Goal: Task Accomplishment & Management: Manage account settings

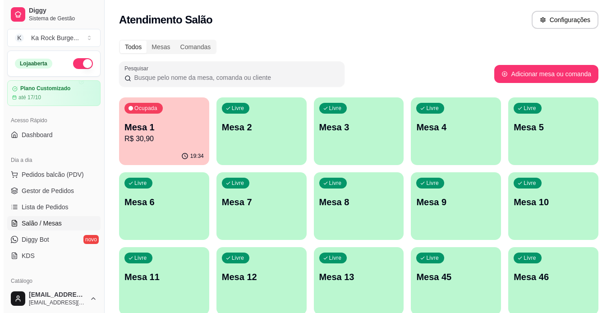
scroll to position [5, 0]
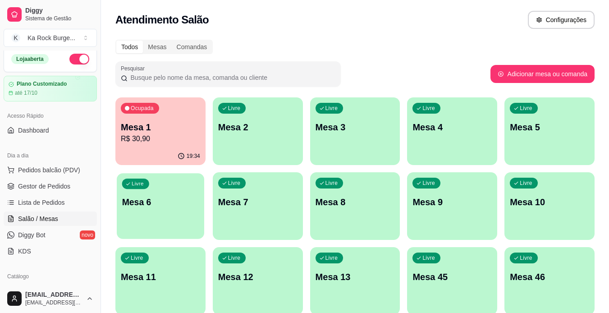
click at [178, 213] on div "Livre Mesa 6" at bounding box center [160, 200] width 87 height 55
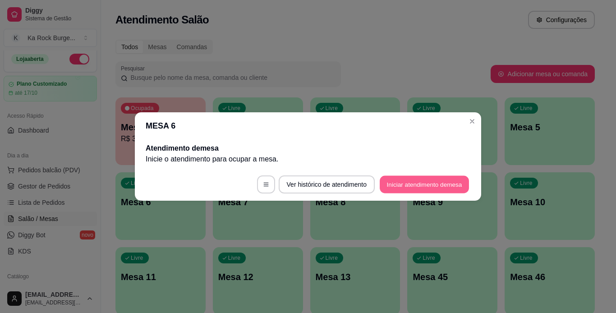
click at [408, 192] on button "Iniciar atendimento de mesa" at bounding box center [424, 185] width 89 height 18
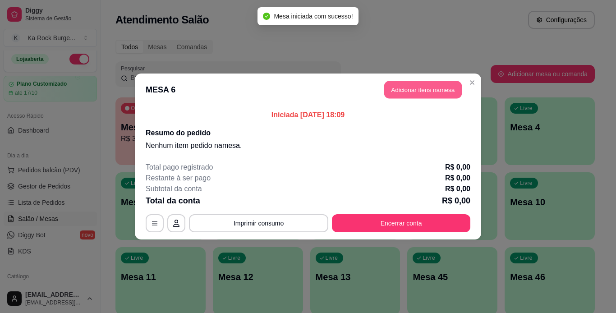
click at [418, 93] on button "Adicionar itens na mesa" at bounding box center [423, 90] width 78 height 18
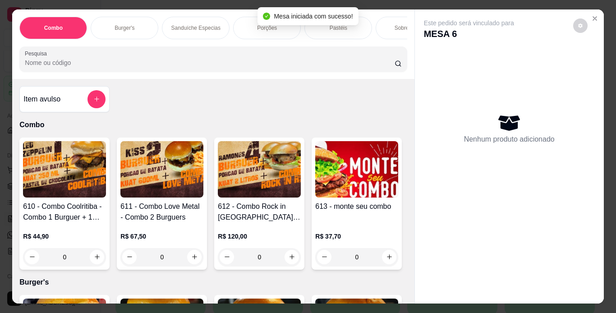
click at [115, 24] on p "Burger's" at bounding box center [125, 27] width 20 height 7
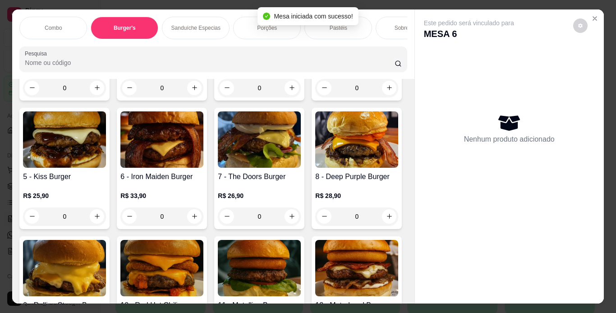
scroll to position [23, 0]
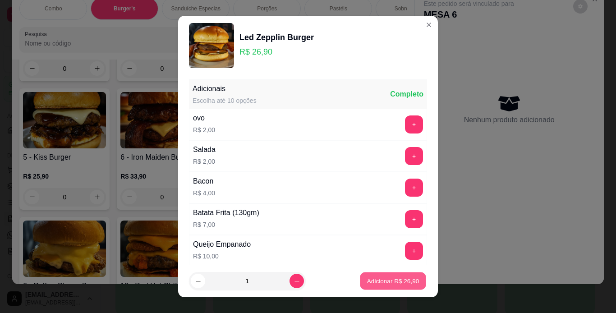
click at [380, 281] on p "Adicionar R$ 26,90" at bounding box center [393, 281] width 52 height 9
type input "1"
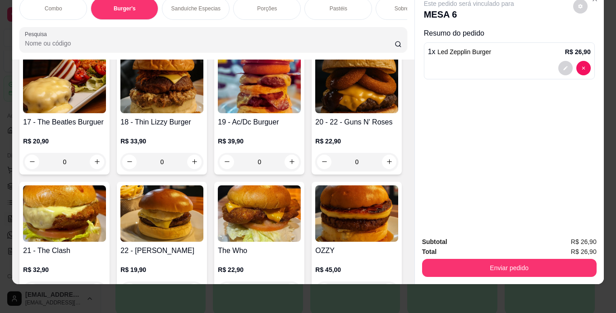
scroll to position [778, 0]
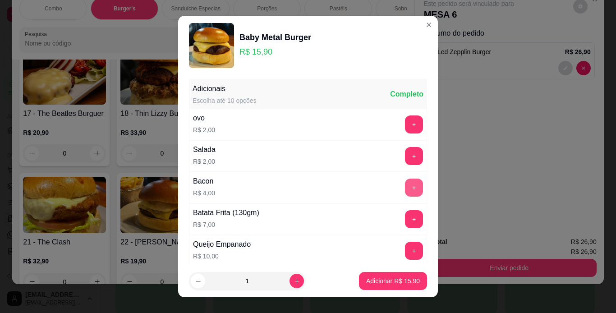
click at [405, 188] on button "+" at bounding box center [414, 188] width 18 height 18
click at [395, 290] on div "Adicionar R$ 19,90" at bounding box center [393, 281] width 68 height 18
click at [378, 287] on button "Adicionar R$ 19,90" at bounding box center [393, 281] width 68 height 18
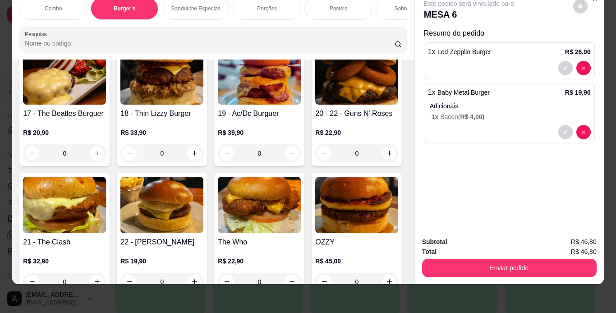
click at [254, 8] on div "Porções" at bounding box center [267, 8] width 68 height 23
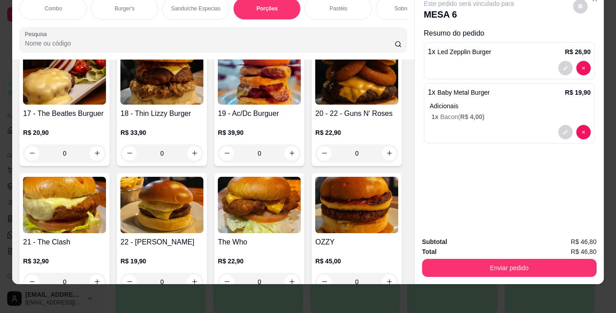
scroll to position [1681, 0]
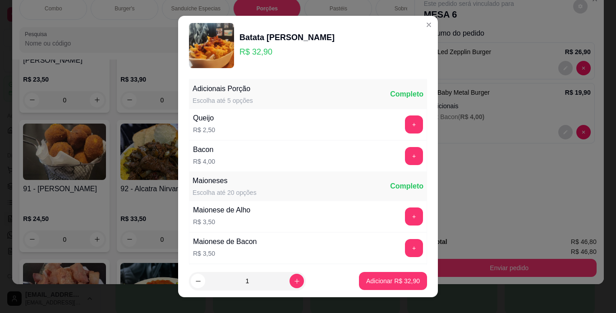
click at [383, 272] on footer "1 Adicionar R$ 32,90" at bounding box center [308, 281] width 260 height 32
click at [383, 277] on p "Adicionar R$ 32,90" at bounding box center [393, 280] width 54 height 9
type input "1"
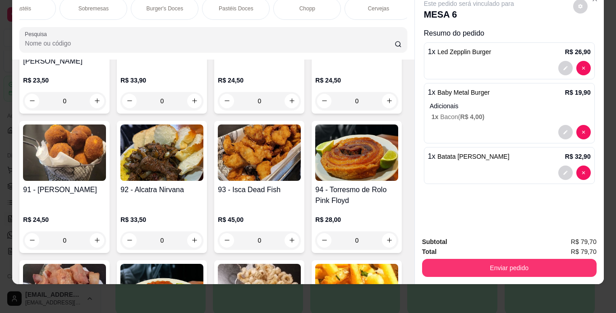
scroll to position [0, 325]
click at [292, 9] on div "Chopp" at bounding box center [299, 8] width 68 height 23
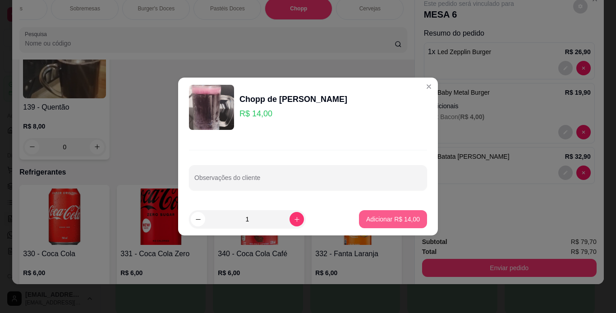
click at [377, 218] on p "Adicionar R$ 14,00" at bounding box center [393, 219] width 54 height 9
type input "1"
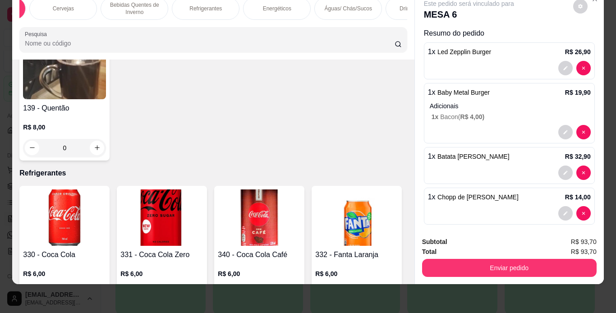
scroll to position [0, 649]
click at [327, 10] on div "Águas/ Chás/Sucos" at bounding box center [330, 8] width 68 height 23
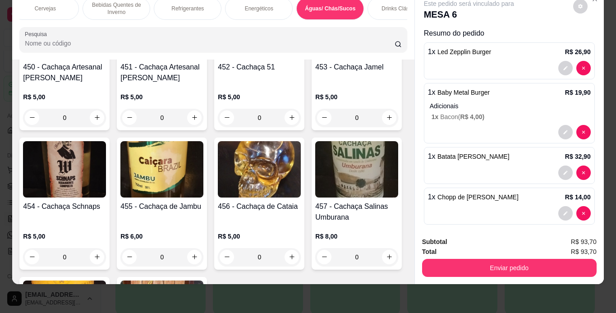
scroll to position [5749, 0]
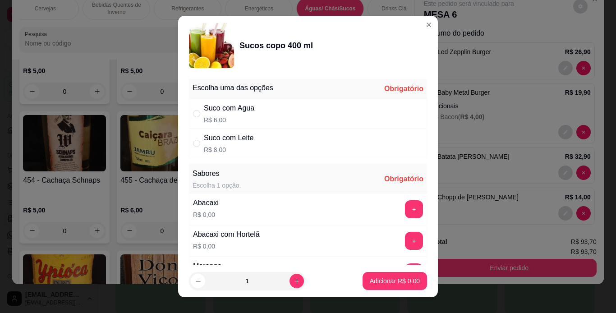
click at [247, 118] on p "R$ 6,00" at bounding box center [229, 119] width 51 height 9
radio input "true"
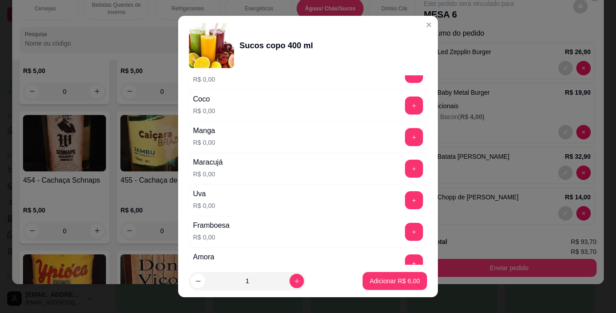
scroll to position [216, 0]
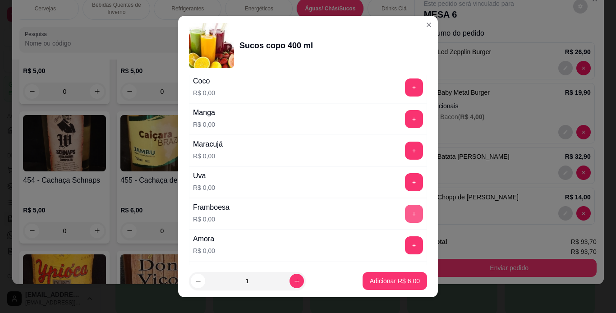
click at [405, 215] on button "+" at bounding box center [414, 214] width 18 height 18
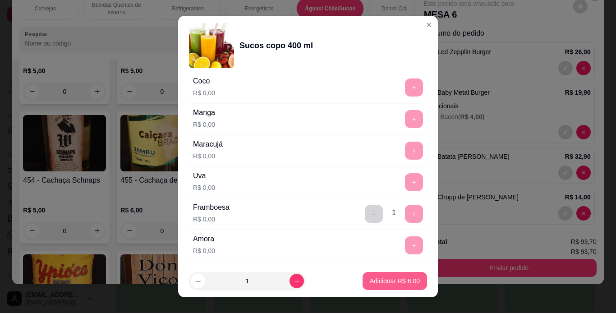
click at [389, 282] on p "Adicionar R$ 6,00" at bounding box center [395, 280] width 50 height 9
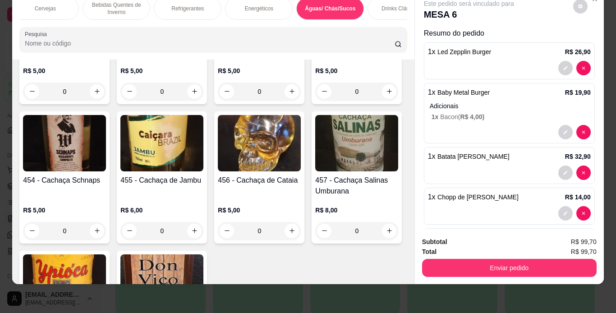
click at [483, 257] on div "Enviar pedido" at bounding box center [509, 267] width 175 height 20
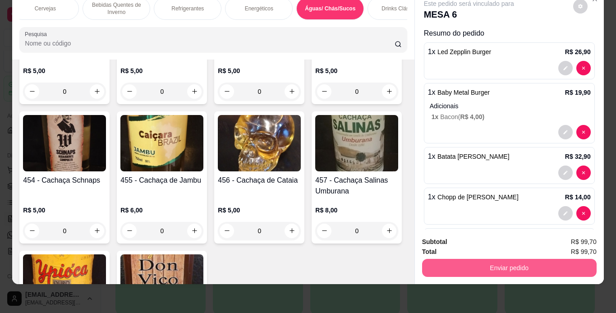
click at [476, 259] on button "Enviar pedido" at bounding box center [509, 268] width 175 height 18
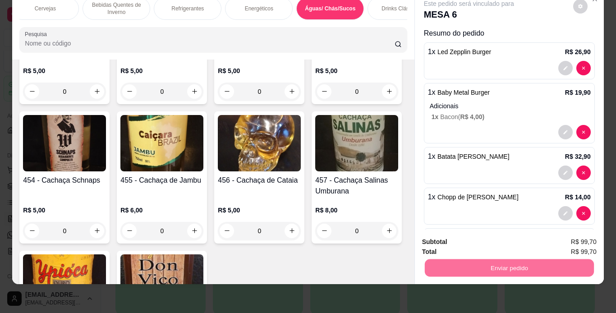
click at [491, 241] on button "Registrar cliente" at bounding box center [513, 238] width 58 height 17
click at [512, 259] on button "Enviar pedido" at bounding box center [508, 268] width 169 height 18
click at [555, 240] on button "Enviar pedido" at bounding box center [573, 238] width 51 height 17
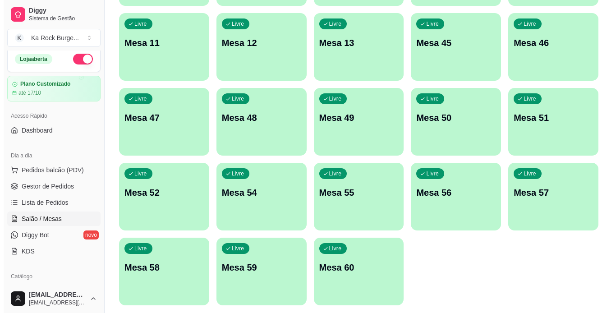
scroll to position [263, 0]
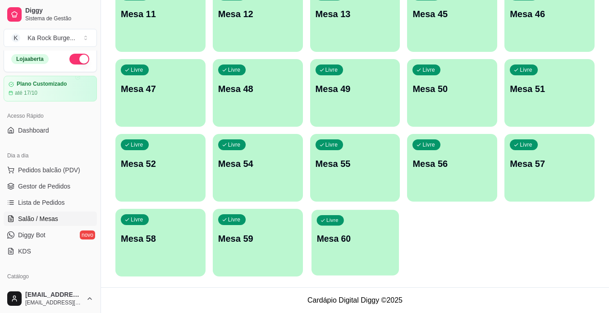
click at [362, 239] on p "Mesa 60" at bounding box center [355, 239] width 77 height 12
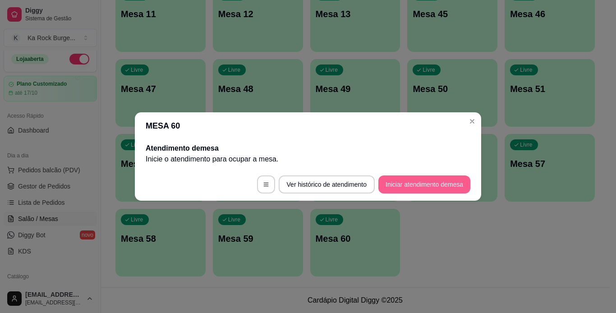
click at [395, 187] on button "Iniciar atendimento de mesa" at bounding box center [424, 184] width 92 height 18
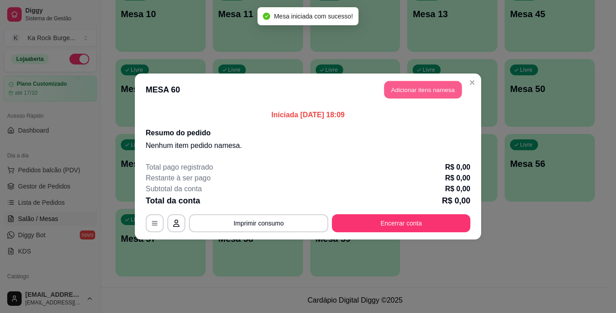
click at [446, 94] on button "Adicionar itens na mesa" at bounding box center [423, 90] width 78 height 18
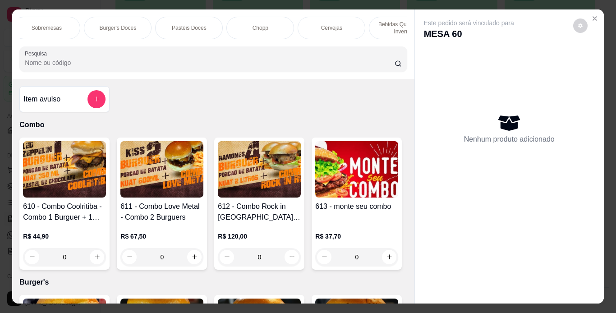
scroll to position [0, 376]
drag, startPoint x: 253, startPoint y: 31, endPoint x: 313, endPoint y: 219, distance: 197.8
click at [253, 31] on div "Chopp" at bounding box center [248, 28] width 68 height 23
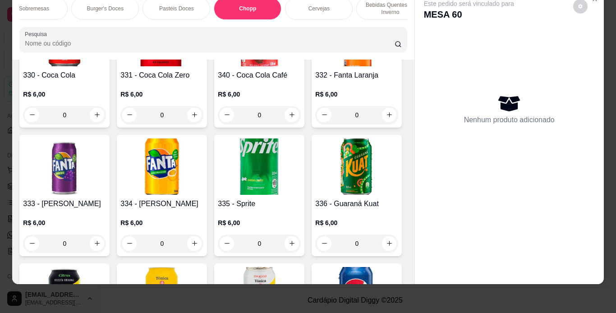
scroll to position [3709, 0]
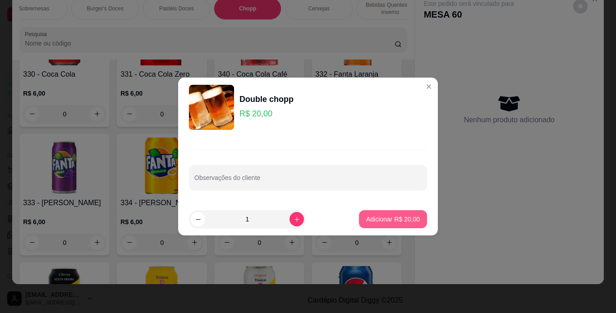
click at [396, 217] on p "Adicionar R$ 20,00" at bounding box center [393, 219] width 54 height 9
type input "1"
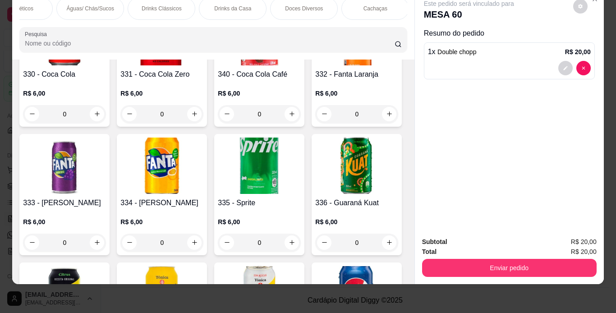
scroll to position [0, 894]
click at [363, 7] on div "Cachaças" at bounding box center [371, 8] width 68 height 23
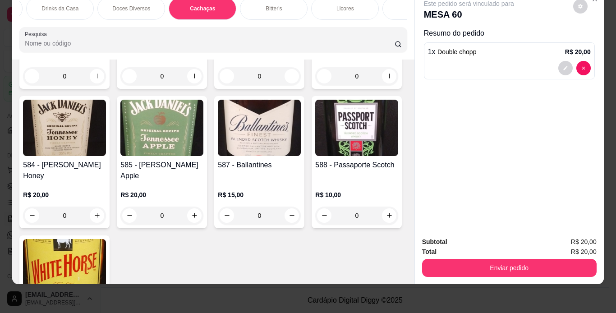
scroll to position [0, 1064]
drag, startPoint x: 346, startPoint y: 5, endPoint x: 85, endPoint y: 196, distance: 323.7
click at [345, 5] on p "Licores" at bounding box center [343, 8] width 18 height 7
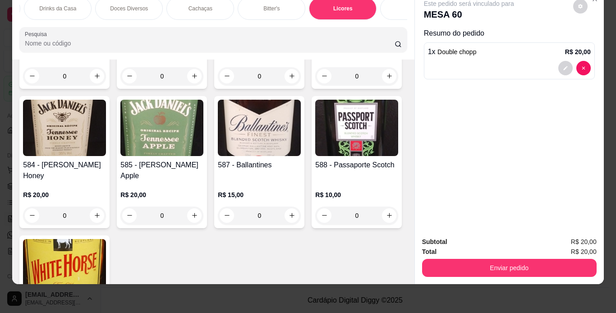
scroll to position [7628, 0]
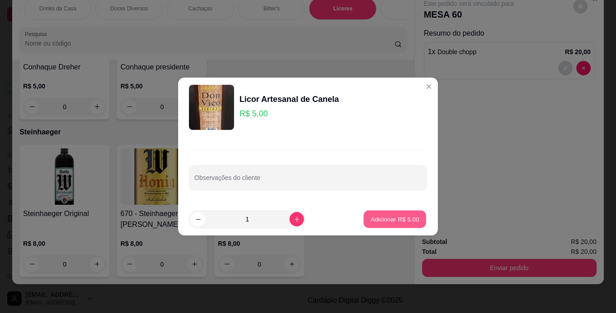
click at [380, 221] on p "Adicionar R$ 5,00" at bounding box center [394, 219] width 49 height 9
type input "1"
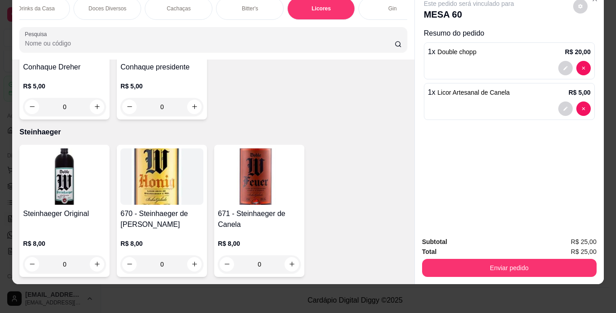
scroll to position [0, 1071]
click at [124, 5] on p "Doces Diversos" at bounding box center [123, 8] width 38 height 7
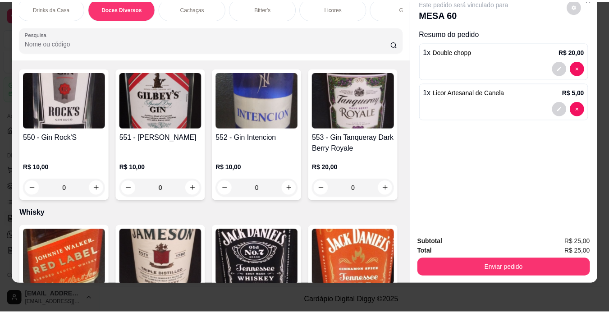
scroll to position [6672, 0]
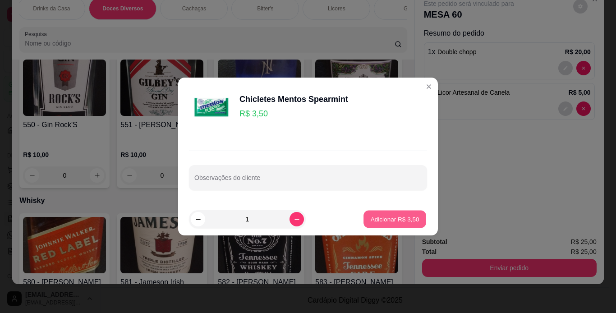
click at [403, 222] on p "Adicionar R$ 3,50" at bounding box center [394, 219] width 49 height 9
type input "1"
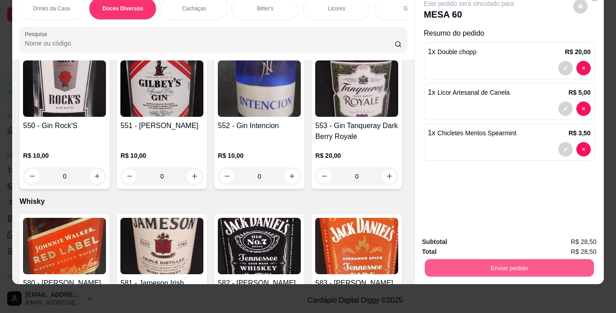
click at [515, 262] on button "Enviar pedido" at bounding box center [508, 268] width 169 height 18
click at [516, 236] on button "Registrar cliente" at bounding box center [513, 238] width 60 height 17
click at [536, 260] on button "Enviar pedido" at bounding box center [509, 268] width 175 height 18
click at [568, 235] on button "Enviar pedido" at bounding box center [573, 238] width 50 height 17
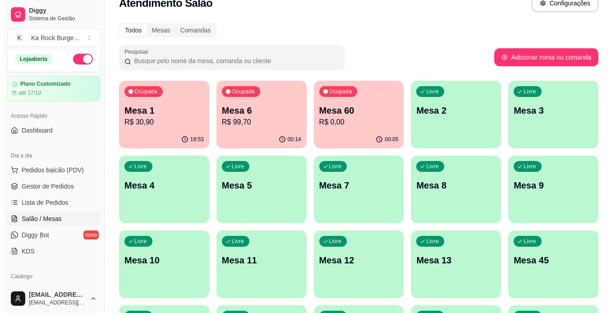
scroll to position [0, 0]
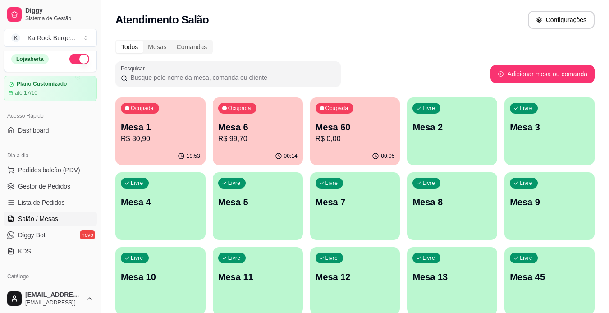
click at [421, 79] on div "Pesquisar" at bounding box center [302, 73] width 375 height 25
click at [170, 143] on p "R$ 30,90" at bounding box center [160, 139] width 79 height 11
click at [366, 128] on p "Mesa 60" at bounding box center [355, 127] width 77 height 12
click at [246, 126] on p "Mesa 6" at bounding box center [257, 127] width 77 height 12
click at [297, 215] on div "Livre Mesa 5" at bounding box center [258, 200] width 90 height 57
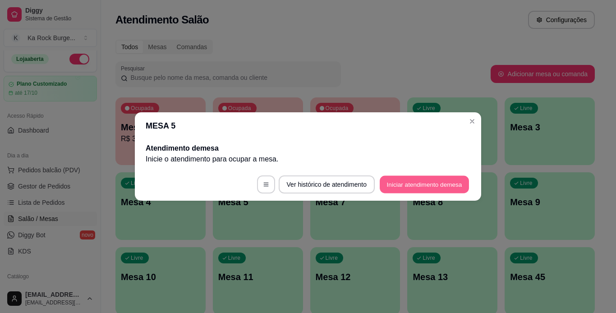
click at [456, 180] on button "Iniciar atendimento de mesa" at bounding box center [424, 185] width 89 height 18
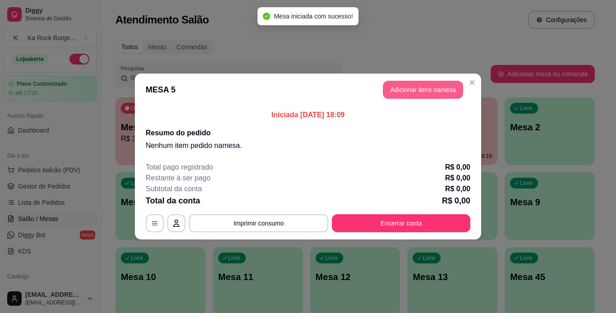
click at [448, 91] on button "Adicionar itens na mesa" at bounding box center [423, 90] width 80 height 18
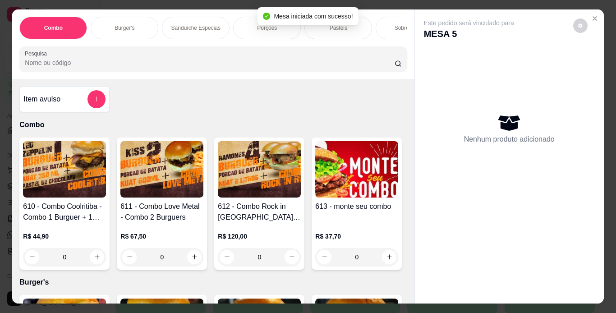
drag, startPoint x: 262, startPoint y: 28, endPoint x: 238, endPoint y: 118, distance: 93.4
click at [261, 28] on p "Porções" at bounding box center [267, 27] width 20 height 7
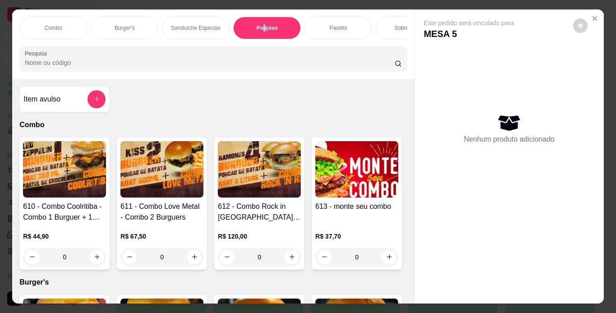
scroll to position [23, 0]
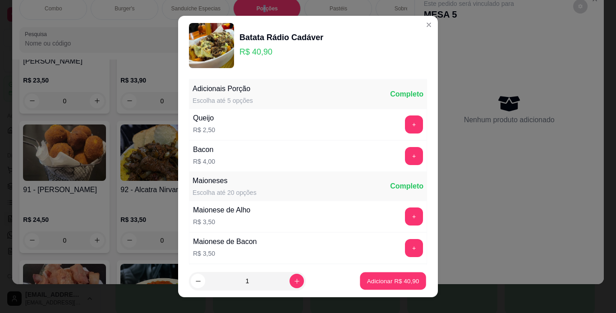
click at [388, 285] on p "Adicionar R$ 40,90" at bounding box center [393, 281] width 52 height 9
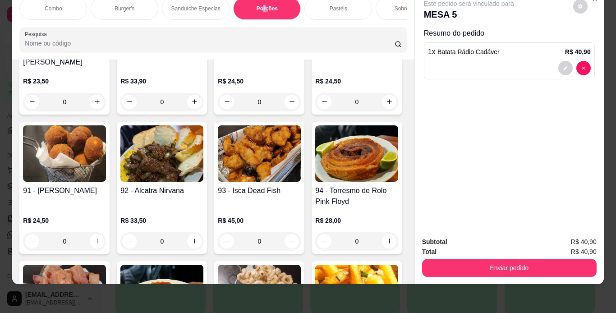
type input "1"
click at [396, 281] on div "Combo Burger's Sanduíche Especias Porções Pastéis Sobremesas Burger's Doces Pas…" at bounding box center [308, 156] width 616 height 313
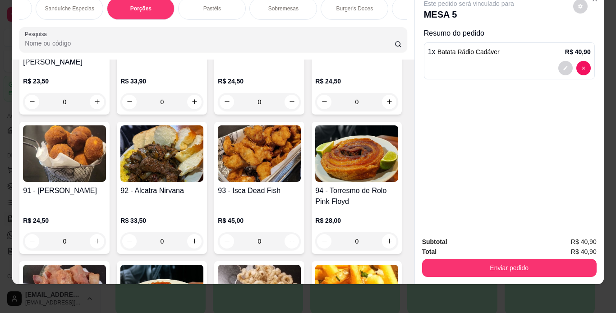
scroll to position [0, 465]
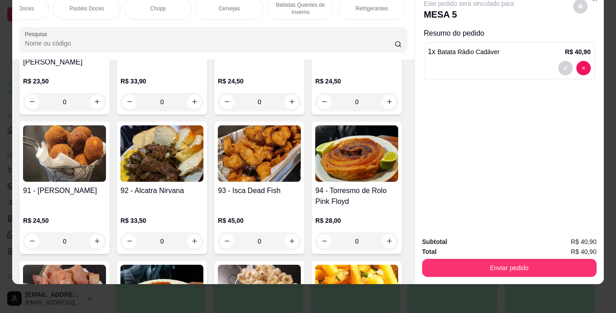
click at [157, 9] on div "Chopp" at bounding box center [158, 8] width 68 height 23
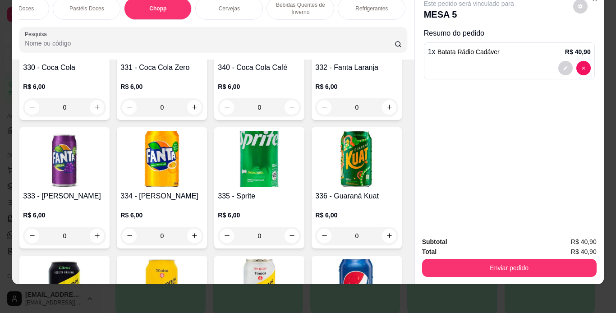
scroll to position [3728, 0]
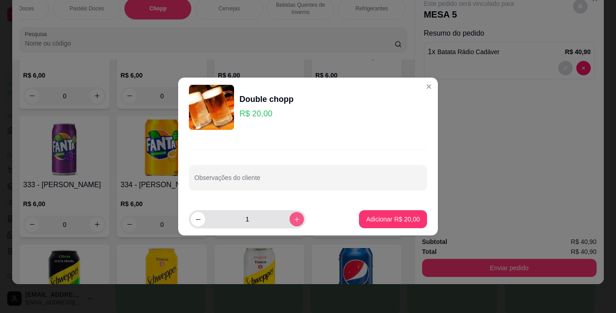
click at [294, 222] on icon "increase-product-quantity" at bounding box center [297, 219] width 7 height 7
type input "2"
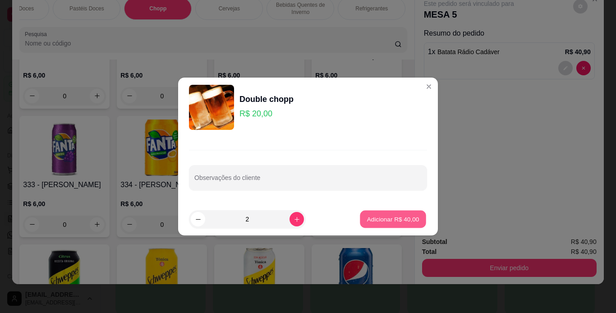
click at [402, 216] on p "Adicionar R$ 40,00" at bounding box center [393, 219] width 52 height 9
type input "2"
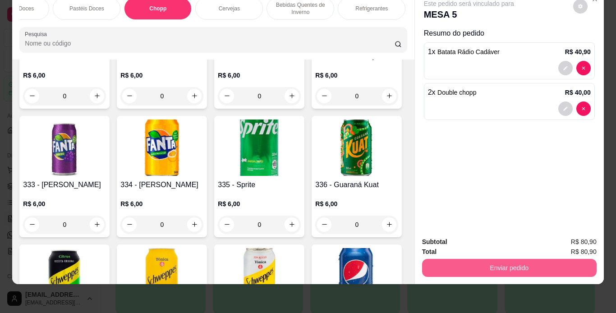
click at [474, 259] on button "Enviar pedido" at bounding box center [509, 268] width 175 height 18
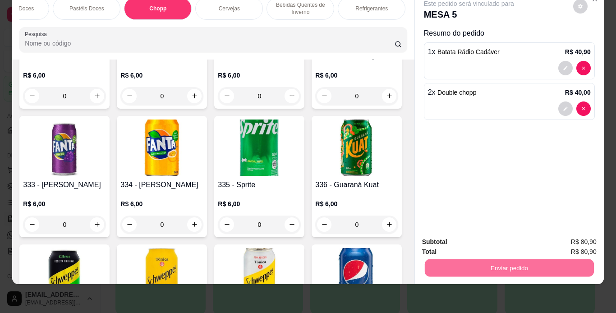
click at [595, 237] on button "Enviar pedido" at bounding box center [573, 238] width 50 height 17
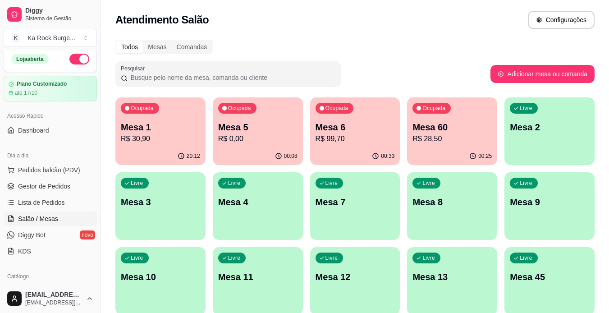
click at [223, 105] on div "Ocupada" at bounding box center [237, 108] width 38 height 11
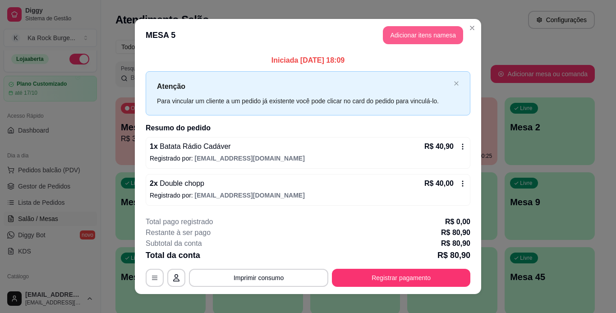
click at [385, 34] on button "Adicionar itens na mesa" at bounding box center [423, 35] width 80 height 18
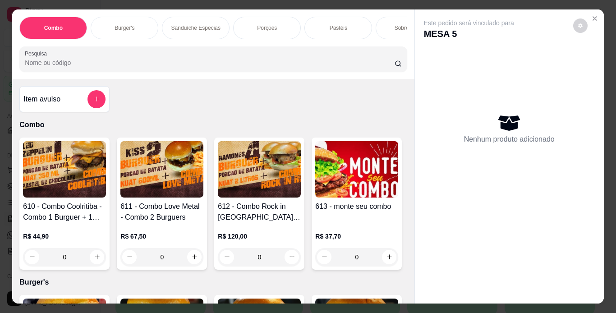
click at [403, 152] on div "Item avulso Combo 610 - Combo Coolritiba - Combo 1 Burguer + 1 Pastel R$ 44,90 …" at bounding box center [213, 191] width 402 height 225
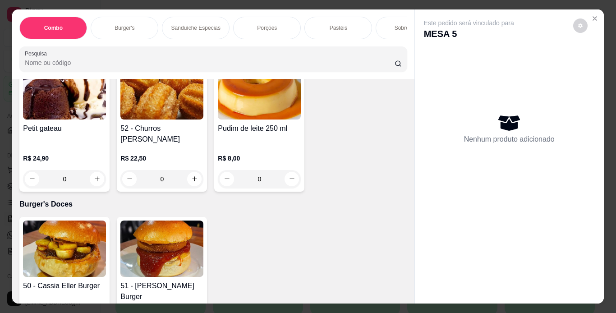
scroll to position [2292, 0]
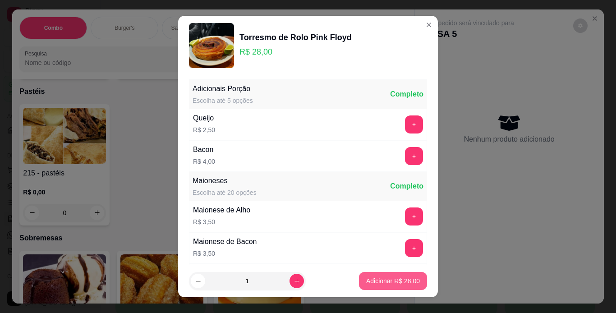
click at [373, 276] on button "Adicionar R$ 28,00" at bounding box center [393, 281] width 68 height 18
type input "1"
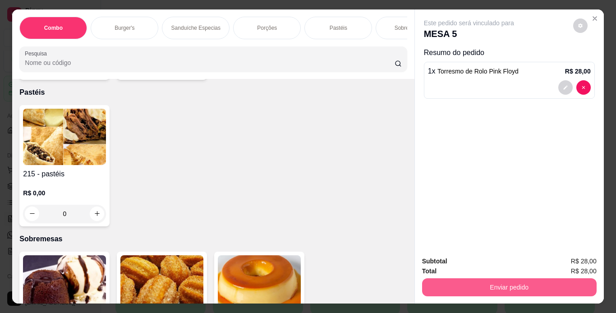
click at [427, 282] on button "Enviar pedido" at bounding box center [509, 287] width 175 height 18
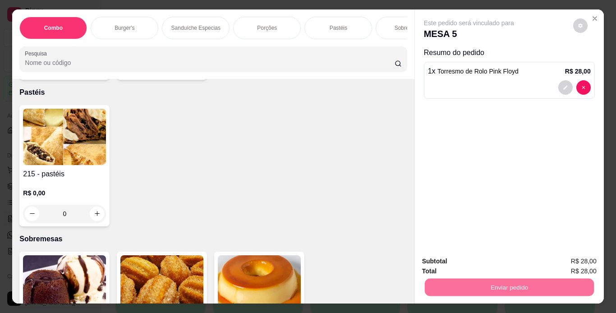
click at [571, 267] on button "Enviar pedido" at bounding box center [573, 261] width 50 height 17
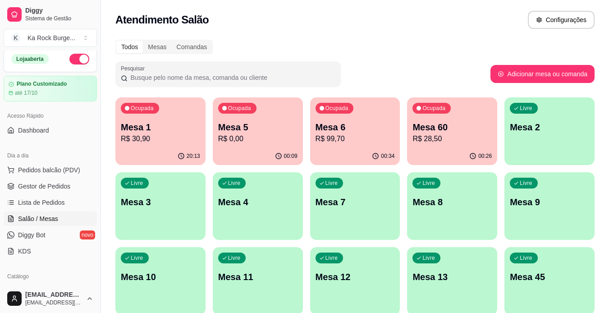
click at [455, 152] on div "00:26" at bounding box center [452, 156] width 90 height 18
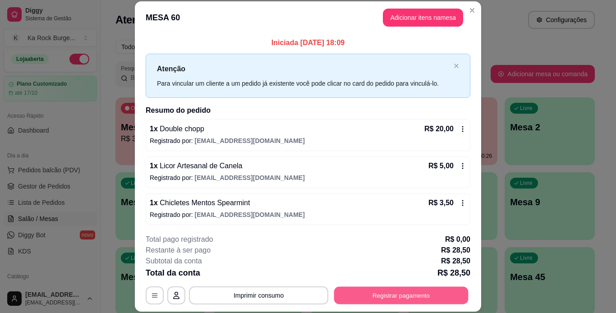
click at [436, 298] on button "Registrar pagamento" at bounding box center [401, 295] width 134 height 18
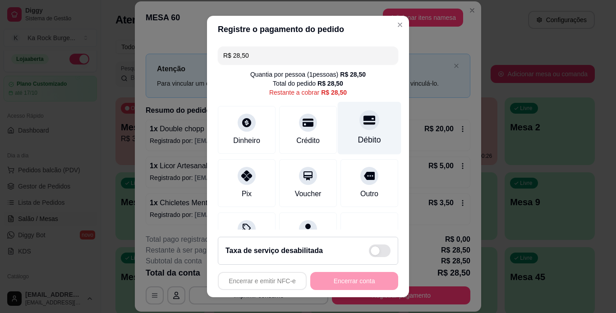
click at [358, 137] on div "Débito" at bounding box center [369, 140] width 23 height 12
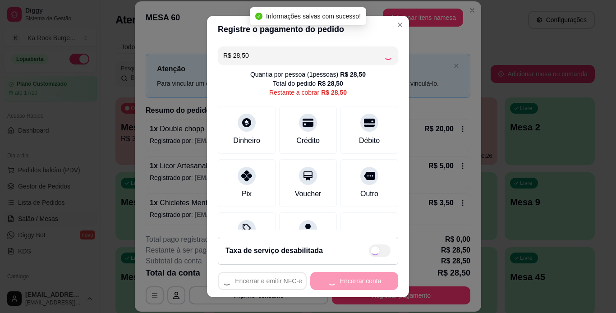
type input "R$ 0,00"
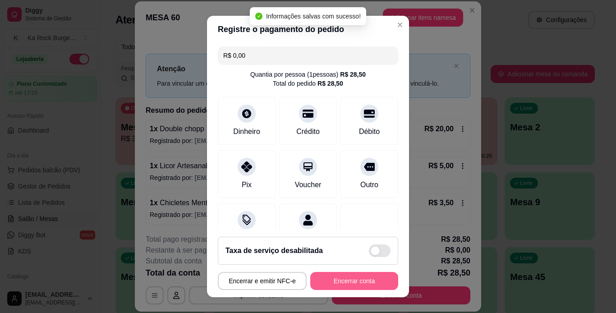
click at [353, 280] on button "Encerrar conta" at bounding box center [354, 281] width 88 height 18
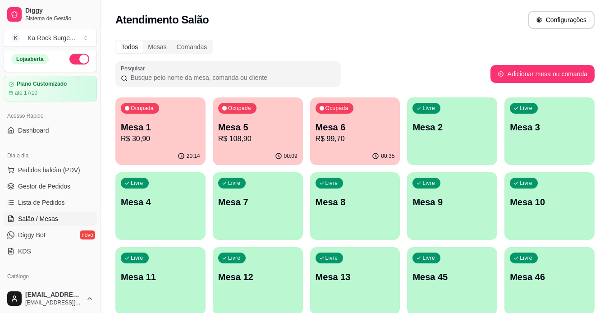
click at [276, 139] on p "R$ 108,90" at bounding box center [257, 139] width 79 height 11
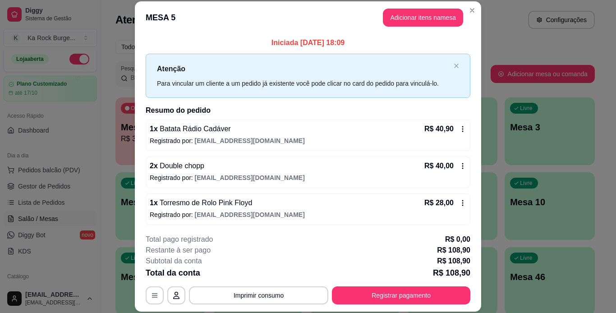
scroll to position [2, 0]
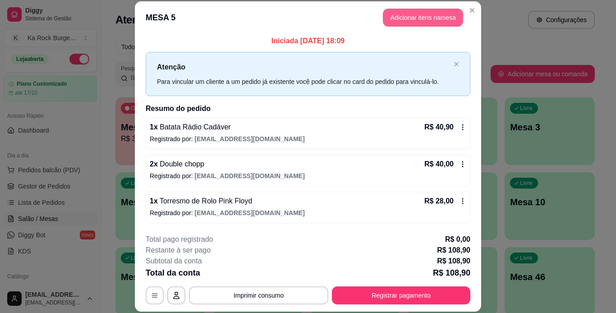
click at [388, 14] on button "Adicionar itens na mesa" at bounding box center [423, 18] width 80 height 18
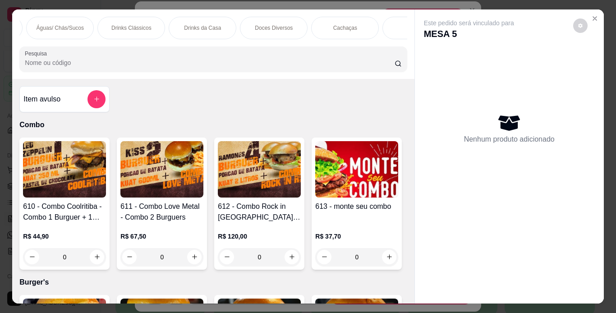
scroll to position [0, 924]
click at [283, 30] on div "Doces Diversos" at bounding box center [269, 28] width 68 height 23
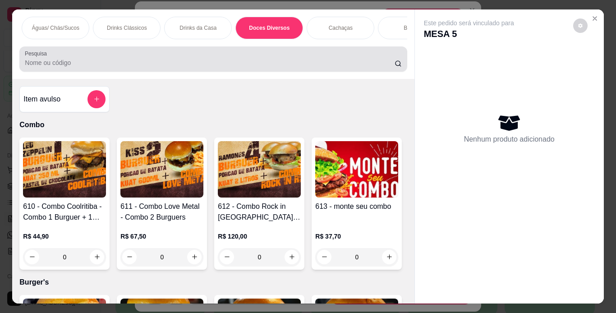
scroll to position [23, 0]
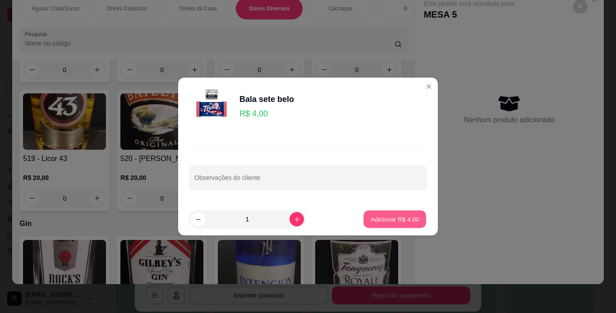
click at [405, 216] on p "Adicionar R$ 4,00" at bounding box center [394, 219] width 49 height 9
type input "1"
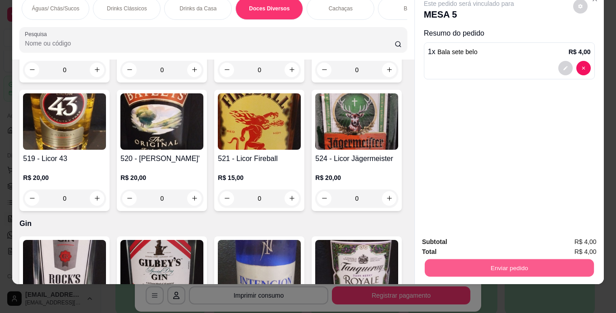
click at [470, 261] on button "Enviar pedido" at bounding box center [508, 268] width 169 height 18
click at [567, 240] on button "Enviar pedido" at bounding box center [573, 238] width 51 height 17
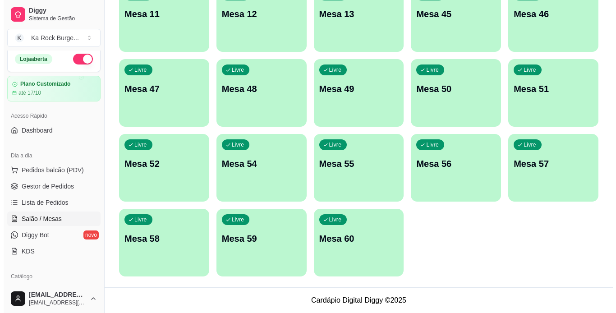
scroll to position [0, 0]
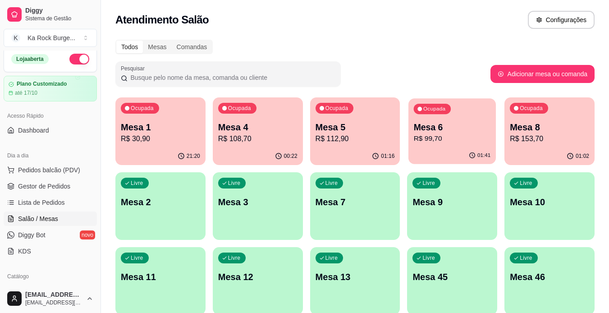
click at [429, 124] on p "Mesa 6" at bounding box center [452, 127] width 77 height 12
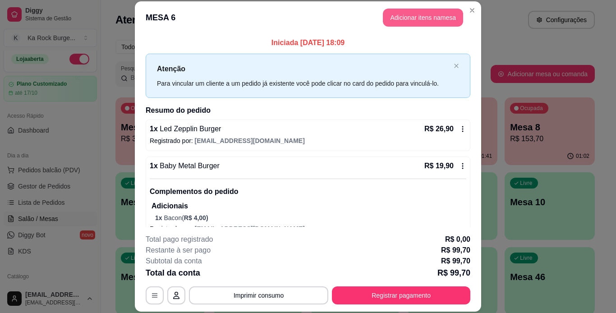
click at [418, 13] on button "Adicionar itens na mesa" at bounding box center [423, 18] width 80 height 18
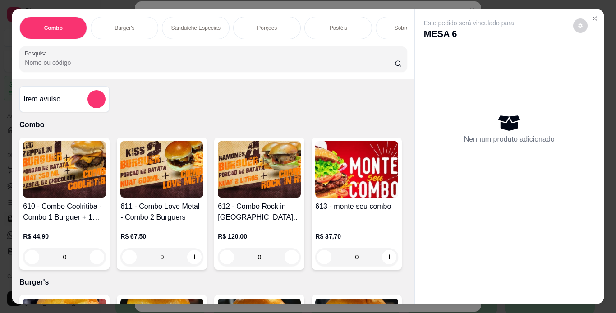
click at [200, 39] on div "Combo Burger's Sanduíche Especias Porções Pastéis Sobremesas Burger's Doces Pas…" at bounding box center [212, 28] width 387 height 23
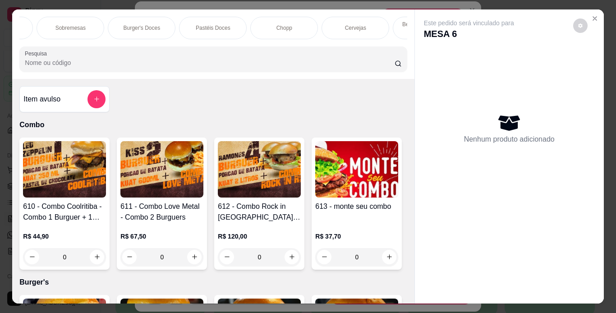
click at [287, 26] on p "Chopp" at bounding box center [284, 27] width 16 height 7
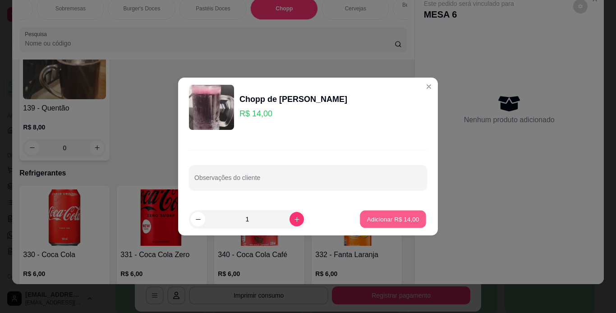
click at [381, 212] on button "Adicionar R$ 14,00" at bounding box center [393, 220] width 66 height 18
type input "1"
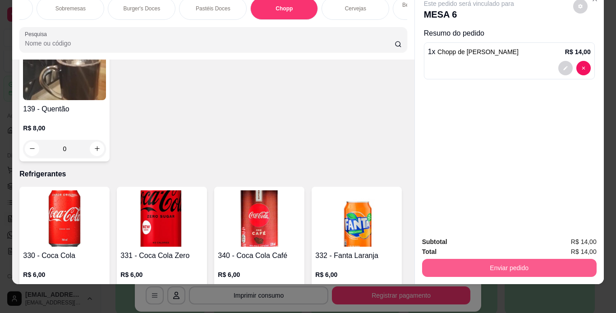
click at [471, 259] on button "Enviar pedido" at bounding box center [509, 268] width 175 height 18
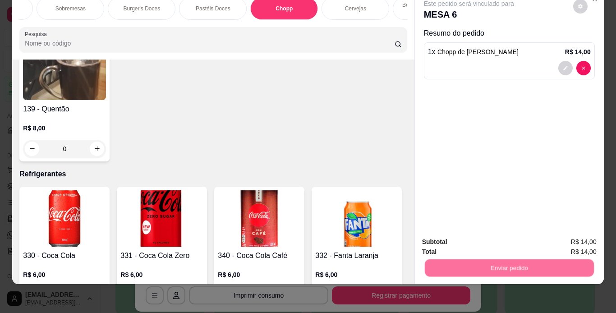
click at [489, 237] on button "Registrar cliente" at bounding box center [513, 238] width 60 height 17
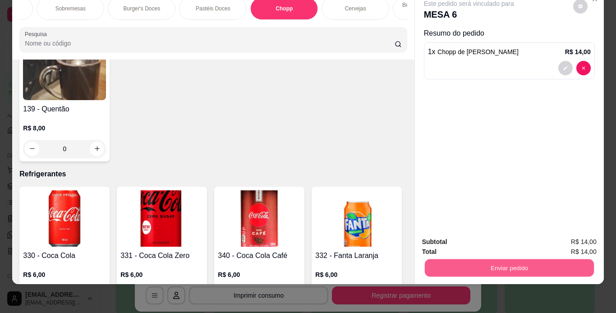
click at [551, 262] on button "Enviar pedido" at bounding box center [508, 268] width 169 height 18
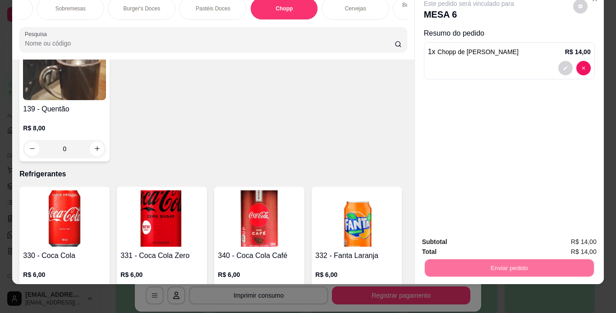
click at [578, 243] on button "Enviar pedido" at bounding box center [573, 238] width 51 height 17
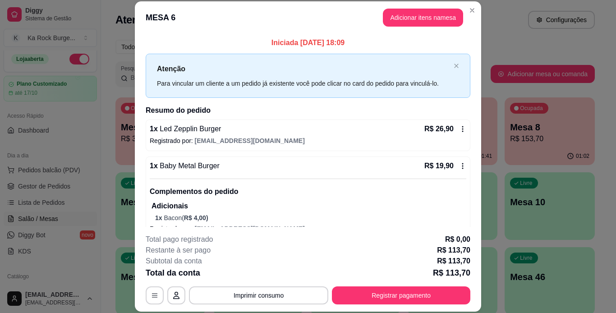
click at [519, 42] on div "Todos Mesas Comandas" at bounding box center [354, 47] width 479 height 14
click at [495, 5] on div "Atendimento Salão Configurações" at bounding box center [355, 17] width 508 height 34
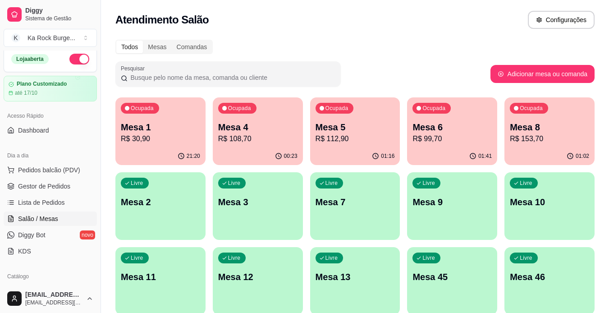
click at [471, 11] on div "Atendimento Salão Configurações" at bounding box center [354, 20] width 479 height 18
click at [322, 147] on div "Ocupada Mesa 5 R$ 112,90" at bounding box center [355, 122] width 87 height 49
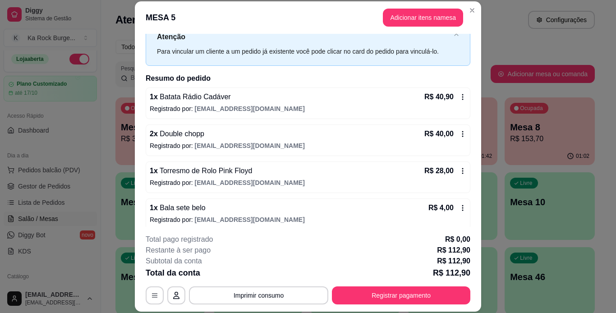
scroll to position [39, 0]
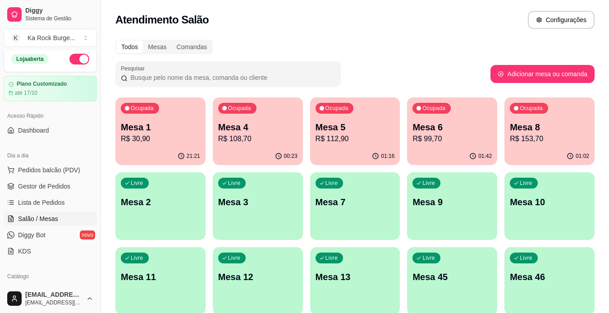
click at [249, 133] on p "Mesa 4" at bounding box center [257, 127] width 79 height 13
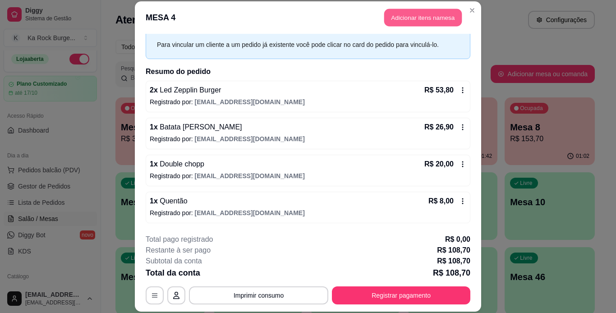
click at [410, 20] on button "Adicionar itens na mesa" at bounding box center [423, 18] width 78 height 18
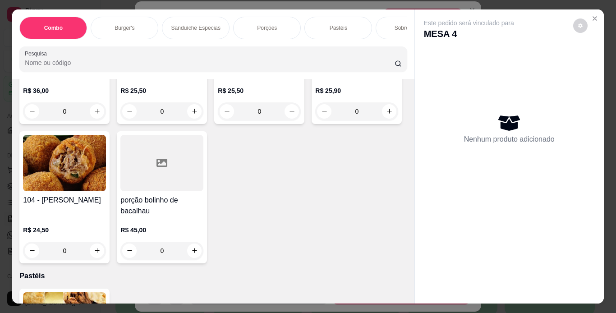
scroll to position [2101, 0]
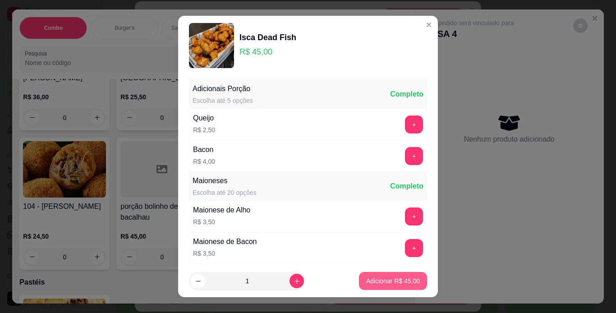
click at [366, 279] on p "Adicionar R$ 45,00" at bounding box center [393, 280] width 54 height 9
type input "1"
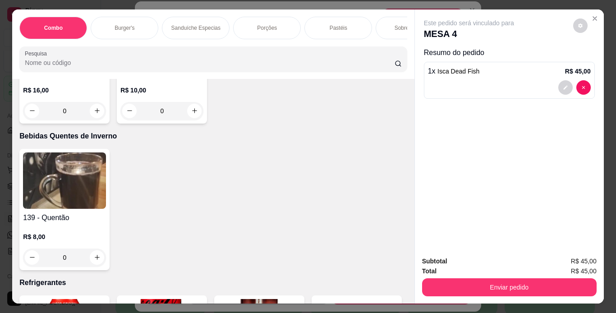
scroll to position [3629, 0]
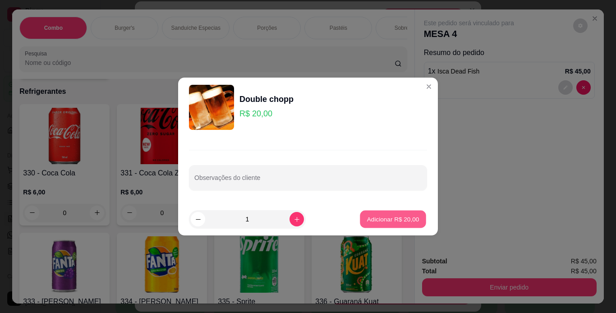
click at [387, 221] on p "Adicionar R$ 20,00" at bounding box center [393, 219] width 52 height 9
type input "1"
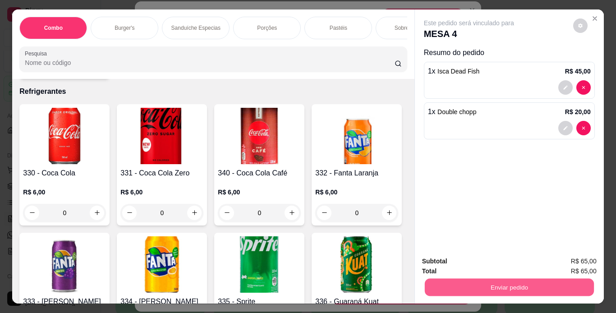
click at [441, 281] on button "Enviar pedido" at bounding box center [508, 288] width 169 height 18
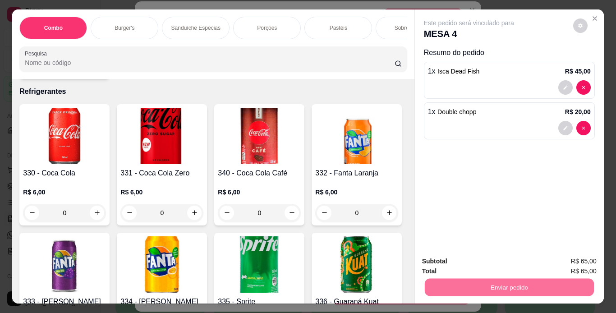
click at [590, 263] on button "Enviar pedido" at bounding box center [573, 261] width 50 height 17
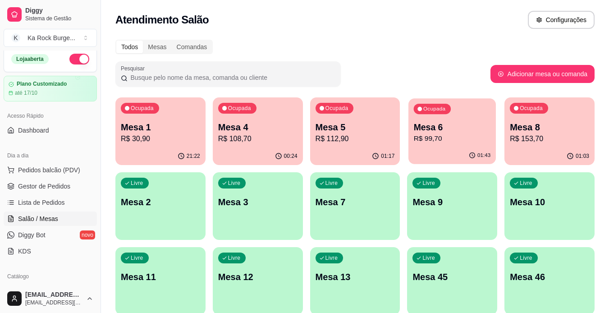
click at [437, 152] on div "01:43" at bounding box center [452, 155] width 87 height 17
click at [354, 146] on div "Ocupada Mesa 5 R$ 112,90" at bounding box center [355, 122] width 90 height 50
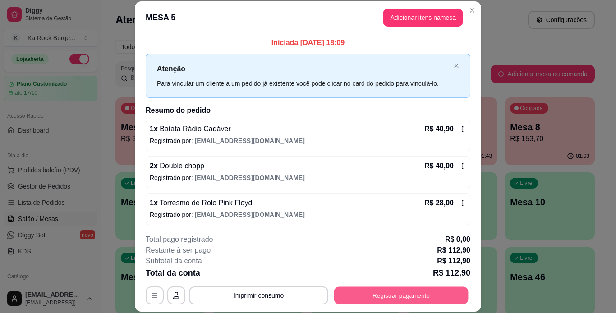
click at [368, 297] on button "Registrar pagamento" at bounding box center [401, 295] width 134 height 18
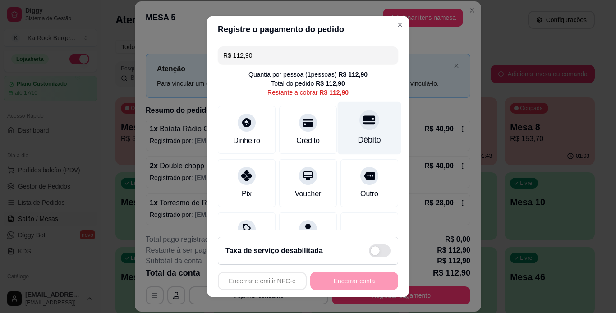
click at [358, 138] on div "Débito" at bounding box center [369, 140] width 23 height 12
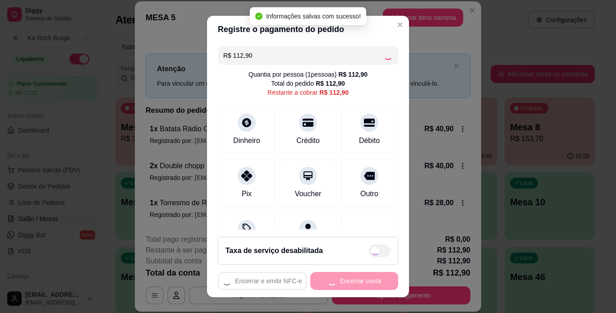
type input "R$ 0,00"
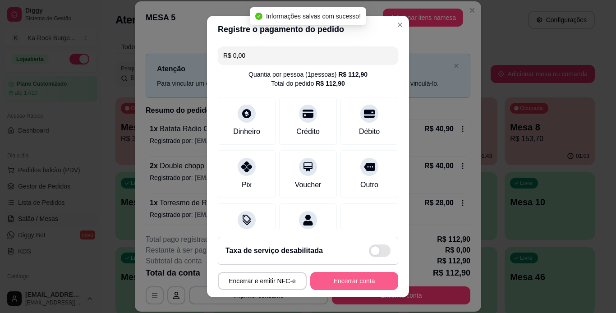
click at [311, 286] on button "Encerrar conta" at bounding box center [354, 281] width 88 height 18
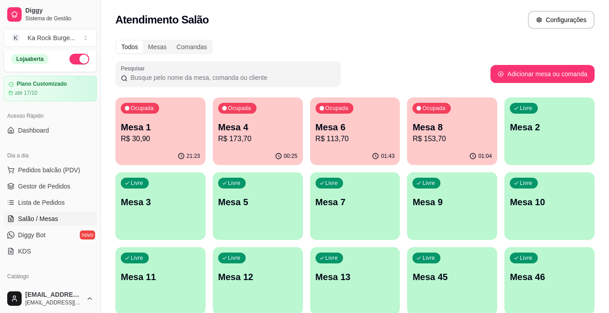
click at [255, 220] on div "Livre Mesa 5" at bounding box center [258, 200] width 90 height 57
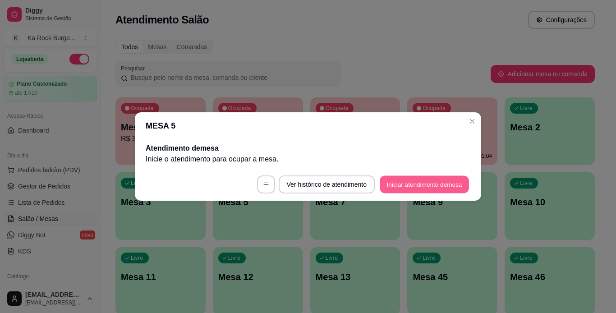
click at [403, 187] on button "Iniciar atendimento de mesa" at bounding box center [424, 185] width 89 height 18
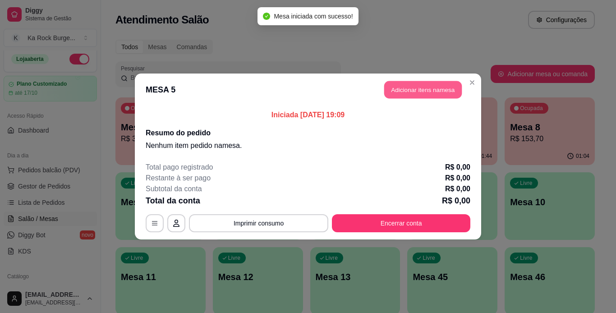
click at [401, 93] on button "Adicionar itens na mesa" at bounding box center [423, 90] width 78 height 18
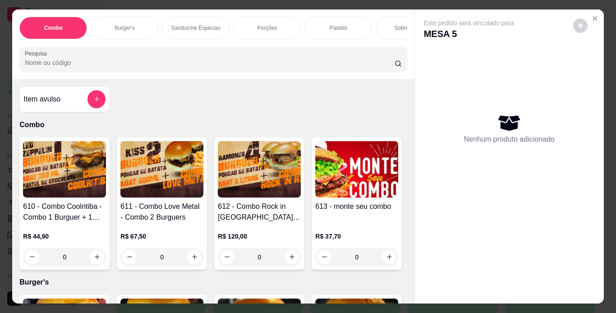
click at [415, 137] on div "Este pedido será vinculado para MESA 5 Nenhum produto adicionado" at bounding box center [509, 149] width 189 height 280
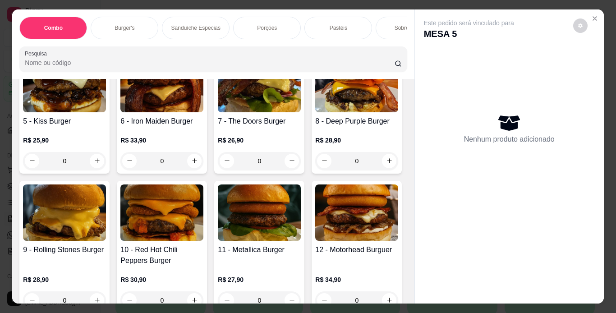
scroll to position [573, 0]
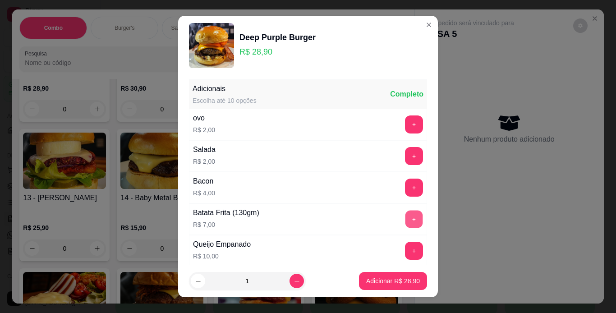
click at [405, 219] on button "+" at bounding box center [414, 219] width 18 height 18
click at [381, 279] on p "Adicionar R$ 35,90" at bounding box center [393, 280] width 54 height 9
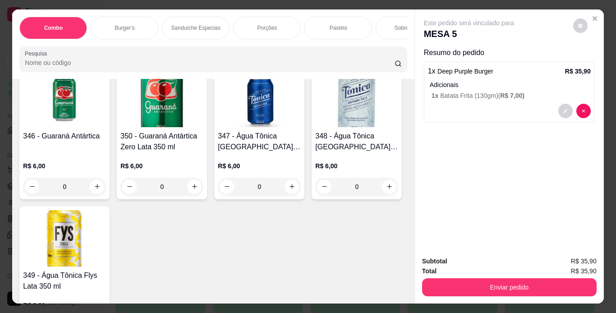
scroll to position [4393, 0]
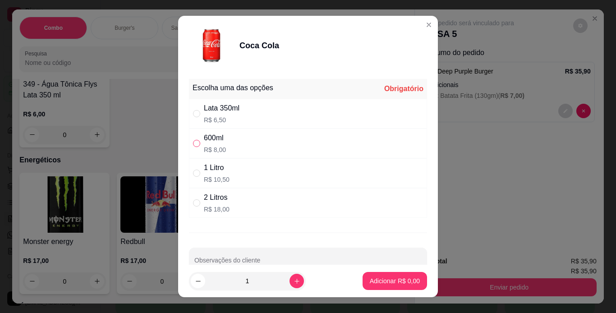
click at [194, 146] on input "" at bounding box center [196, 143] width 7 height 7
radio input "true"
click at [364, 281] on button "Adicionar R$ 8,00" at bounding box center [395, 281] width 63 height 18
type input "1"
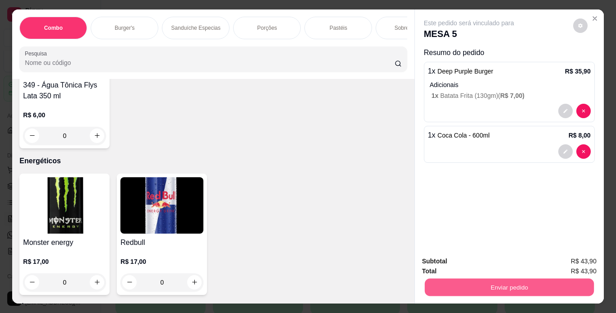
click at [456, 285] on button "Enviar pedido" at bounding box center [508, 288] width 169 height 18
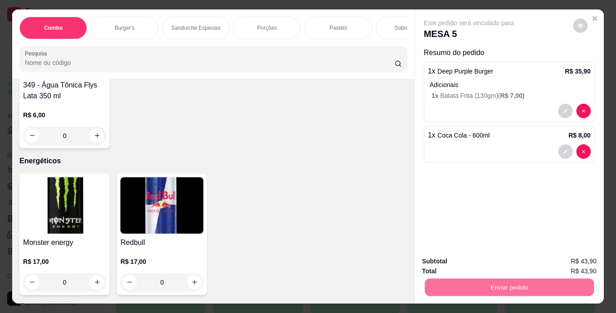
click at [560, 256] on button "Enviar pedido" at bounding box center [573, 261] width 50 height 17
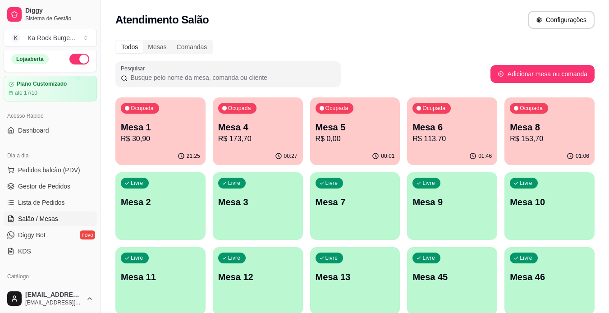
click at [608, 297] on div "Todos Mesas Comandas Pesquisar Adicionar mesa ou comanda Ocupada Mesa 1 R$ 30,9…" at bounding box center [355, 292] width 508 height 516
click at [365, 263] on div "Livre Mesa 13" at bounding box center [355, 275] width 90 height 57
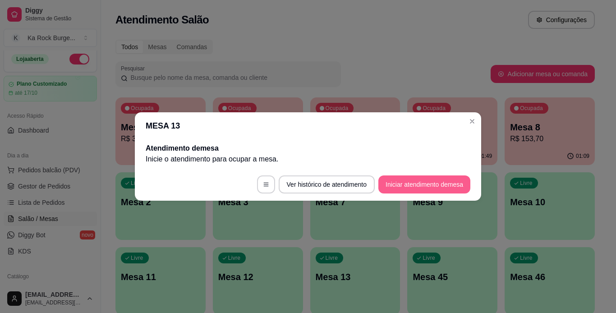
click at [385, 185] on button "Iniciar atendimento de mesa" at bounding box center [424, 184] width 92 height 18
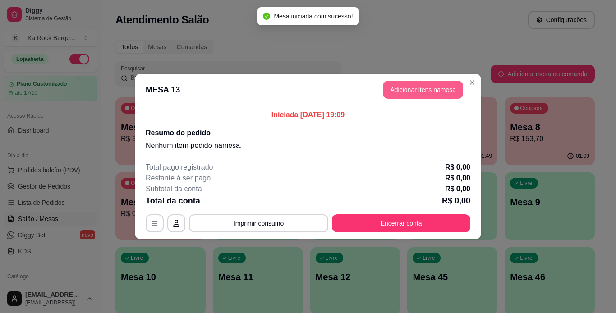
click at [416, 97] on button "Adicionar itens na mesa" at bounding box center [423, 90] width 80 height 18
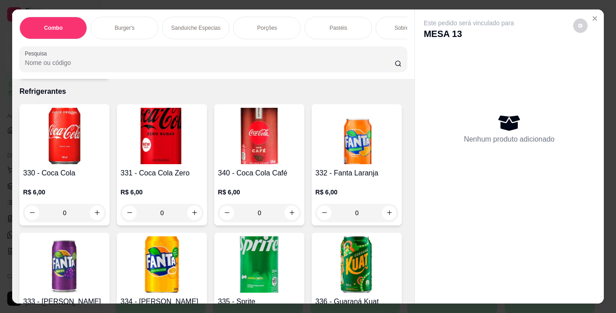
scroll to position [3438, 0]
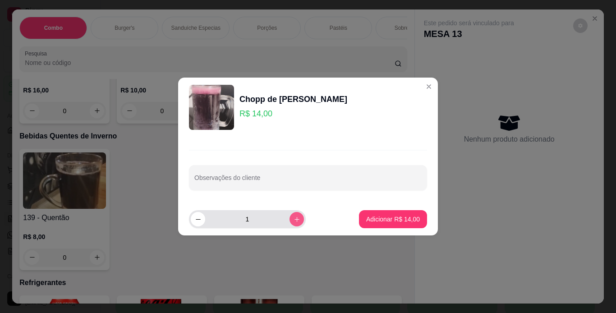
click at [294, 218] on icon "increase-product-quantity" at bounding box center [297, 219] width 7 height 7
type input "2"
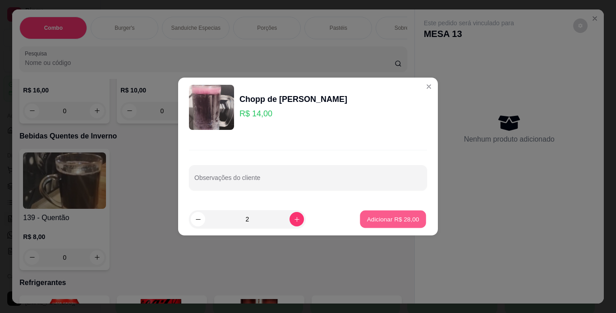
click at [375, 217] on p "Adicionar R$ 28,00" at bounding box center [393, 219] width 52 height 9
type input "2"
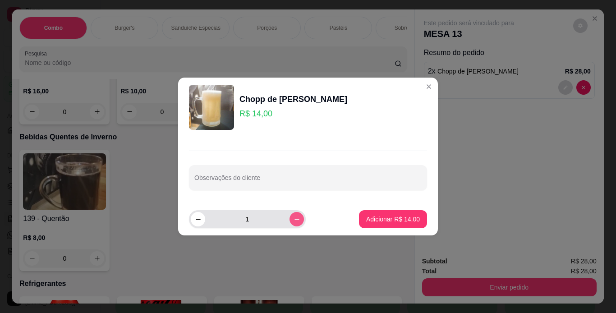
click at [290, 217] on button "increase-product-quantity" at bounding box center [297, 219] width 14 height 14
type input "2"
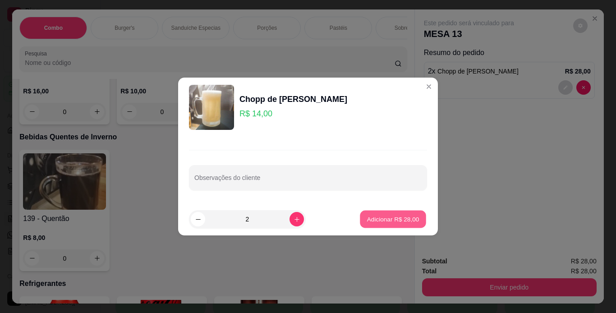
click at [380, 218] on p "Adicionar R$ 28,00" at bounding box center [393, 219] width 52 height 9
type input "2"
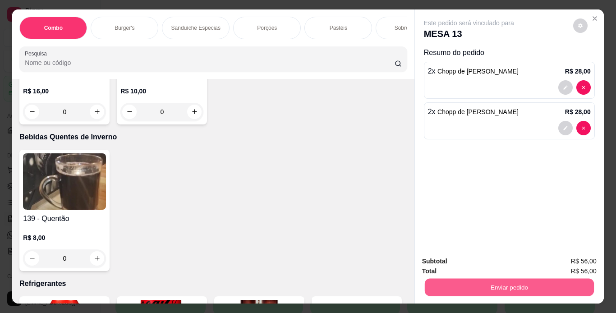
click at [441, 285] on button "Enviar pedido" at bounding box center [508, 288] width 169 height 18
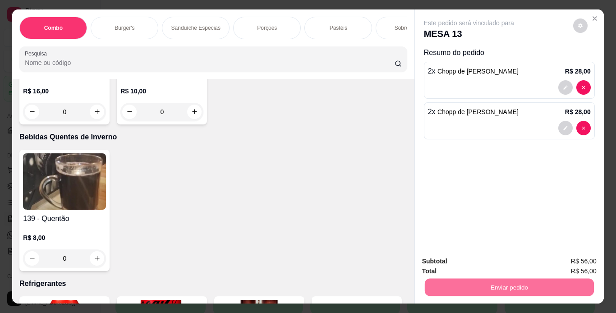
click at [555, 264] on button "Enviar pedido" at bounding box center [573, 261] width 50 height 17
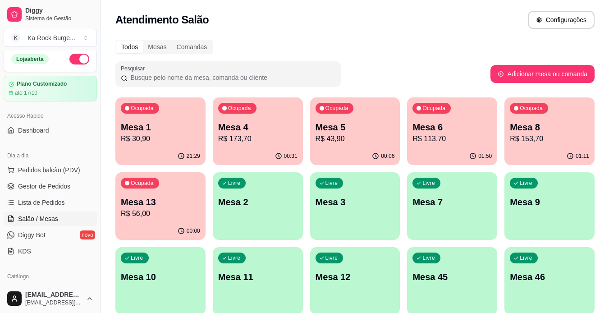
click at [534, 147] on div "01:11" at bounding box center [550, 156] width 90 height 18
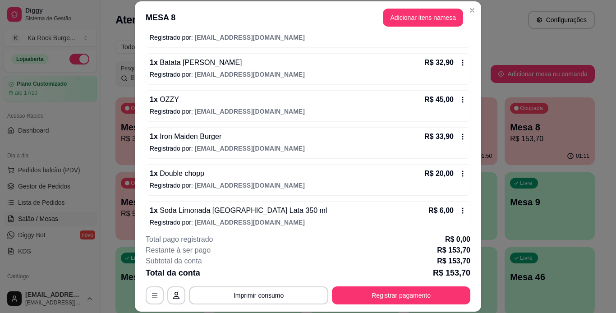
scroll to position [113, 0]
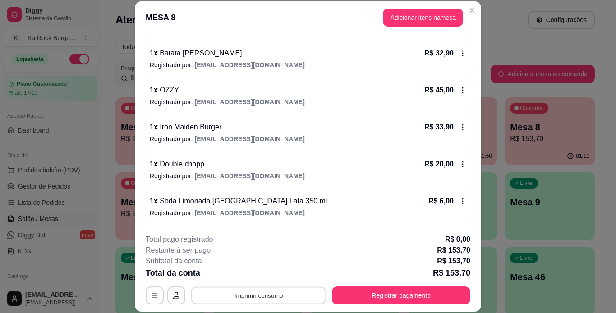
click at [295, 292] on button "Imprimir consumo" at bounding box center [258, 295] width 135 height 18
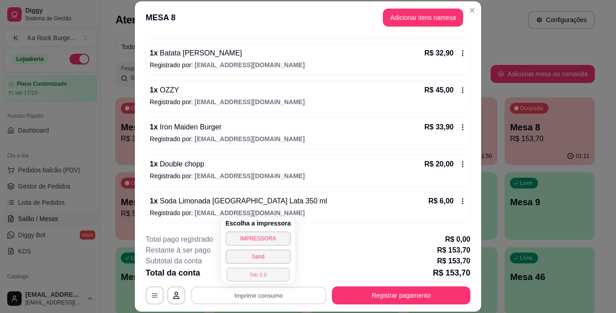
click at [263, 275] on button "Tab 2.0" at bounding box center [257, 274] width 63 height 14
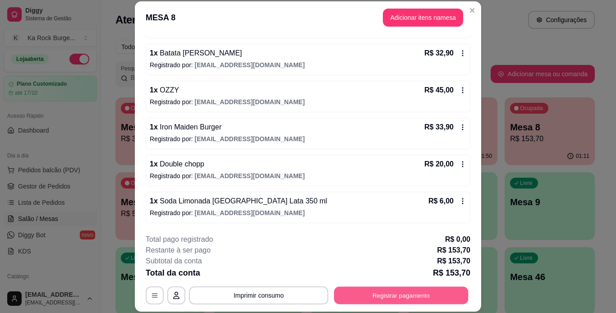
click at [399, 296] on button "Registrar pagamento" at bounding box center [401, 295] width 134 height 18
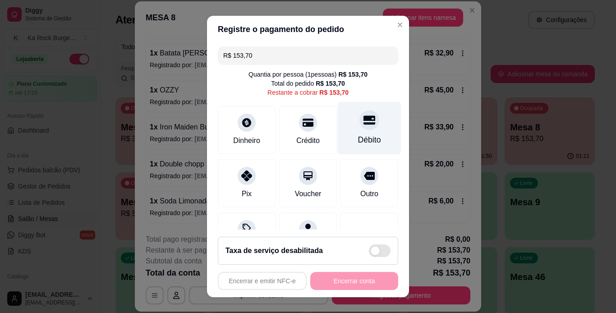
click at [364, 141] on div "Débito" at bounding box center [369, 140] width 23 height 12
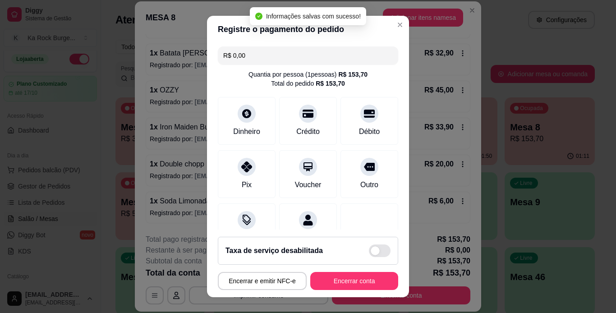
type input "R$ 0,00"
click at [348, 282] on button "Encerrar conta" at bounding box center [354, 281] width 85 height 18
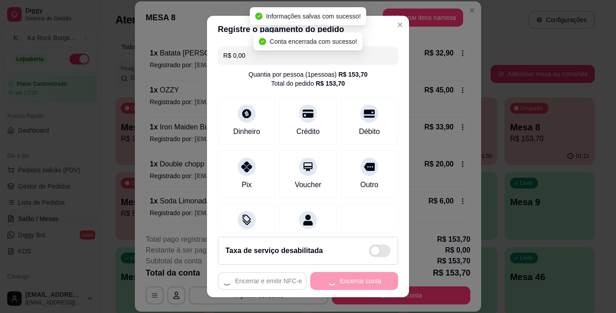
scroll to position [0, 0]
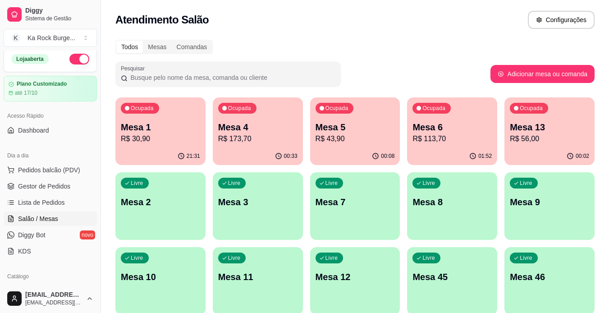
click at [566, 228] on div "Livre Mesa 9" at bounding box center [550, 200] width 90 height 57
click at [269, 147] on div "Ocupada Mesa 4 R$ 173,70" at bounding box center [257, 122] width 87 height 49
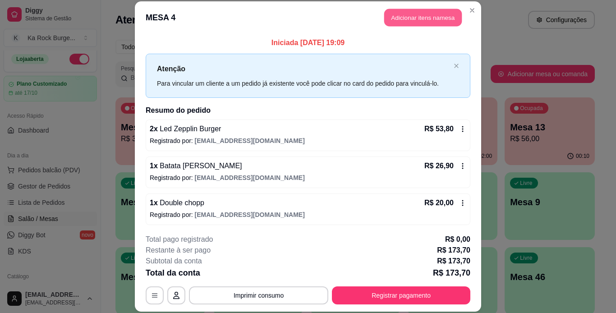
click at [412, 23] on button "Adicionar itens na mesa" at bounding box center [423, 18] width 78 height 18
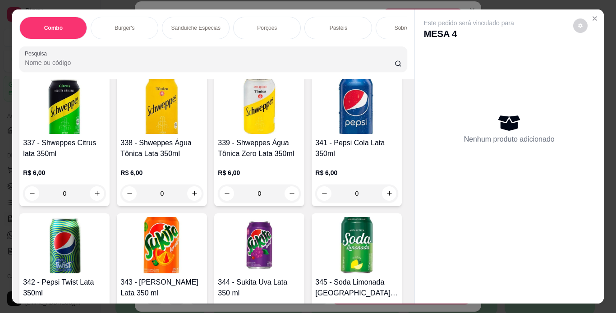
scroll to position [3832, 0]
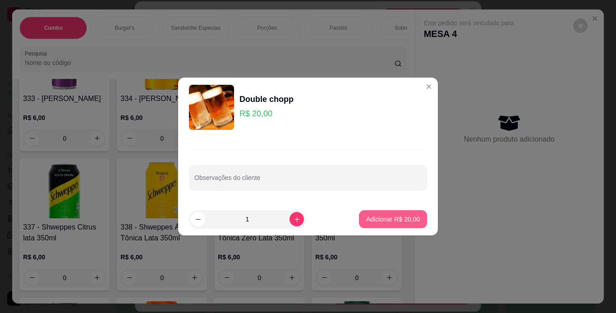
click at [392, 226] on button "Adicionar R$ 20,00" at bounding box center [393, 219] width 68 height 18
type input "1"
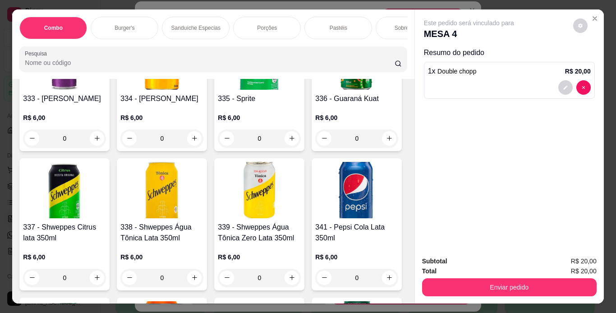
scroll to position [3833, 0]
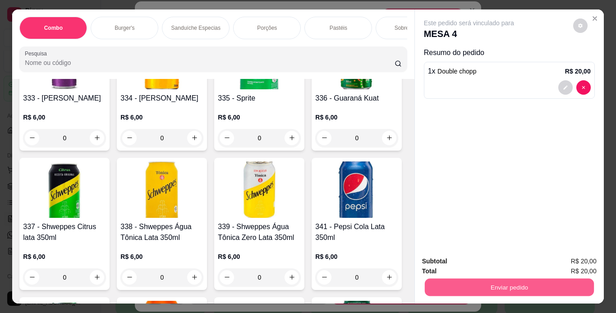
click at [436, 282] on button "Enviar pedido" at bounding box center [508, 288] width 169 height 18
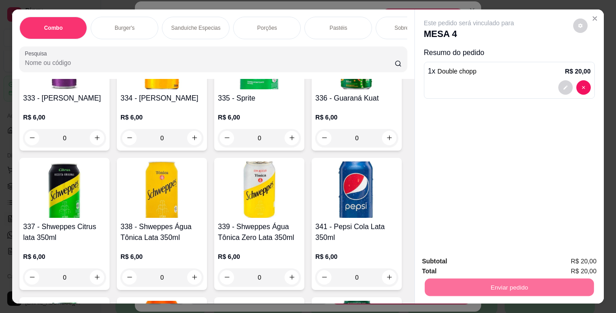
click at [584, 258] on button "Enviar pedido" at bounding box center [573, 261] width 51 height 17
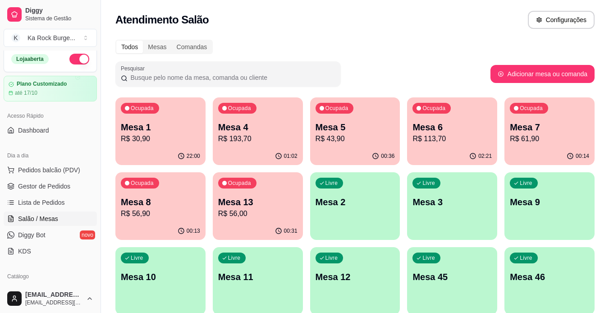
click at [246, 197] on p "Mesa 13" at bounding box center [257, 202] width 79 height 13
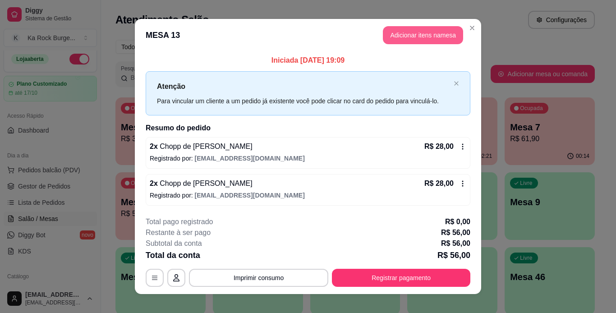
click at [411, 44] on button "Adicionar itens na mesa" at bounding box center [423, 35] width 80 height 18
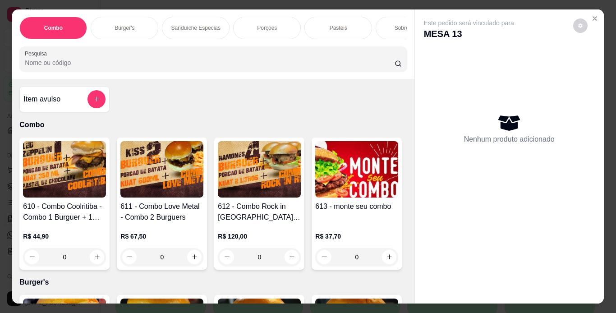
scroll to position [0, 339]
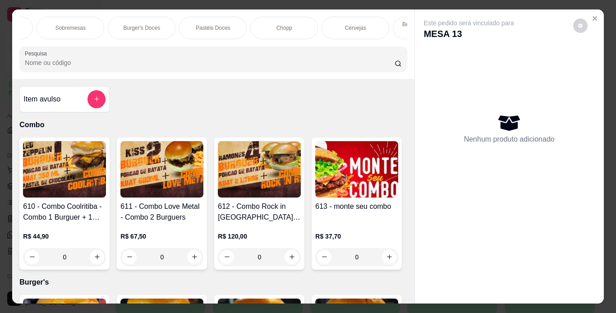
drag, startPoint x: 297, startPoint y: 30, endPoint x: 132, endPoint y: 161, distance: 211.2
click at [296, 30] on div "Chopp" at bounding box center [284, 28] width 68 height 23
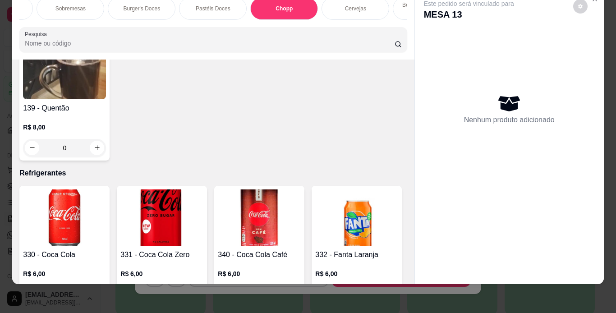
type input "2"
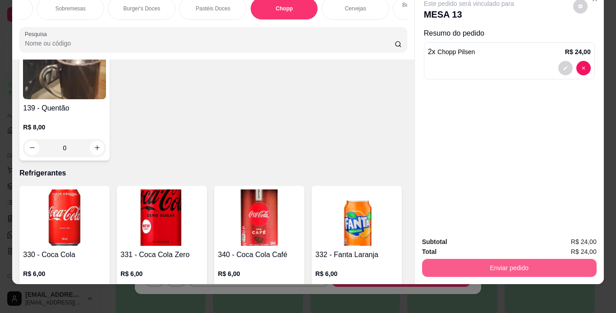
click at [440, 259] on button "Enviar pedido" at bounding box center [509, 268] width 175 height 18
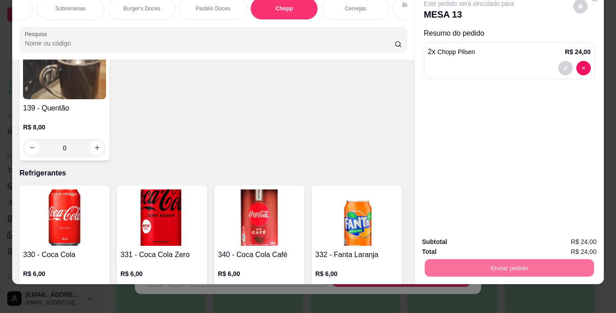
click at [579, 239] on button "Enviar pedido" at bounding box center [573, 238] width 51 height 17
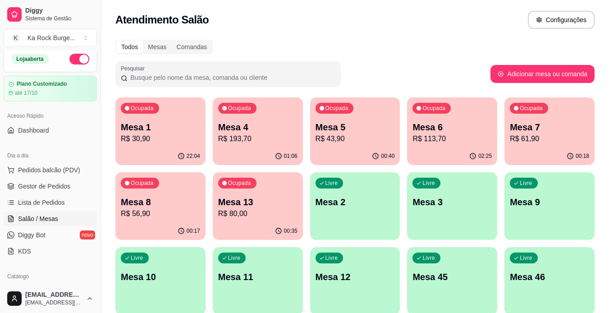
click at [517, 146] on div "Ocupada Mesa 7 R$ 61,90" at bounding box center [550, 122] width 90 height 50
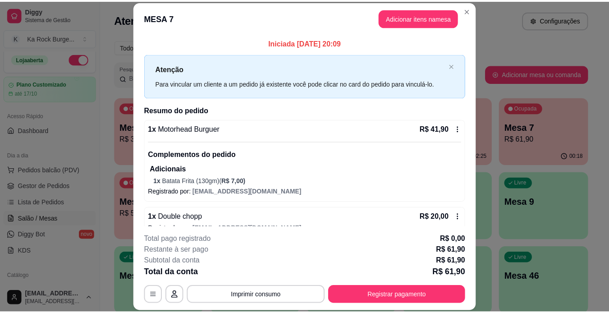
scroll to position [16, 0]
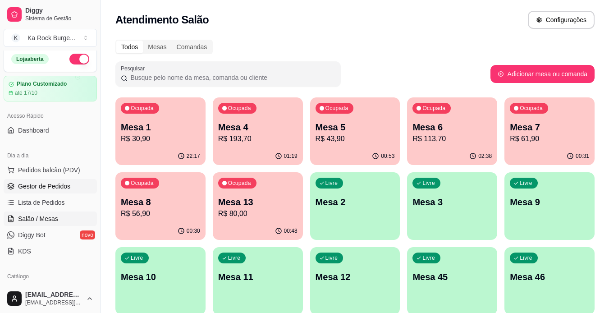
click at [60, 184] on span "Gestor de Pedidos" at bounding box center [44, 186] width 52 height 9
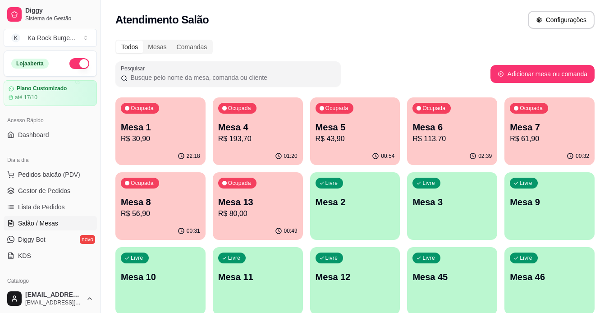
click at [428, 153] on div "02:39" at bounding box center [452, 156] width 90 height 18
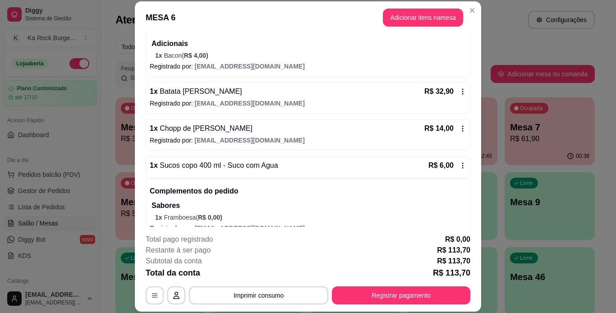
scroll to position [180, 0]
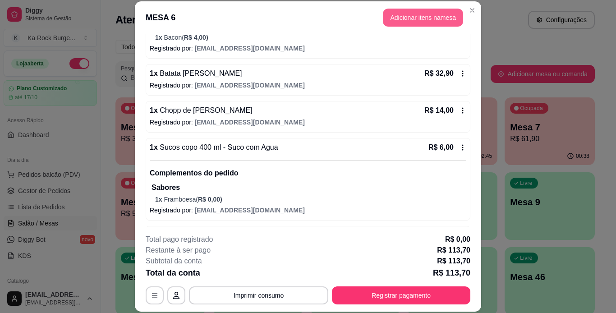
click at [394, 18] on button "Adicionar itens na mesa" at bounding box center [423, 18] width 80 height 18
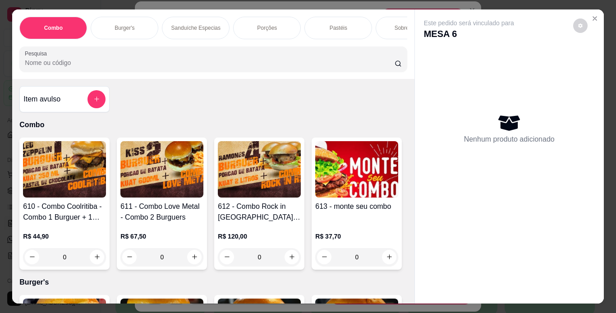
click at [605, 298] on div "Combo Burger's Sanduíche Especias Porções Pastéis Sobremesas Burger's Doces Pas…" at bounding box center [308, 156] width 616 height 313
click at [607, 293] on div "Combo Burger's Sanduíche Especias Porções Pastéis Sobremesas Burger's Doces Pas…" at bounding box center [308, 156] width 616 height 313
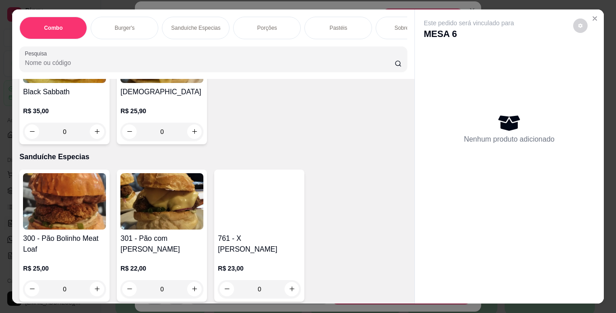
scroll to position [1146, 0]
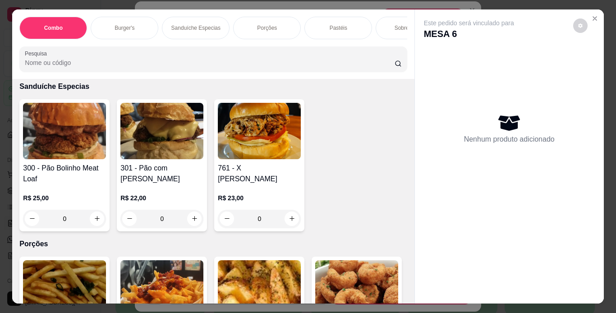
click at [603, 295] on div "Combo Burger's Sanduíche Especias Porções Pastéis Sobremesas Burger's Doces Pas…" at bounding box center [308, 156] width 616 height 313
click at [593, 17] on icon "Close" at bounding box center [595, 19] width 4 height 4
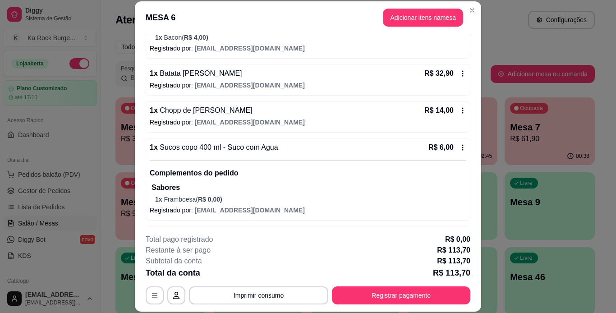
scroll to position [215, 0]
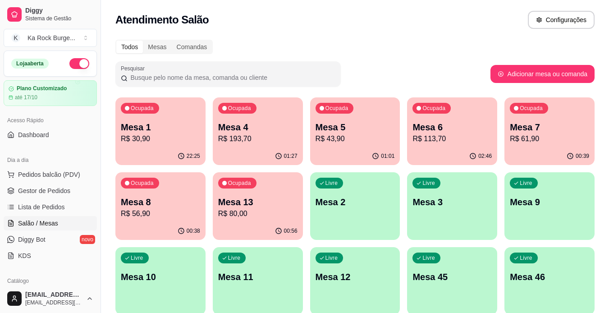
click at [350, 135] on p "R$ 43,90" at bounding box center [355, 139] width 79 height 11
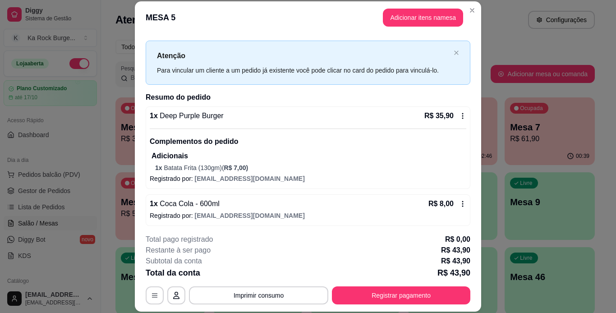
scroll to position [16, 0]
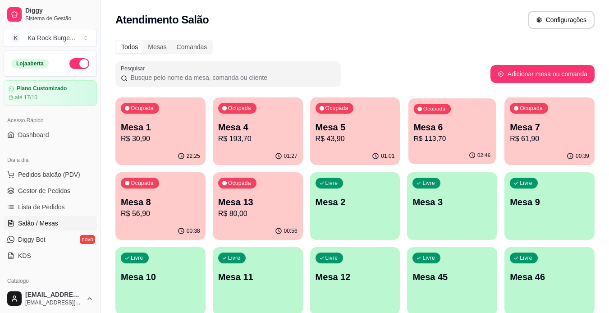
click at [461, 122] on p "Mesa 6" at bounding box center [452, 127] width 77 height 12
click at [364, 137] on p "R$ 43,90" at bounding box center [355, 139] width 77 height 10
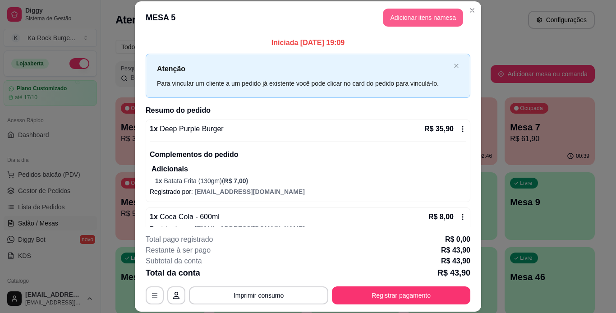
click at [433, 21] on button "Adicionar itens na mesa" at bounding box center [423, 18] width 80 height 18
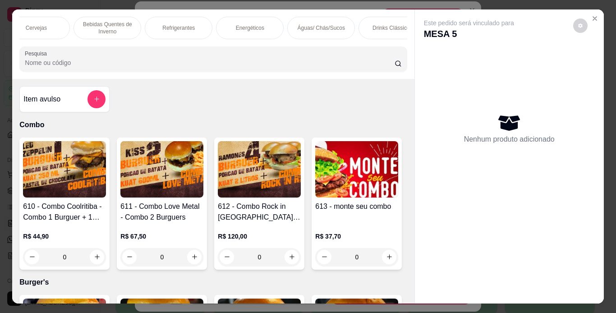
scroll to position [0, 687]
click at [594, 15] on icon "Close" at bounding box center [594, 18] width 7 height 7
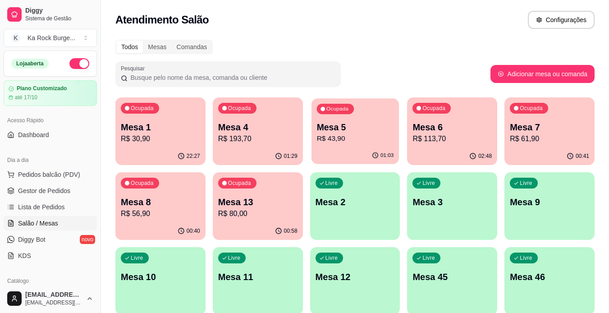
click at [342, 135] on p "R$ 43,90" at bounding box center [355, 139] width 77 height 10
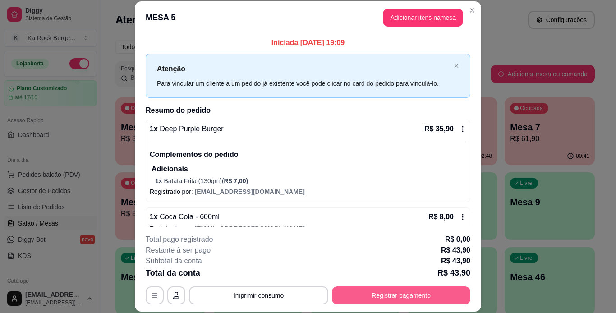
click at [396, 300] on button "Registrar pagamento" at bounding box center [401, 295] width 138 height 18
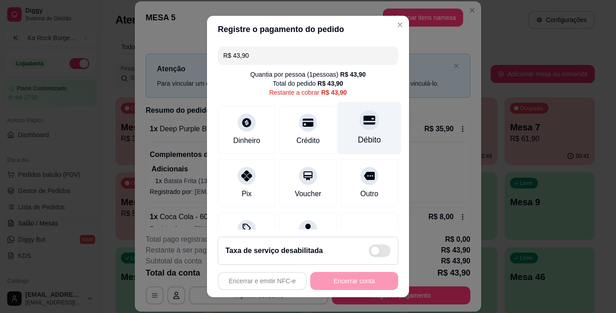
click at [374, 115] on div "Débito" at bounding box center [370, 127] width 64 height 53
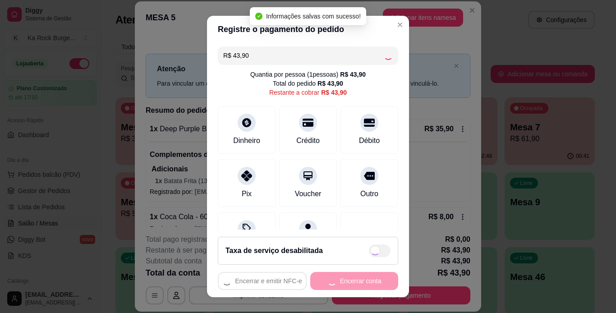
type input "R$ 0,00"
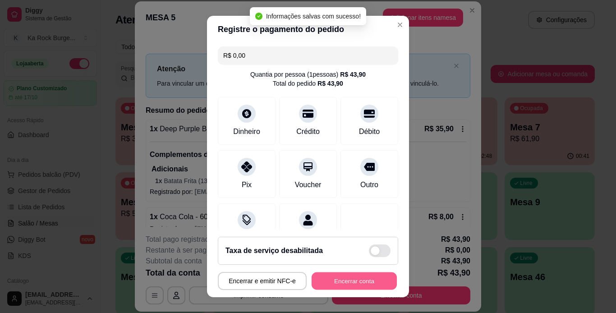
click at [369, 281] on button "Encerrar conta" at bounding box center [354, 281] width 85 height 18
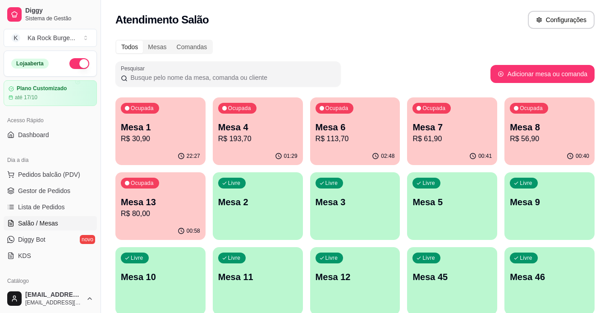
click at [383, 137] on p "R$ 113,70" at bounding box center [355, 139] width 79 height 11
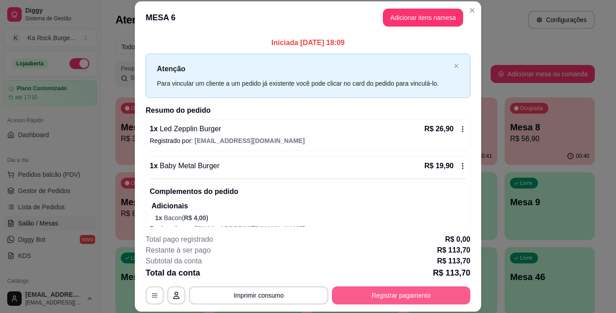
click at [409, 295] on button "Registrar pagamento" at bounding box center [401, 295] width 138 height 18
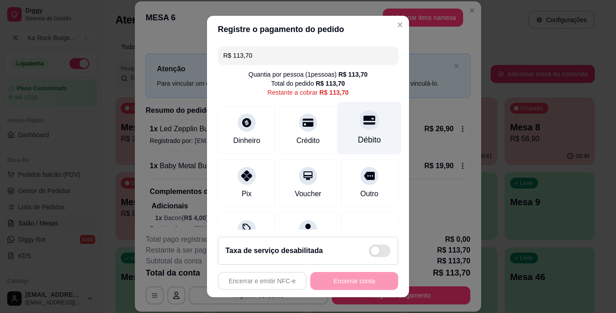
click at [364, 124] on icon at bounding box center [370, 120] width 12 height 12
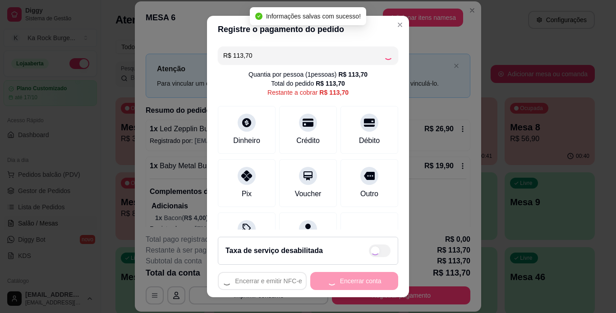
type input "R$ 0,00"
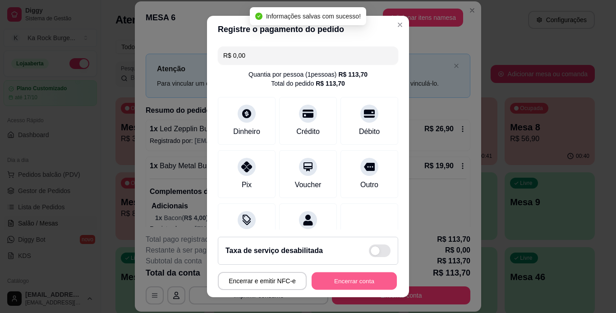
click at [352, 290] on button "Encerrar conta" at bounding box center [354, 281] width 85 height 18
click at [352, 285] on div "Encerrar e emitir NFC-e Encerrar conta" at bounding box center [308, 281] width 180 height 18
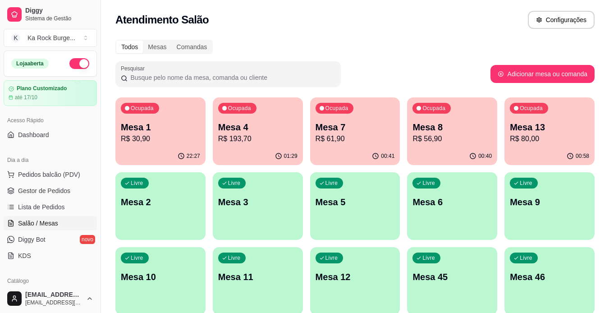
click at [264, 139] on p "R$ 193,70" at bounding box center [257, 139] width 79 height 11
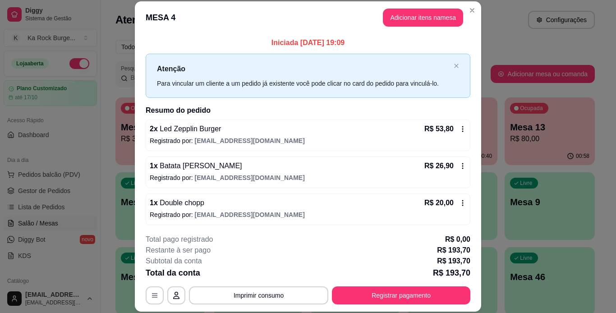
scroll to position [150, 0]
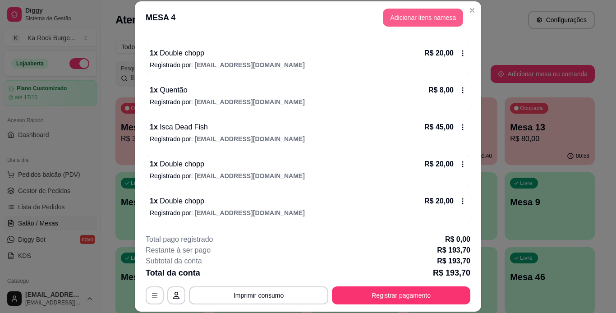
click at [408, 17] on button "Adicionar itens na mesa" at bounding box center [423, 18] width 80 height 18
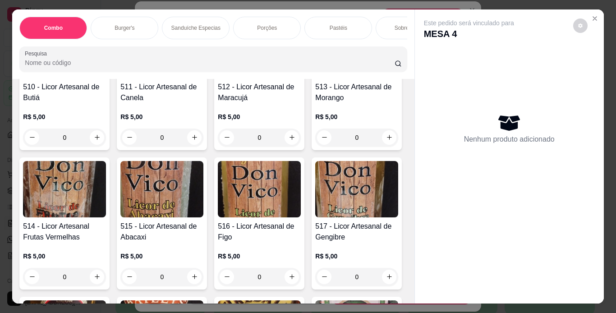
scroll to position [6494, 0]
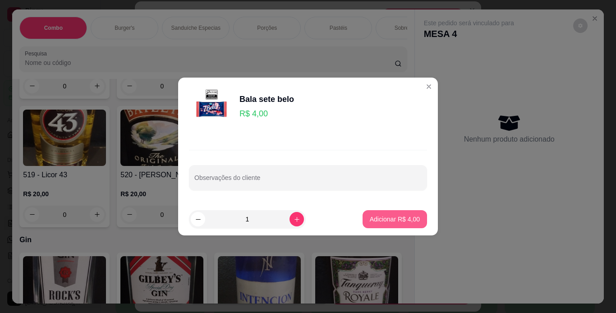
click at [394, 226] on button "Adicionar R$ 4,00" at bounding box center [395, 219] width 64 height 18
type input "1"
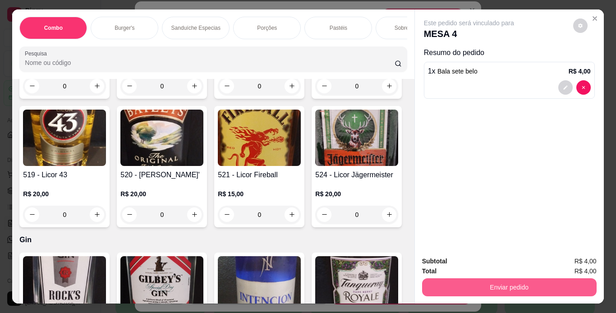
click at [450, 284] on button "Enviar pedido" at bounding box center [509, 287] width 175 height 18
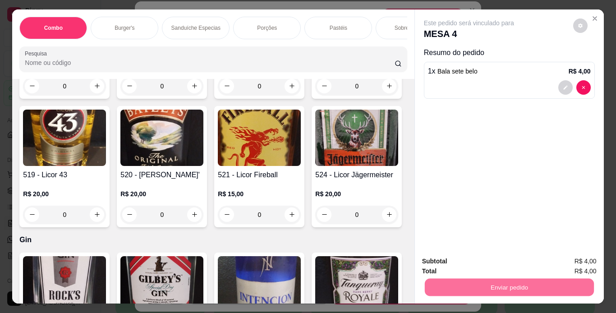
click at [566, 263] on button "Enviar pedido" at bounding box center [573, 261] width 51 height 17
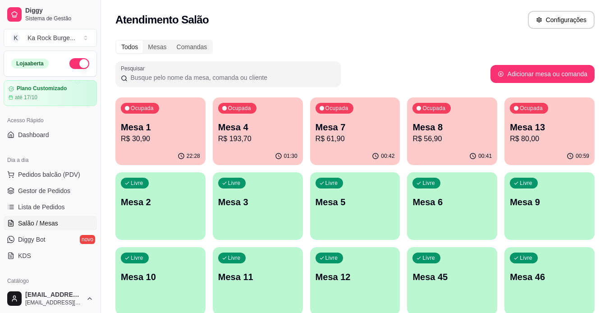
click at [526, 149] on div "00:59" at bounding box center [550, 156] width 90 height 18
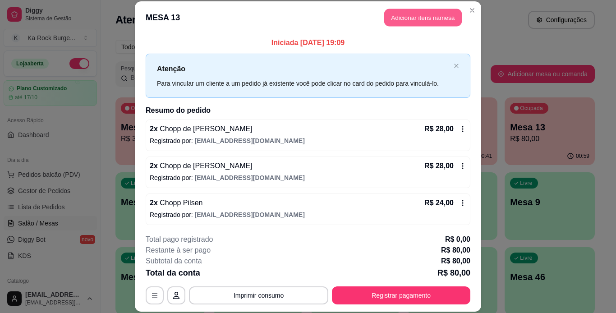
click at [425, 19] on button "Adicionar itens na mesa" at bounding box center [423, 18] width 78 height 18
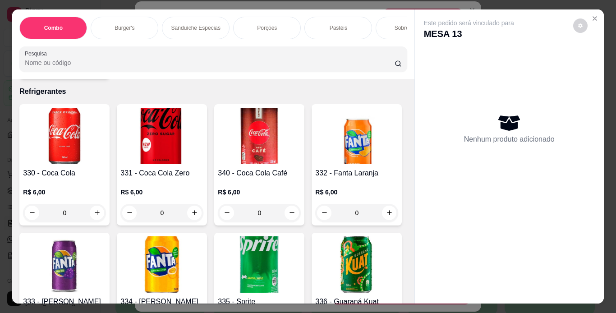
scroll to position [3438, 0]
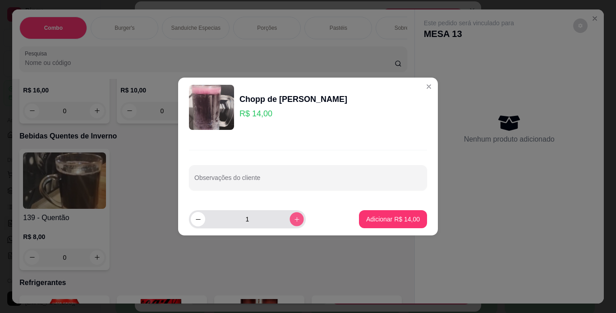
click at [294, 218] on icon "increase-product-quantity" at bounding box center [297, 219] width 7 height 7
type input "2"
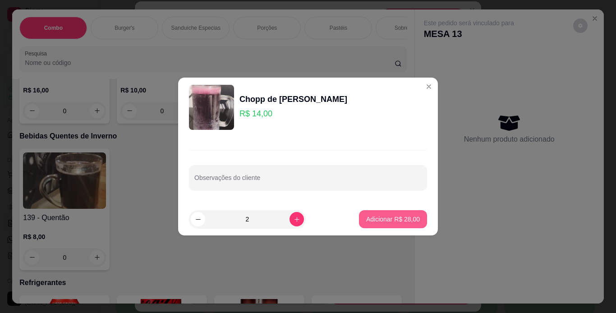
click at [375, 220] on p "Adicionar R$ 28,00" at bounding box center [393, 219] width 54 height 9
type input "2"
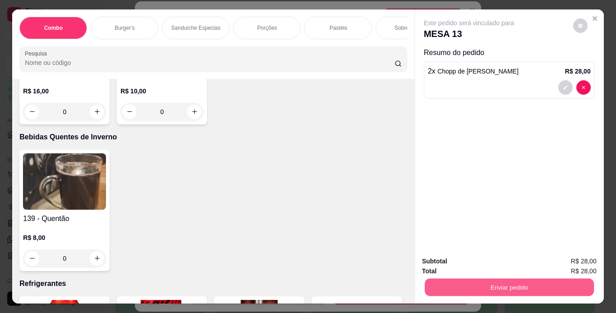
click at [458, 290] on button "Enviar pedido" at bounding box center [508, 288] width 169 height 18
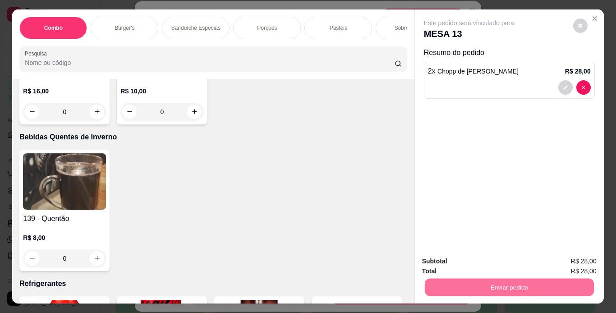
click at [575, 262] on button "Enviar pedido" at bounding box center [573, 261] width 51 height 17
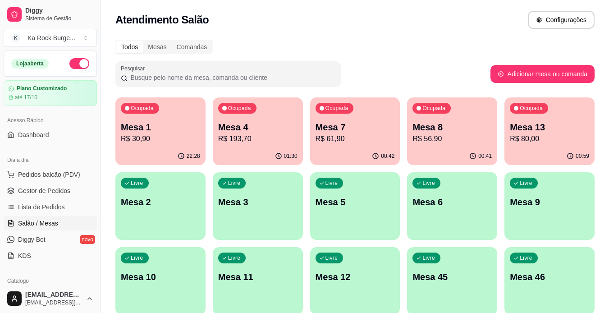
click at [543, 132] on p "Mesa 13" at bounding box center [549, 127] width 79 height 13
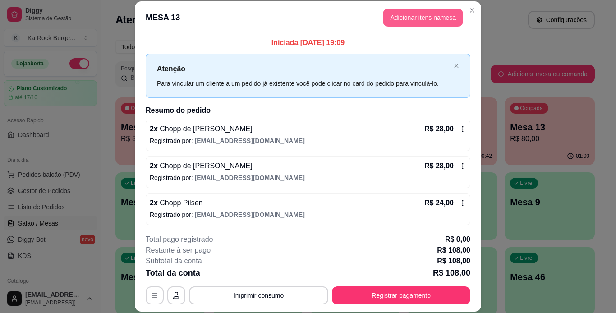
click at [423, 15] on button "Adicionar itens na mesa" at bounding box center [423, 18] width 80 height 18
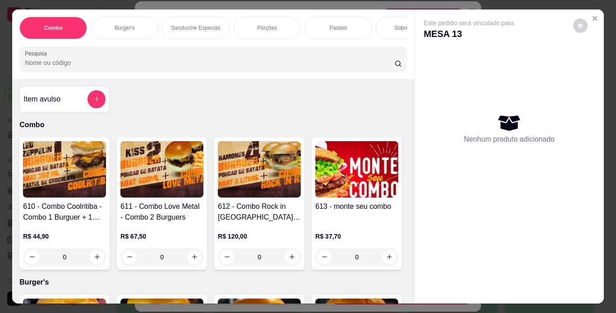
click at [265, 28] on div "Porções" at bounding box center [267, 28] width 68 height 23
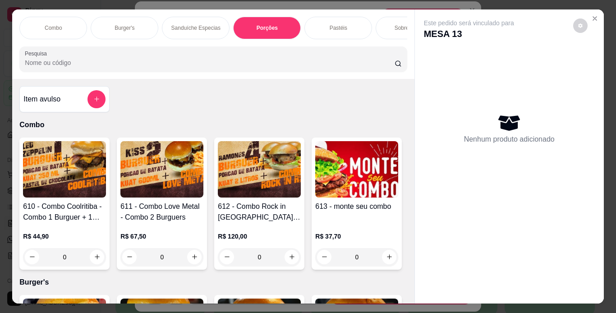
scroll to position [23, 0]
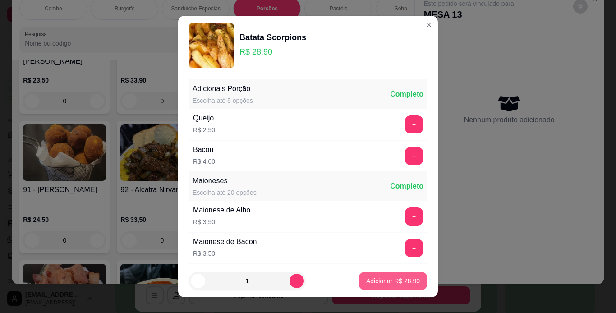
click at [382, 280] on p "Adicionar R$ 28,90" at bounding box center [393, 280] width 54 height 9
type input "1"
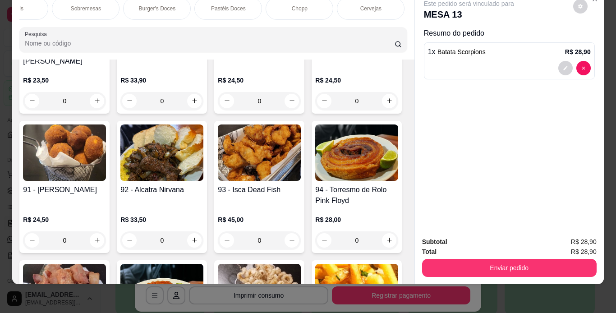
scroll to position [0, 325]
click at [284, 3] on div "Chopp" at bounding box center [299, 8] width 68 height 23
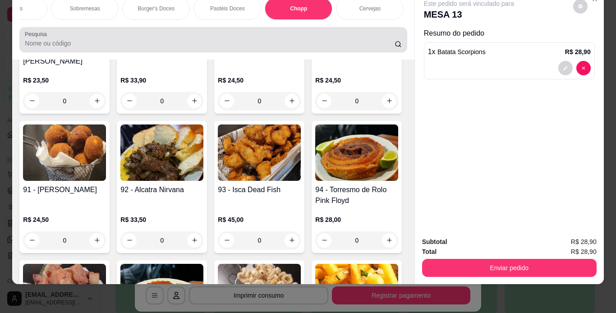
scroll to position [3529, 0]
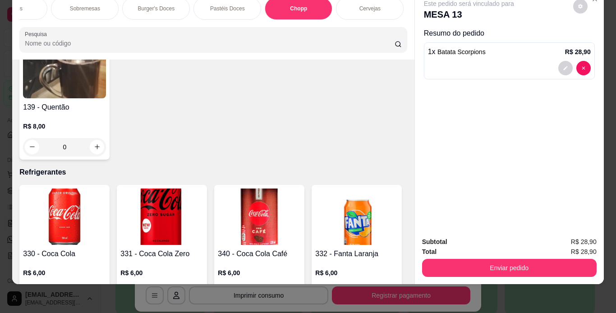
type input "2"
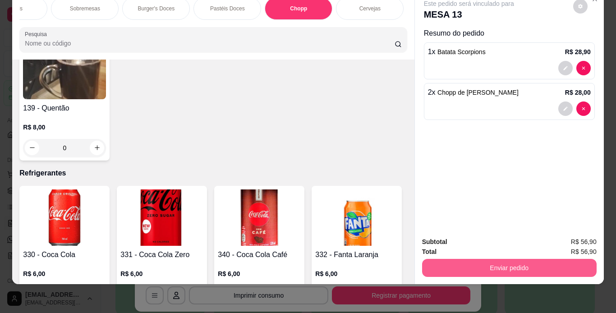
click at [486, 259] on button "Enviar pedido" at bounding box center [509, 268] width 175 height 18
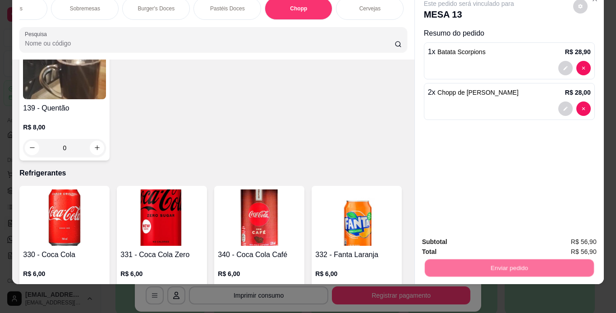
click at [487, 241] on button "Registrar cliente" at bounding box center [513, 238] width 58 height 17
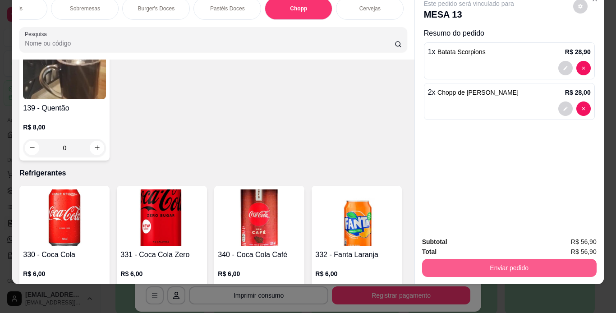
click at [528, 265] on button "Enviar pedido" at bounding box center [509, 268] width 175 height 18
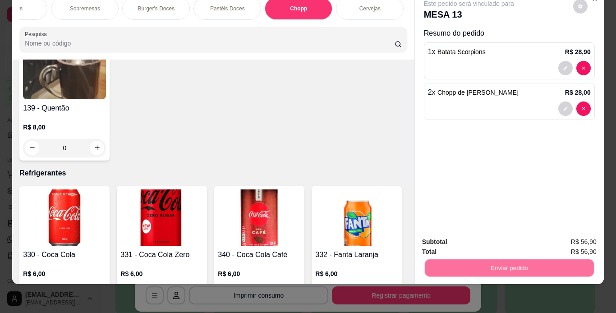
click at [595, 238] on button "Enviar pedido" at bounding box center [573, 238] width 50 height 17
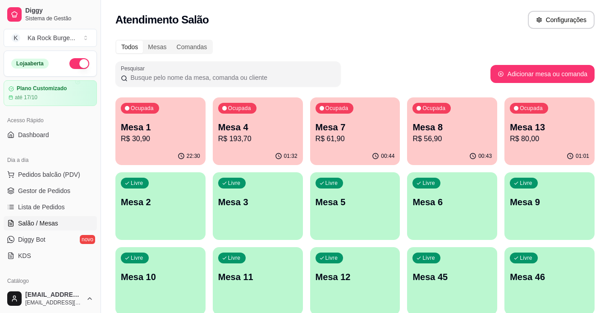
click at [375, 153] on icon "button" at bounding box center [375, 155] width 7 height 7
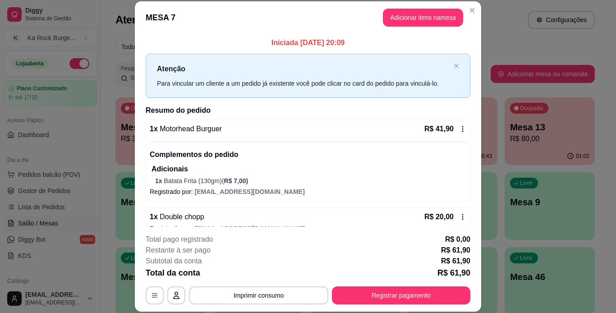
click at [459, 216] on icon at bounding box center [462, 216] width 7 height 7
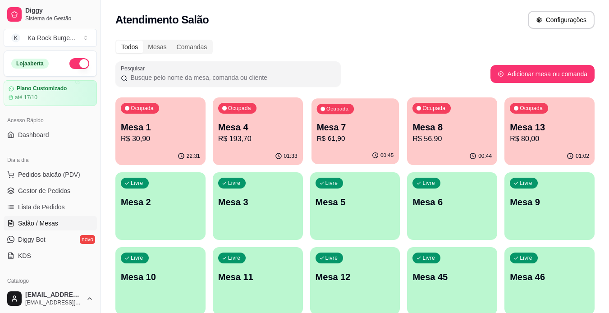
click at [372, 136] on p "R$ 61,90" at bounding box center [355, 139] width 77 height 10
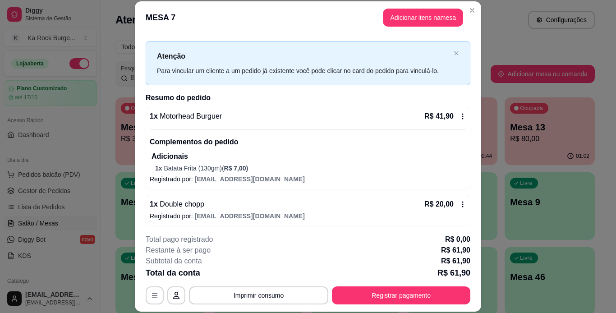
scroll to position [16, 0]
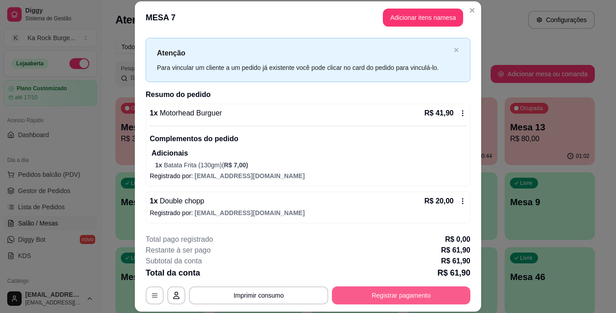
click at [388, 299] on button "Registrar pagamento" at bounding box center [401, 295] width 138 height 18
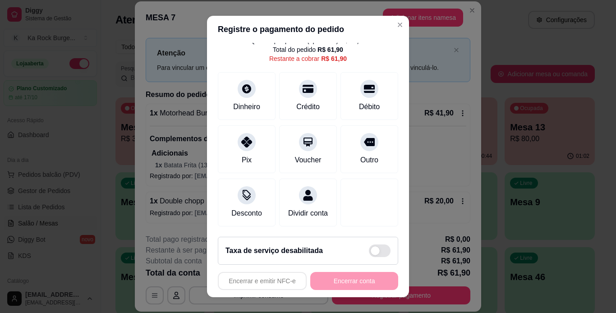
scroll to position [45, 0]
click at [235, 207] on div "Desconto" at bounding box center [246, 213] width 33 height 12
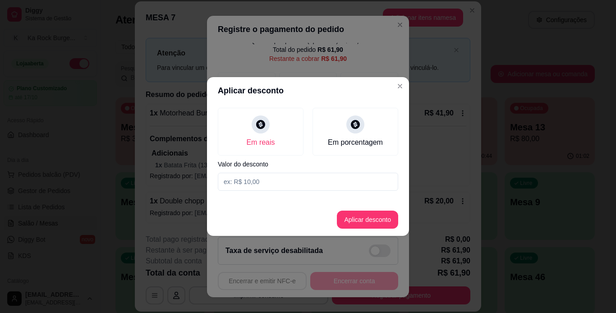
click at [259, 182] on input at bounding box center [308, 182] width 180 height 18
type input "10,00"
click at [362, 212] on button "Aplicar desconto" at bounding box center [367, 220] width 61 height 18
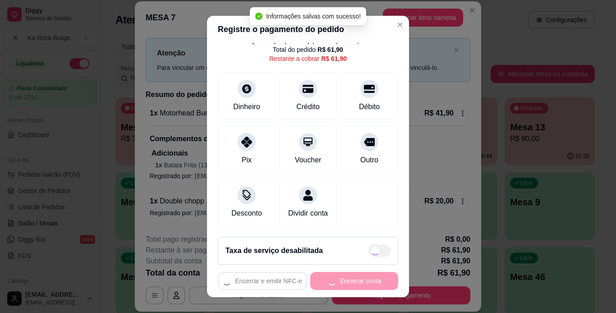
type input "R$ 51,90"
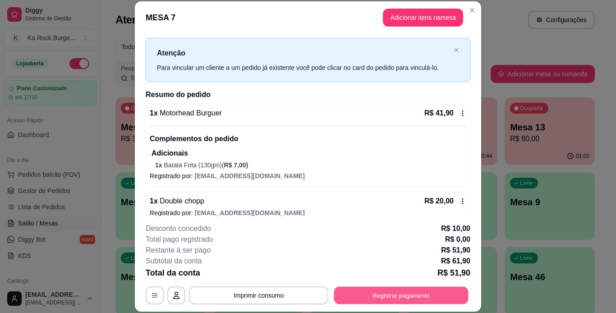
click at [428, 293] on button "Registrar pagamento" at bounding box center [401, 295] width 134 height 18
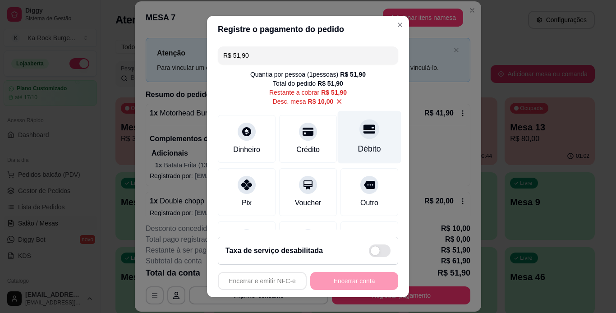
click at [358, 145] on div "Débito" at bounding box center [369, 149] width 23 height 12
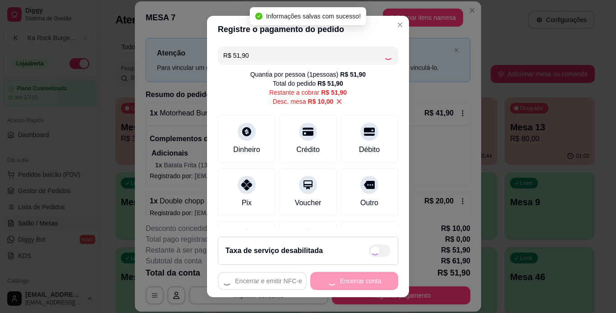
type input "R$ 0,00"
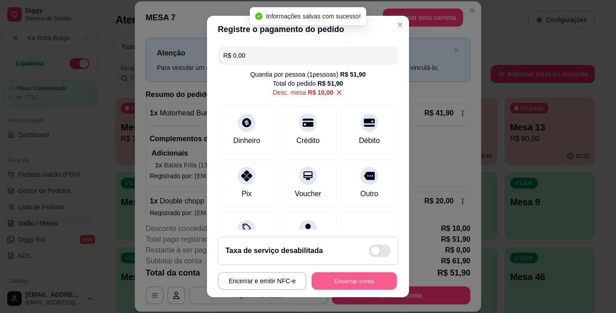
click at [368, 284] on button "Encerrar conta" at bounding box center [354, 281] width 85 height 18
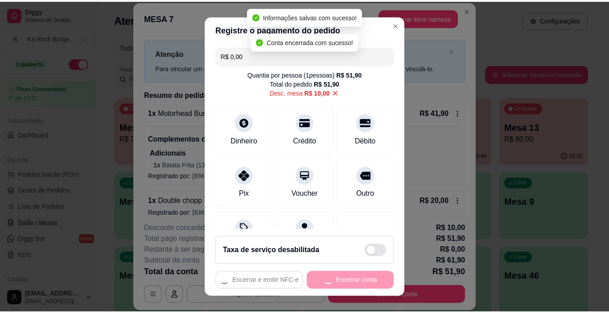
scroll to position [0, 0]
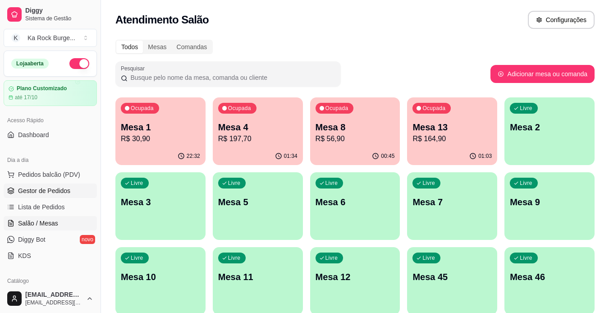
click at [38, 187] on span "Gestor de Pedidos" at bounding box center [44, 190] width 52 height 9
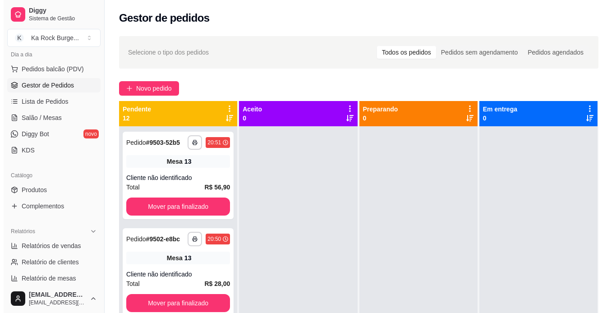
scroll to position [108, 0]
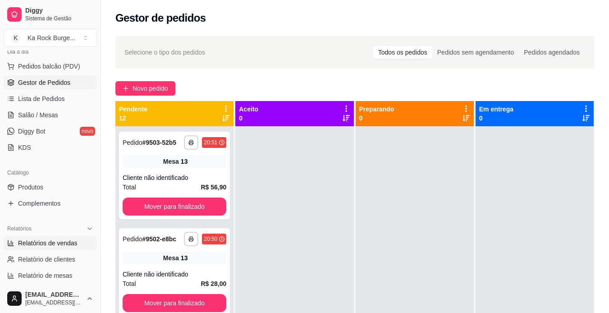
click at [63, 245] on span "Relatórios de vendas" at bounding box center [48, 243] width 60 height 9
select select "ALL"
select select "0"
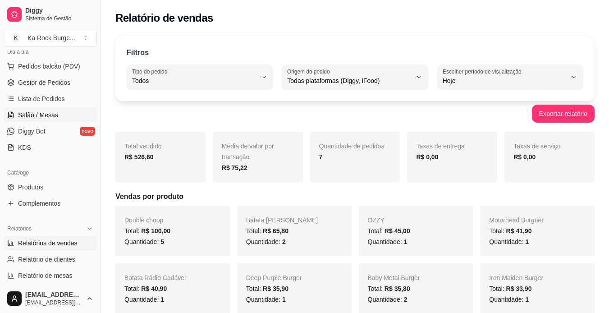
click at [50, 113] on span "Salão / Mesas" at bounding box center [38, 114] width 40 height 9
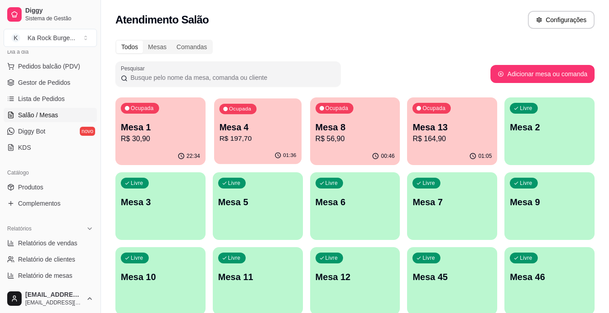
click at [262, 138] on p "R$ 197,70" at bounding box center [257, 139] width 77 height 10
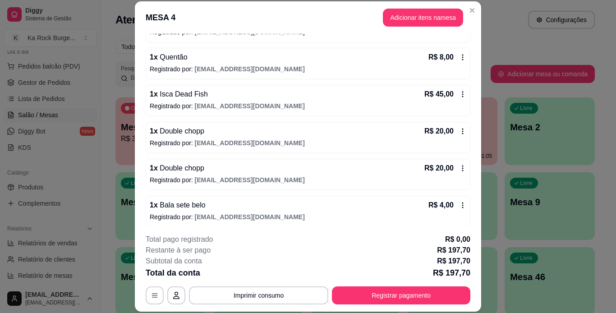
scroll to position [187, 0]
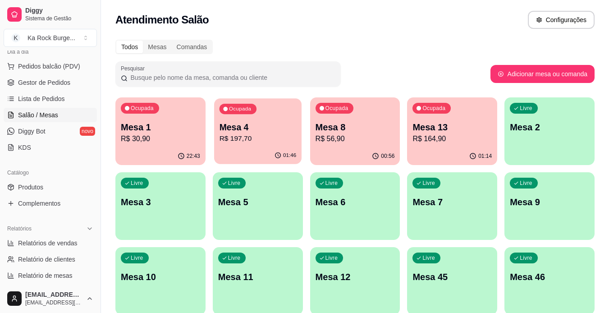
click at [260, 134] on p "R$ 197,70" at bounding box center [257, 139] width 77 height 10
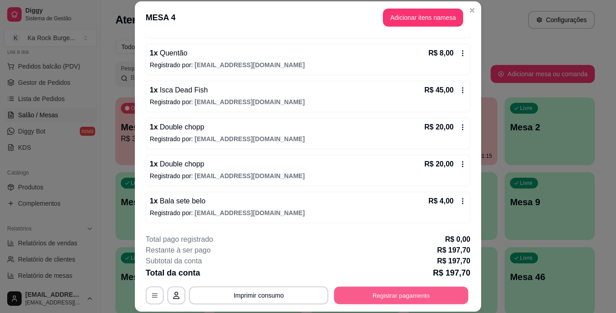
click at [373, 298] on button "Registrar pagamento" at bounding box center [401, 295] width 134 height 18
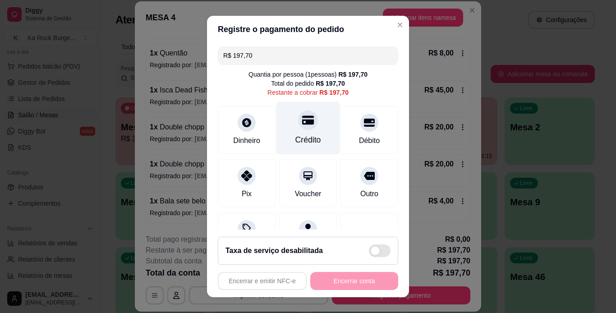
click at [301, 141] on div "Crédito" at bounding box center [308, 140] width 26 height 12
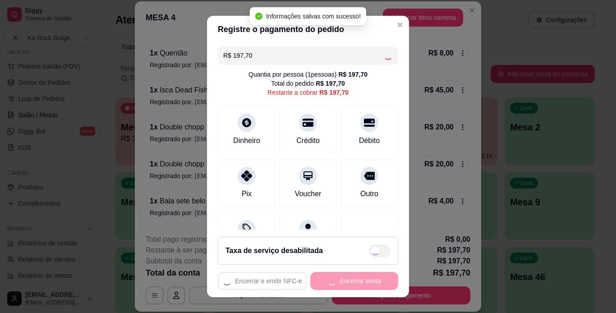
type input "R$ 0,00"
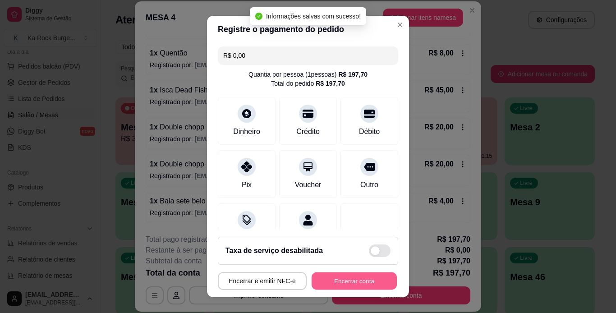
click at [343, 281] on button "Encerrar conta" at bounding box center [354, 281] width 85 height 18
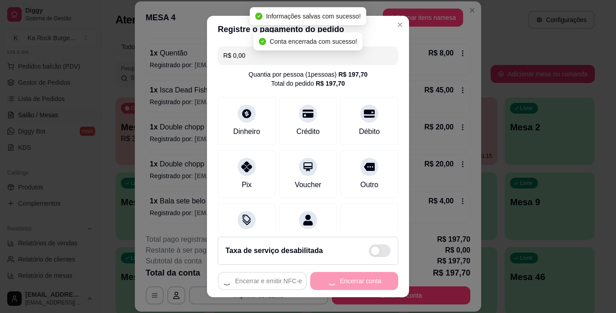
scroll to position [0, 0]
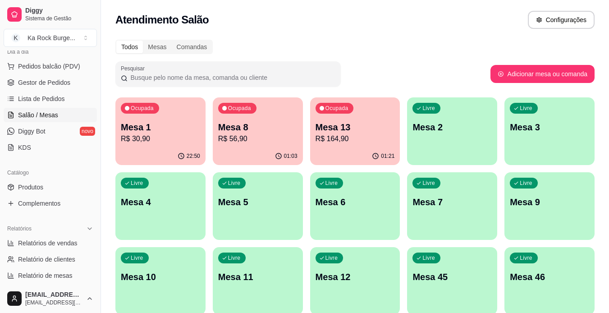
click at [263, 149] on div "01:03" at bounding box center [258, 156] width 90 height 18
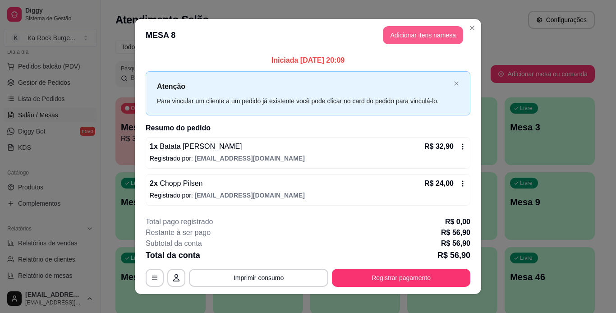
click at [417, 35] on button "Adicionar itens na mesa" at bounding box center [423, 35] width 80 height 18
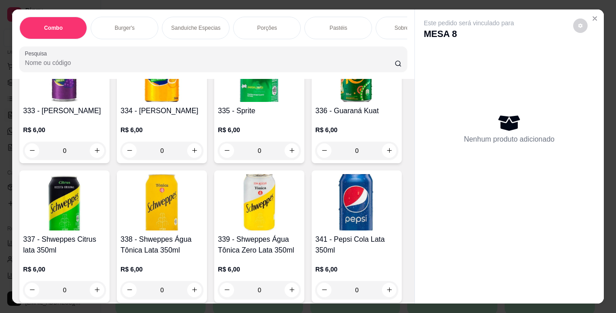
scroll to position [4011, 0]
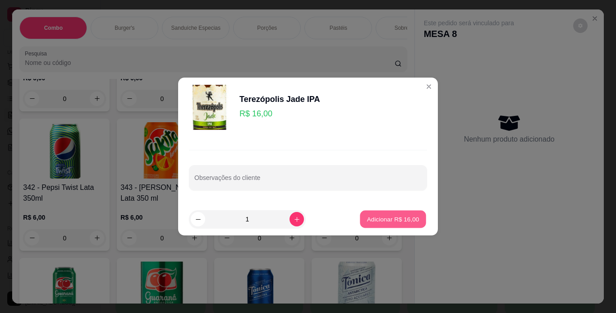
click at [360, 218] on button "Adicionar R$ 16,00" at bounding box center [393, 220] width 66 height 18
type input "1"
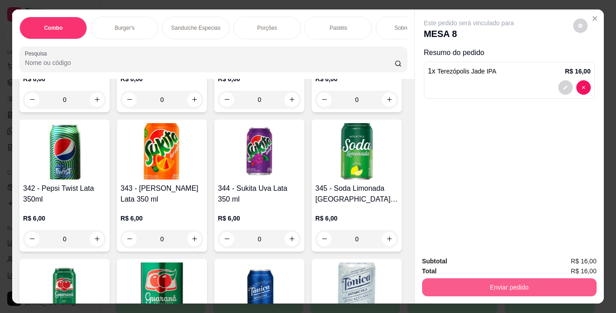
click at [431, 280] on button "Enviar pedido" at bounding box center [509, 287] width 175 height 18
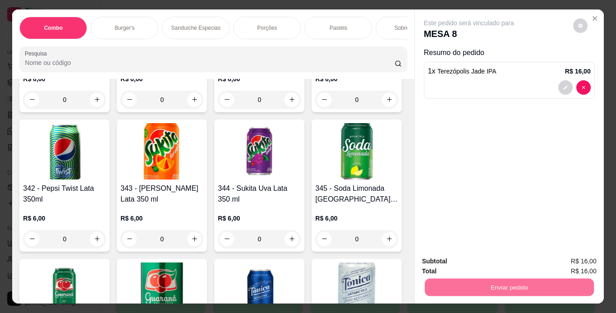
click at [585, 262] on button "Enviar pedido" at bounding box center [573, 261] width 50 height 17
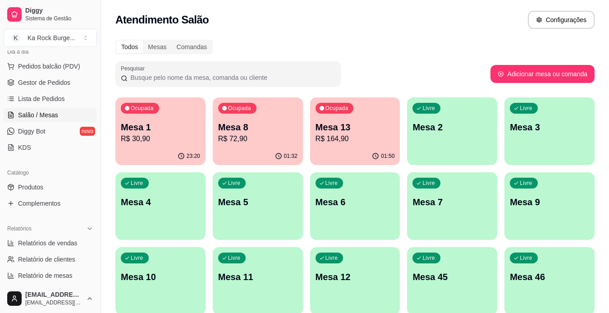
click at [347, 151] on div "01:50" at bounding box center [355, 156] width 90 height 18
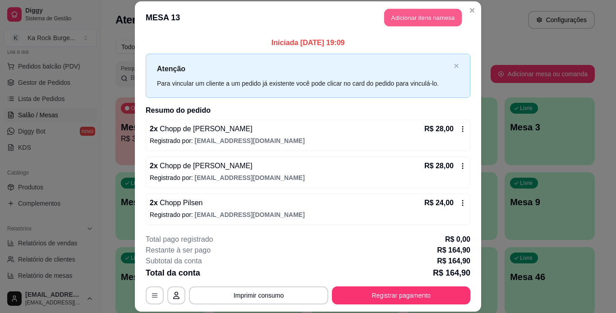
click at [433, 20] on button "Adicionar itens na mesa" at bounding box center [423, 18] width 78 height 18
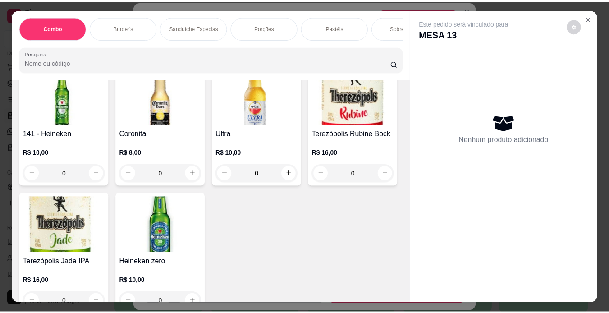
scroll to position [3438, 0]
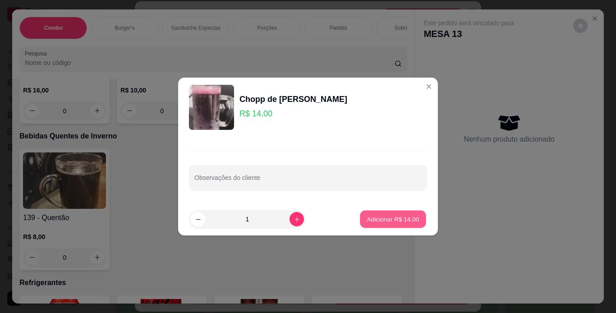
click at [373, 225] on button "Adicionar R$ 14,00" at bounding box center [393, 220] width 66 height 18
type input "1"
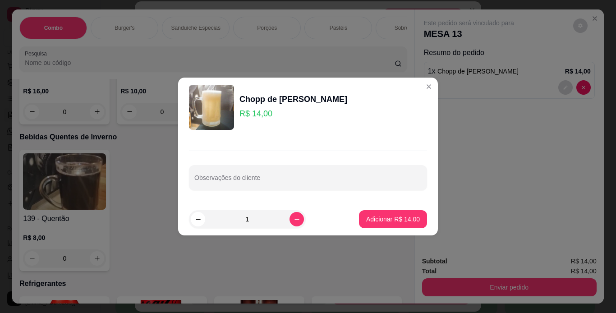
click at [381, 207] on footer "1 Adicionar R$ 14,00" at bounding box center [308, 219] width 260 height 32
click at [379, 218] on p "Adicionar R$ 14,00" at bounding box center [393, 219] width 52 height 9
type input "1"
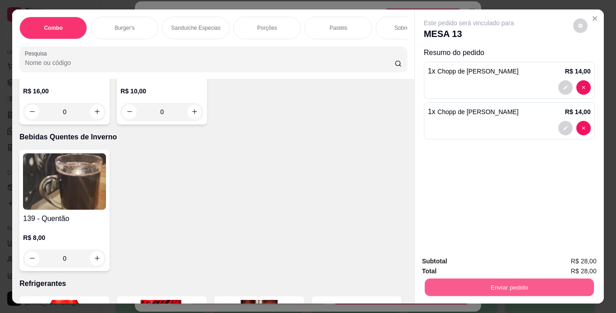
click at [422, 284] on div "Enviar pedido" at bounding box center [509, 286] width 175 height 20
click at [485, 287] on button "Enviar pedido" at bounding box center [508, 288] width 169 height 18
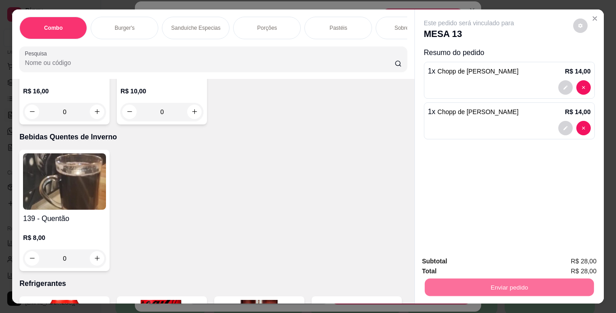
click at [493, 262] on button "Registrar cliente" at bounding box center [513, 261] width 60 height 17
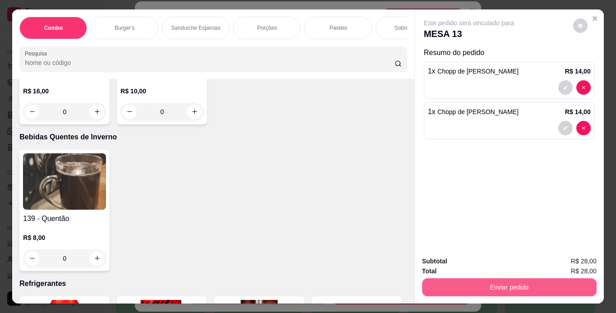
click at [446, 289] on button "Enviar pedido" at bounding box center [509, 287] width 175 height 18
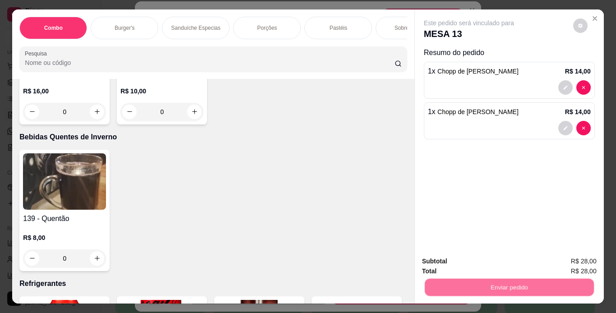
click at [588, 261] on button "Enviar pedido" at bounding box center [573, 261] width 50 height 17
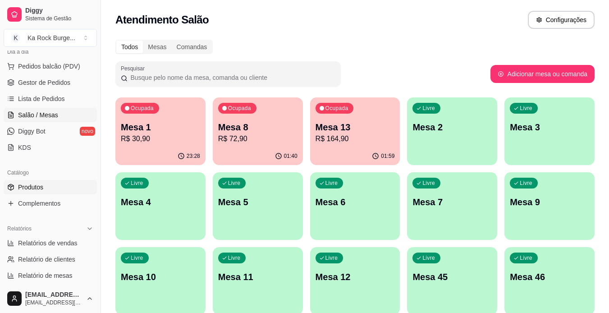
click at [50, 190] on link "Produtos" at bounding box center [50, 187] width 93 height 14
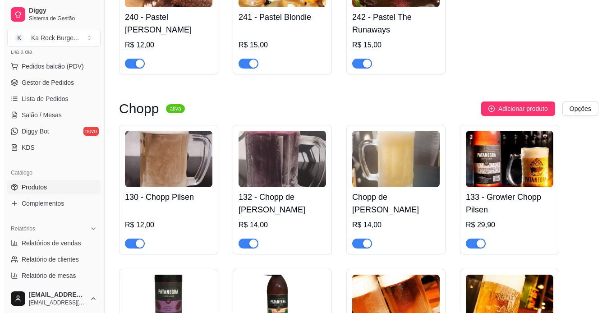
scroll to position [3608, 0]
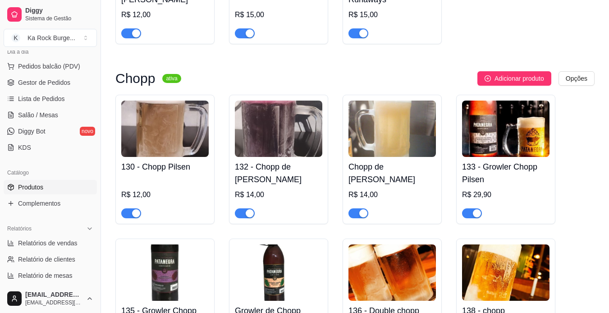
click at [396, 140] on img at bounding box center [392, 129] width 87 height 56
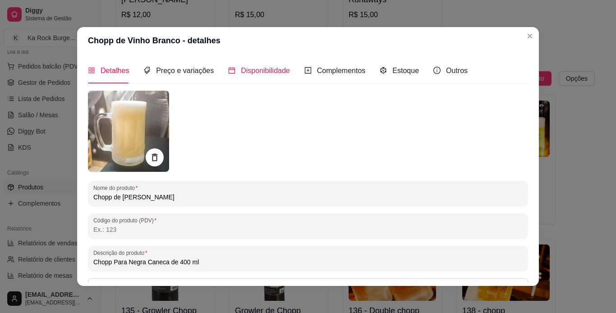
click at [246, 72] on span "Disponibilidade" at bounding box center [265, 71] width 49 height 8
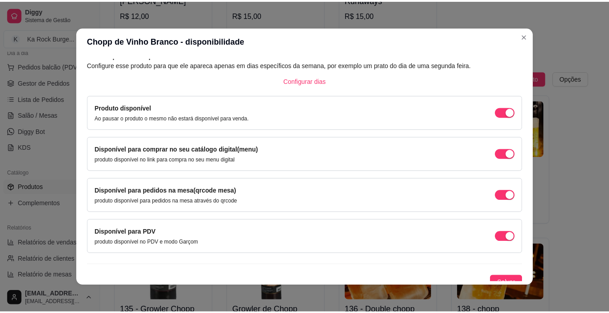
scroll to position [51, 0]
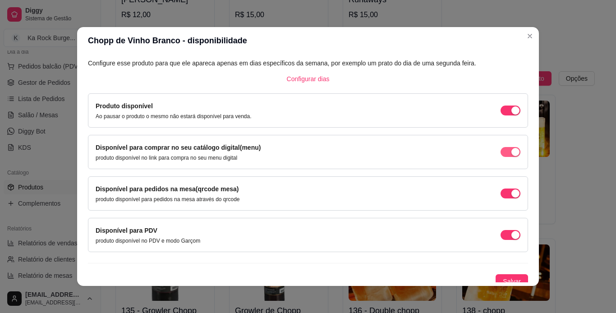
click at [501, 152] on button "button" at bounding box center [511, 152] width 20 height 10
click at [503, 279] on span "Salvar" at bounding box center [512, 281] width 18 height 10
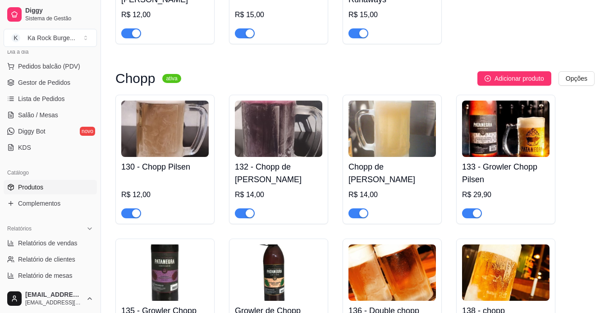
click at [262, 133] on img at bounding box center [278, 129] width 87 height 56
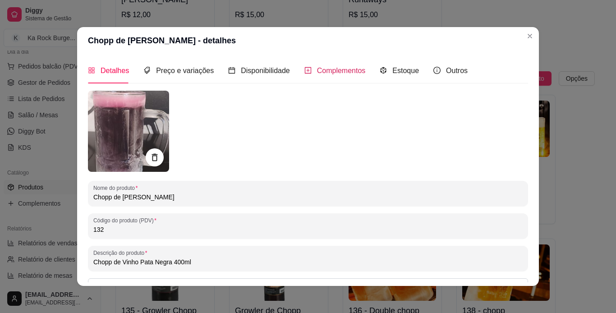
click at [337, 69] on span "Complementos" at bounding box center [341, 71] width 49 height 8
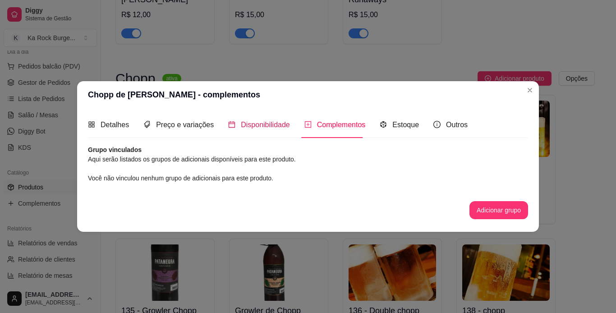
click at [249, 130] on div "Disponibilidade" at bounding box center [259, 124] width 62 height 11
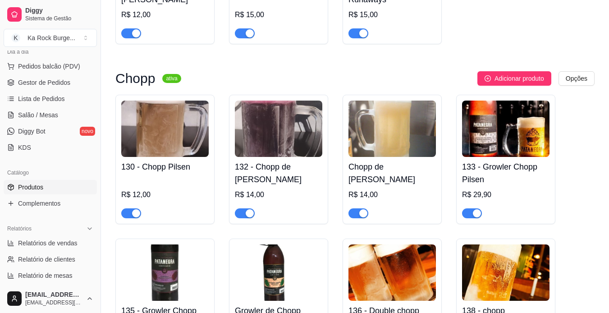
click at [161, 134] on img at bounding box center [164, 129] width 87 height 56
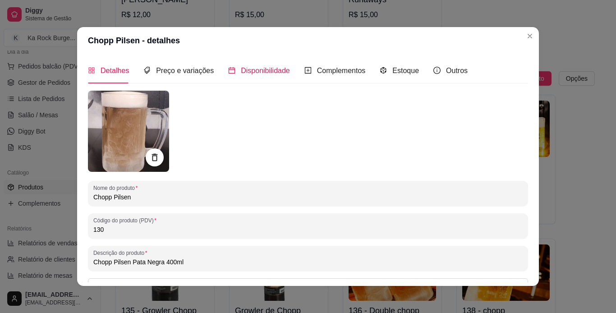
click at [264, 69] on span "Disponibilidade" at bounding box center [265, 71] width 49 height 8
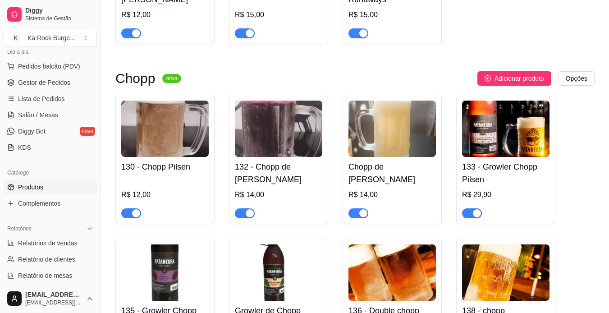
click at [548, 244] on img at bounding box center [505, 272] width 87 height 56
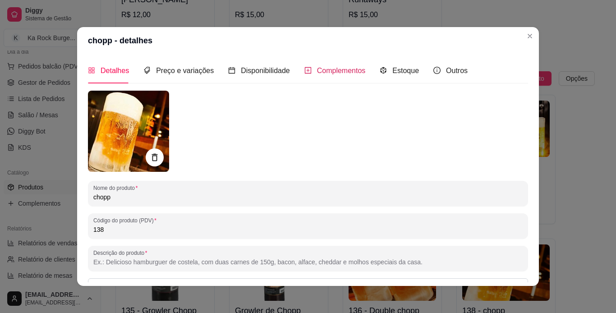
click at [317, 69] on span "Complementos" at bounding box center [341, 71] width 49 height 8
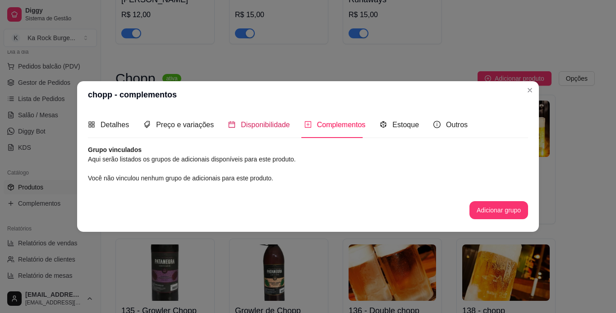
click at [264, 126] on span "Disponibilidade" at bounding box center [265, 125] width 49 height 8
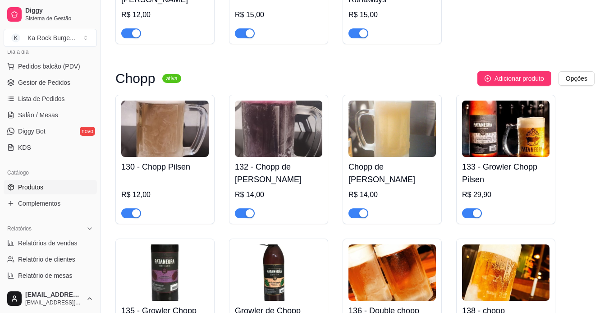
scroll to position [3761, 0]
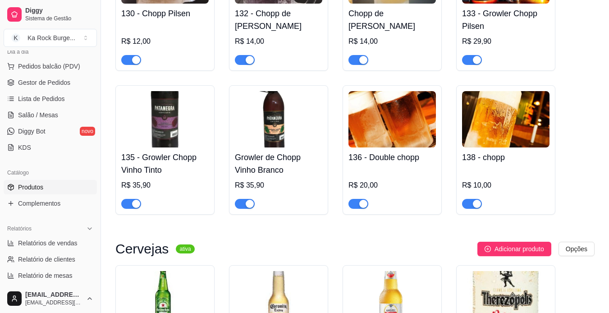
click at [442, 129] on div "136 - Double chopp R$ 20,00" at bounding box center [392, 149] width 99 height 129
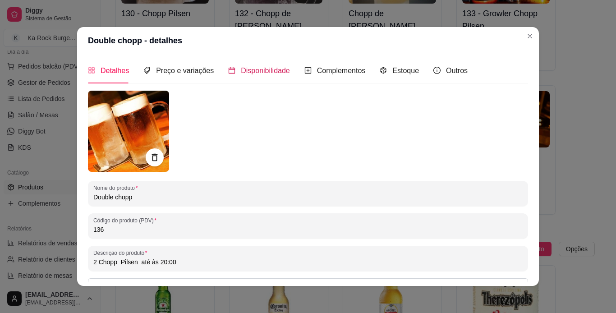
click at [273, 70] on span "Disponibilidade" at bounding box center [265, 71] width 49 height 8
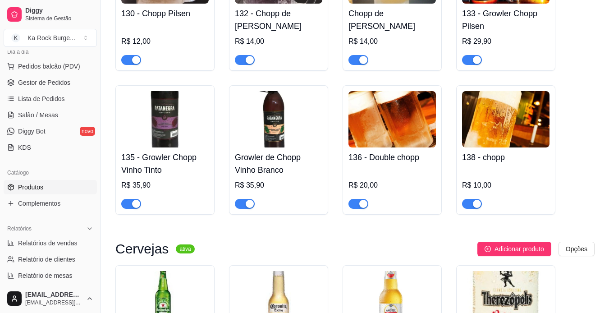
click at [585, 175] on div "130 - Chopp Pilsen R$ 12,00 132 - Chopp de Vinho Tinto R$ 14,00 Chopp de Vinho …" at bounding box center [354, 77] width 479 height 273
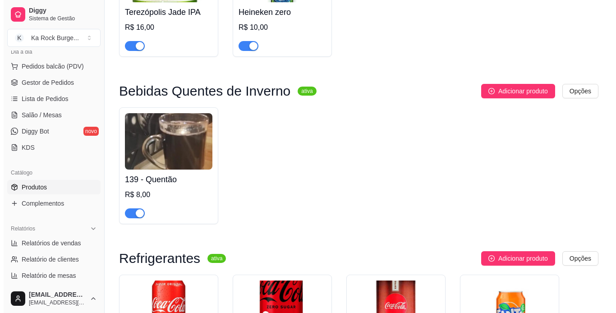
scroll to position [4243, 0]
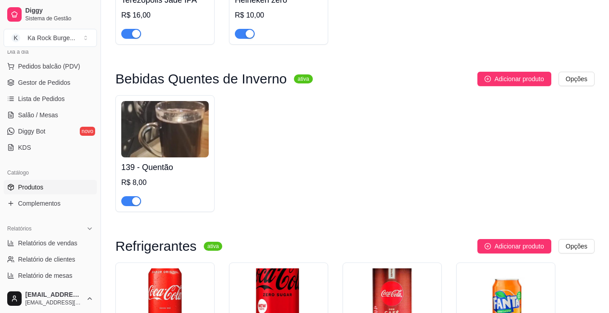
click at [174, 118] on img at bounding box center [164, 129] width 87 height 56
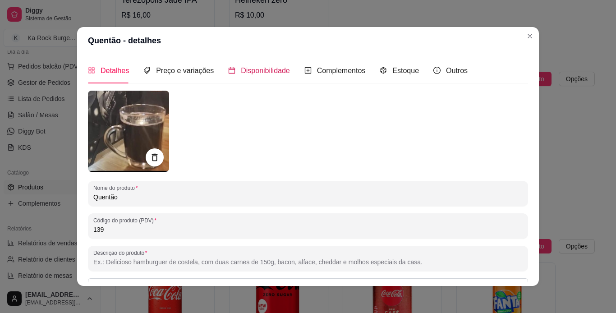
click at [266, 70] on span "Disponibilidade" at bounding box center [265, 71] width 49 height 8
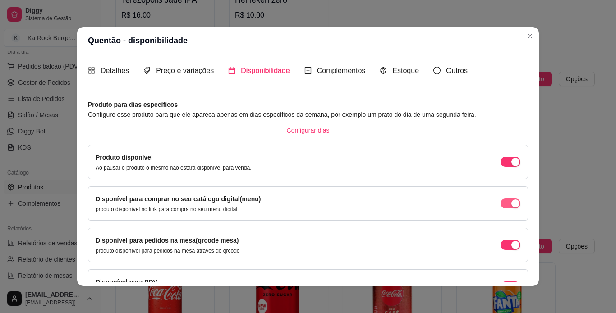
click at [511, 204] on div "button" at bounding box center [515, 203] width 8 height 8
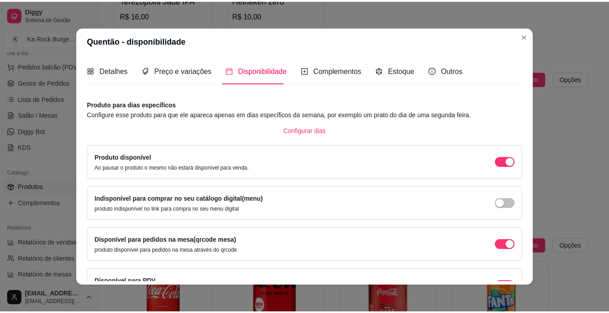
scroll to position [58, 0]
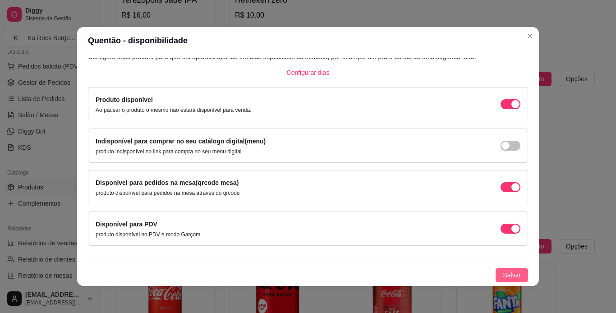
click at [516, 276] on button "Salvar" at bounding box center [512, 275] width 32 height 14
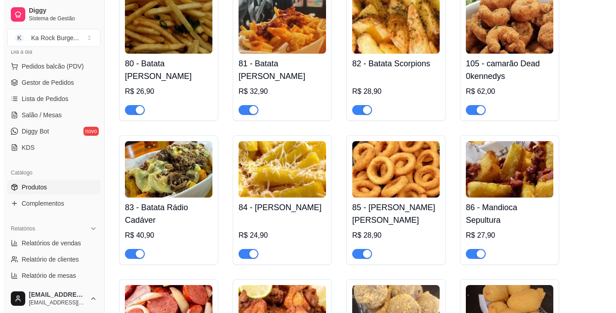
scroll to position [0, 0]
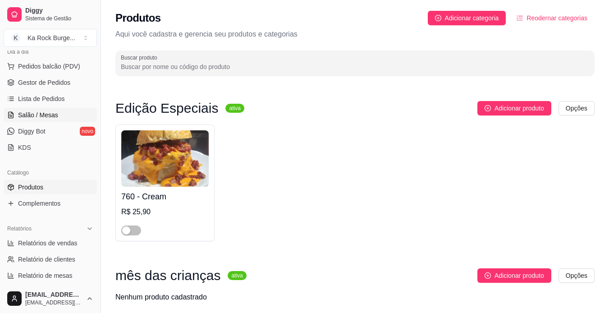
click at [38, 115] on span "Salão / Mesas" at bounding box center [38, 114] width 40 height 9
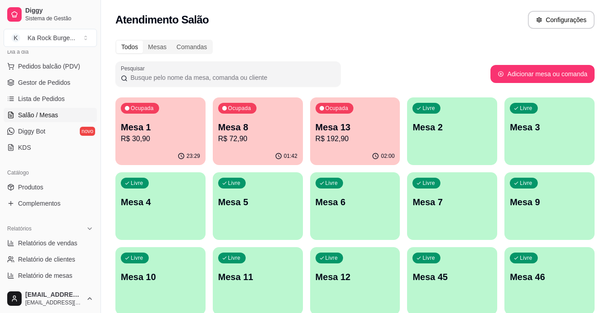
click at [133, 137] on p "R$ 30,90" at bounding box center [160, 139] width 79 height 11
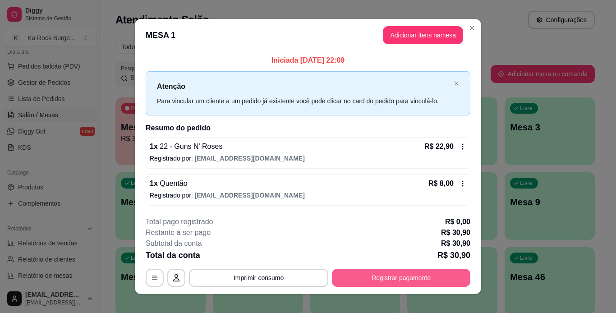
click at [401, 280] on button "Registrar pagamento" at bounding box center [401, 278] width 138 height 18
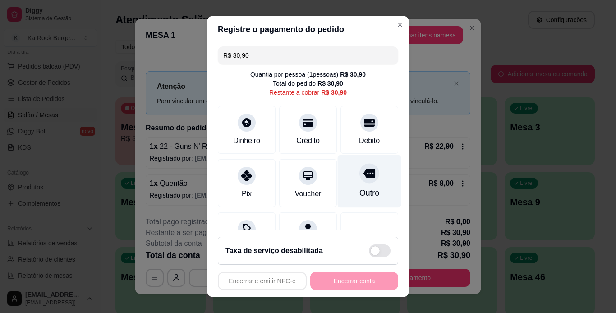
drag, startPoint x: 366, startPoint y: 132, endPoint x: 372, endPoint y: 176, distance: 44.1
click at [365, 132] on div "Débito" at bounding box center [370, 130] width 58 height 48
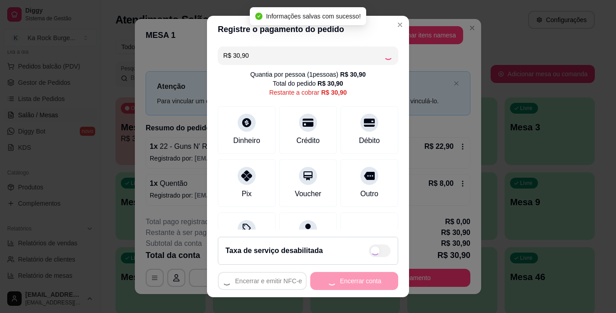
click at [368, 284] on div "Encerrar e emitir NFC-e Encerrar conta" at bounding box center [308, 281] width 180 height 18
type input "R$ 0,00"
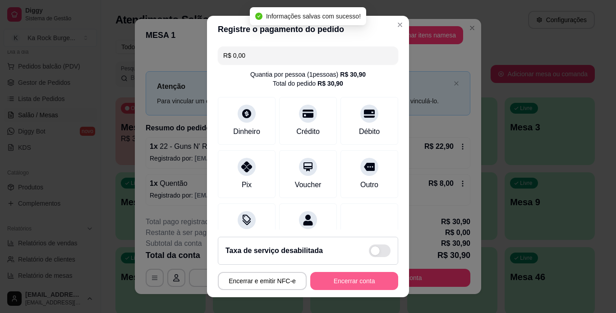
click at [368, 281] on button "Encerrar conta" at bounding box center [354, 281] width 88 height 18
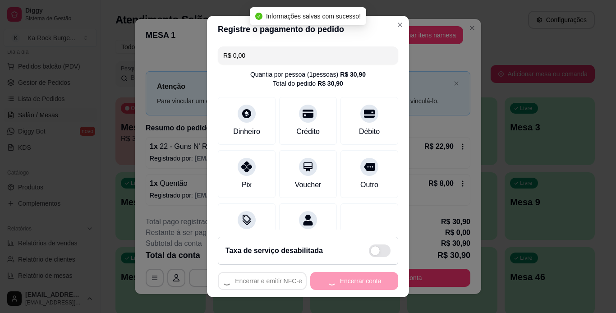
drag, startPoint x: 368, startPoint y: 281, endPoint x: 375, endPoint y: 286, distance: 8.8
click at [368, 280] on div "Encerrar e emitir NFC-e Encerrar conta" at bounding box center [308, 281] width 180 height 18
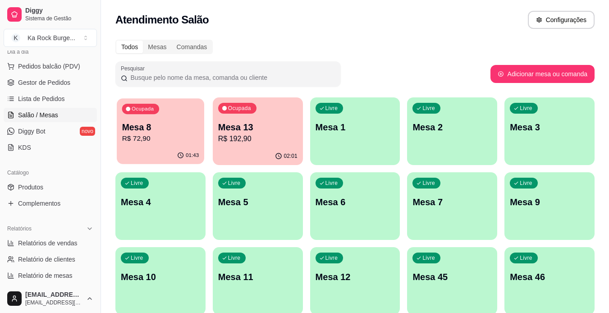
click at [167, 127] on p "Mesa 8" at bounding box center [160, 127] width 77 height 12
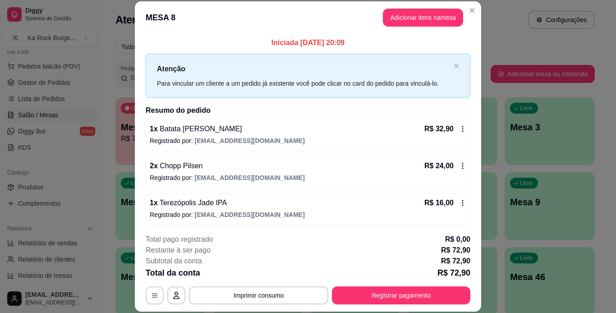
scroll to position [2, 0]
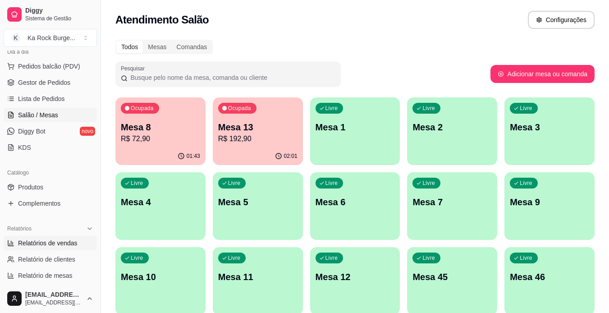
click at [29, 241] on span "Relatórios de vendas" at bounding box center [48, 243] width 60 height 9
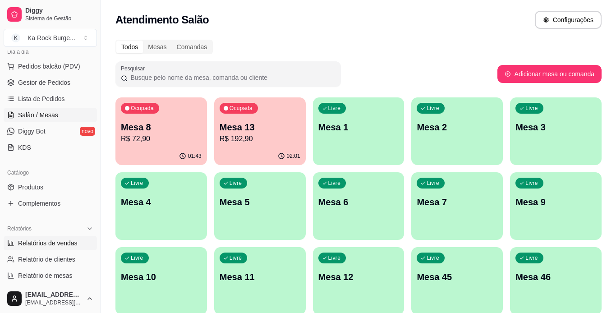
select select "ALL"
select select "0"
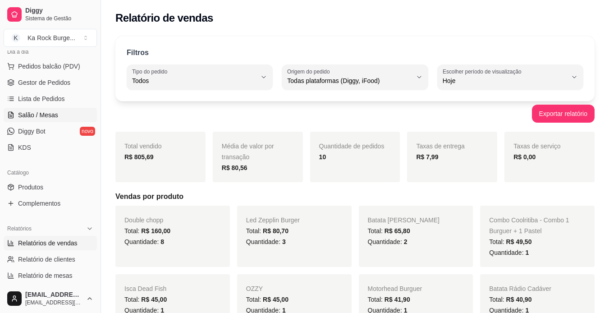
click at [41, 112] on span "Salão / Mesas" at bounding box center [38, 114] width 40 height 9
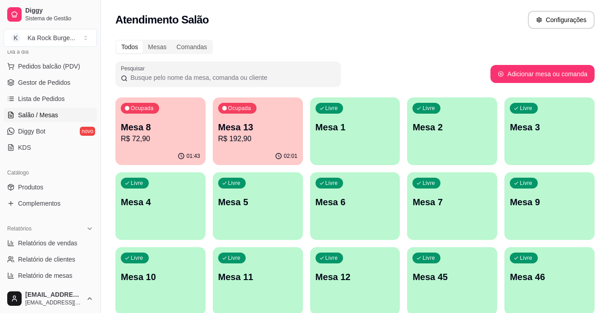
click at [170, 121] on p "Mesa 8" at bounding box center [160, 127] width 79 height 13
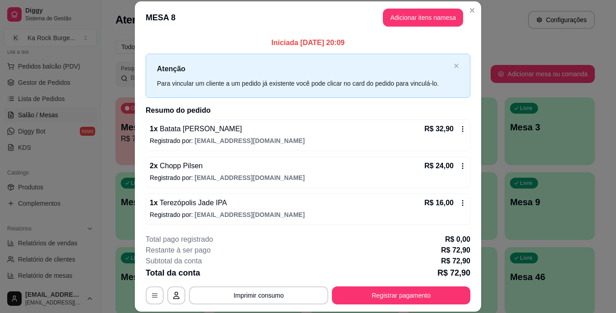
scroll to position [2, 0]
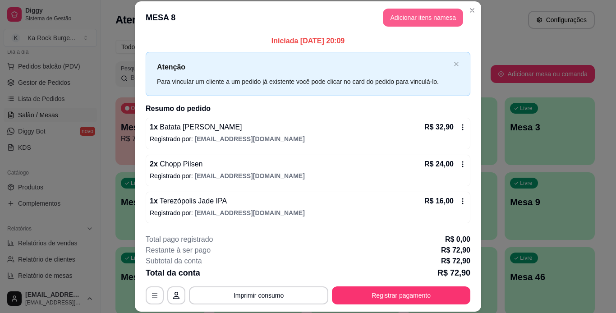
click at [396, 18] on button "Adicionar itens na mesa" at bounding box center [423, 18] width 80 height 18
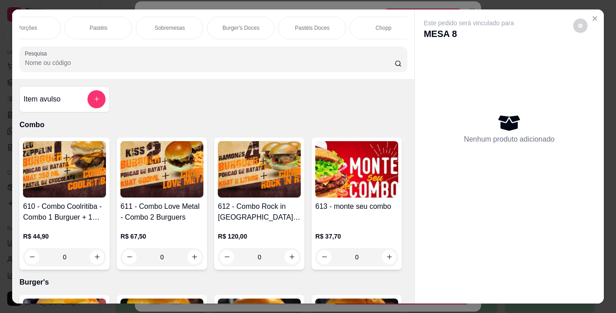
scroll to position [0, 270]
click at [348, 24] on p "Chopp" at bounding box center [353, 27] width 16 height 7
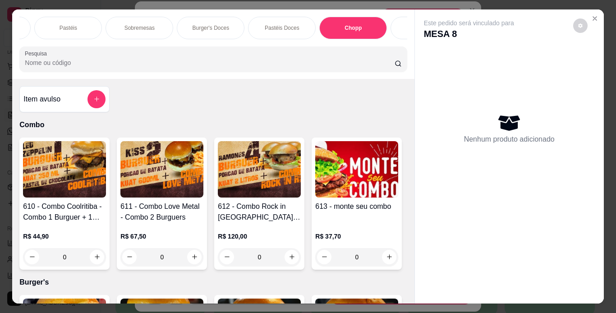
scroll to position [23, 0]
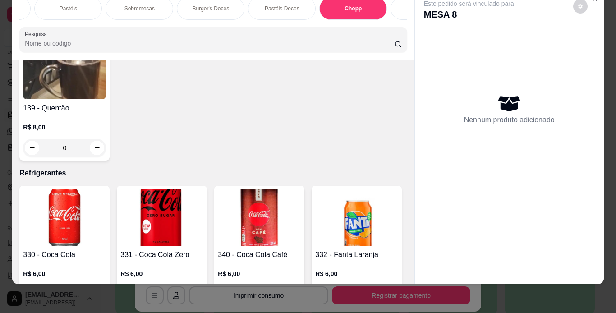
click at [391, 3] on div "Cervejas" at bounding box center [425, 8] width 68 height 23
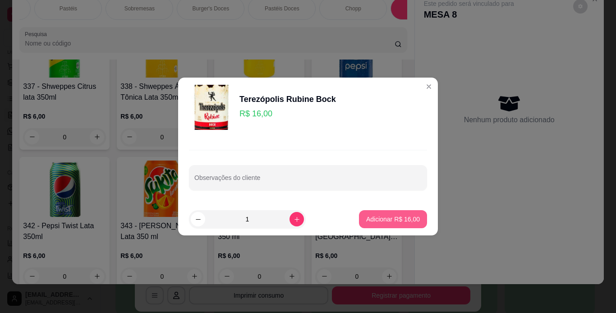
click at [377, 213] on button "Adicionar R$ 16,00" at bounding box center [393, 219] width 68 height 18
type input "1"
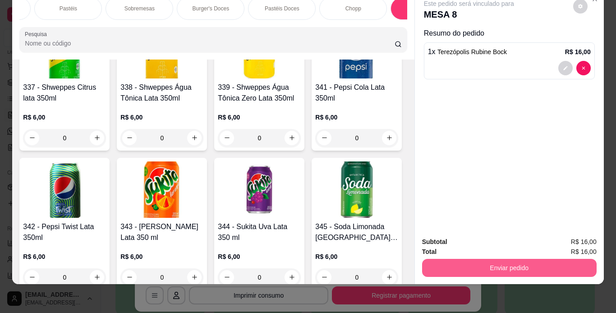
click at [451, 259] on button "Enviar pedido" at bounding box center [509, 268] width 175 height 18
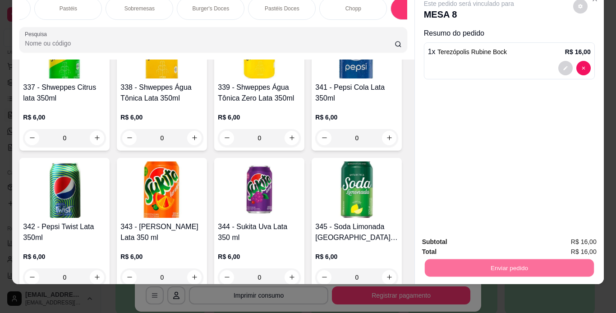
click at [575, 243] on button "Enviar pedido" at bounding box center [573, 238] width 50 height 17
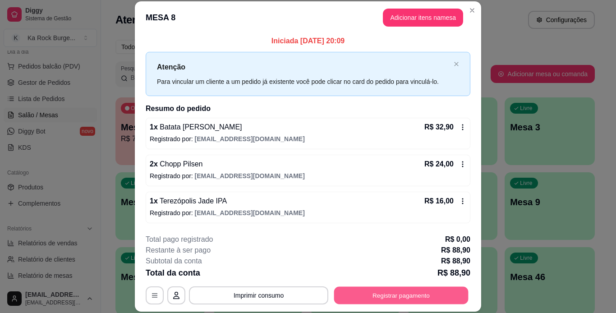
click at [432, 297] on button "Registrar pagamento" at bounding box center [401, 295] width 134 height 18
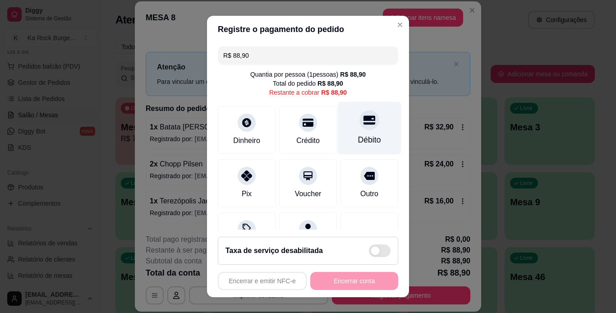
click at [358, 141] on div "Débito" at bounding box center [369, 140] width 23 height 12
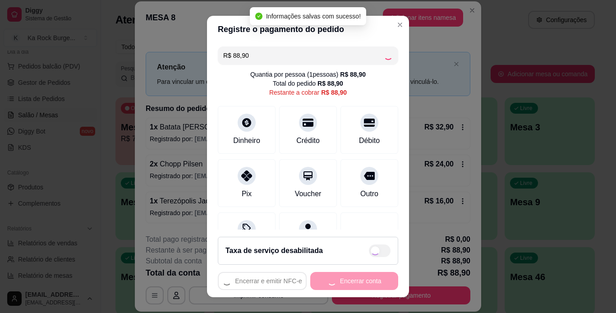
type input "R$ 0,00"
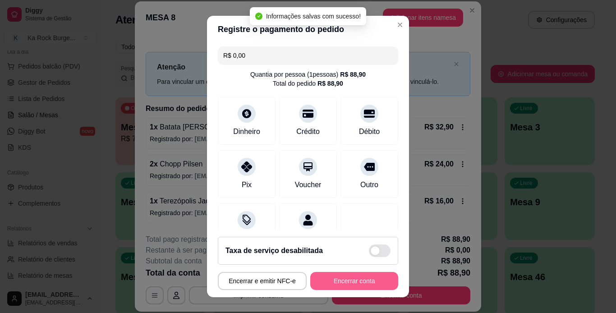
click at [359, 281] on button "Encerrar conta" at bounding box center [354, 281] width 88 height 18
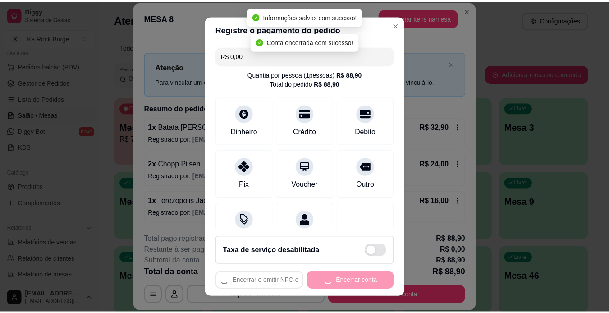
scroll to position [0, 0]
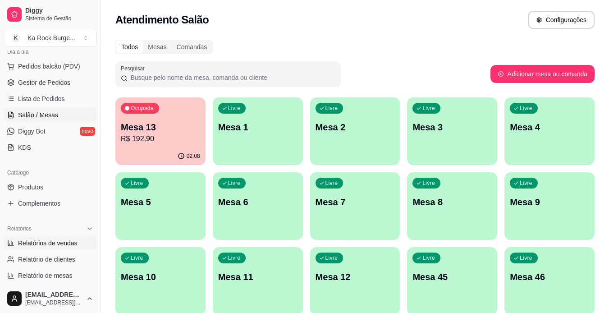
click at [67, 237] on link "Relatórios de vendas" at bounding box center [50, 243] width 93 height 14
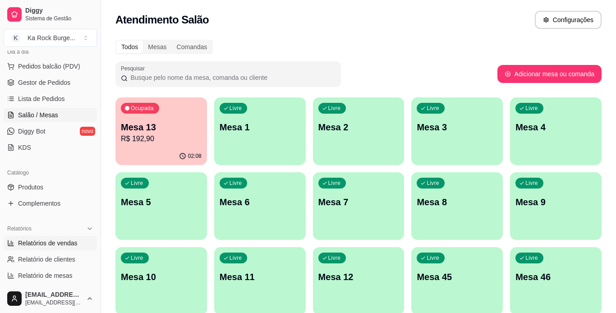
select select "ALL"
select select "0"
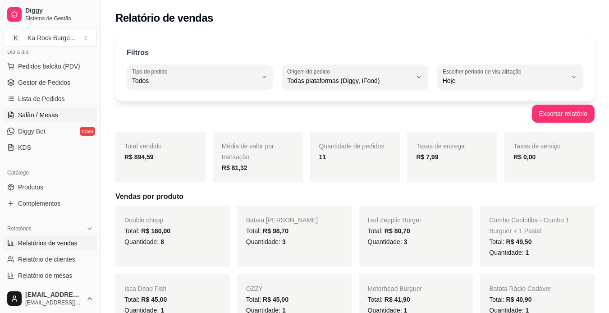
click at [51, 117] on span "Salão / Mesas" at bounding box center [38, 114] width 40 height 9
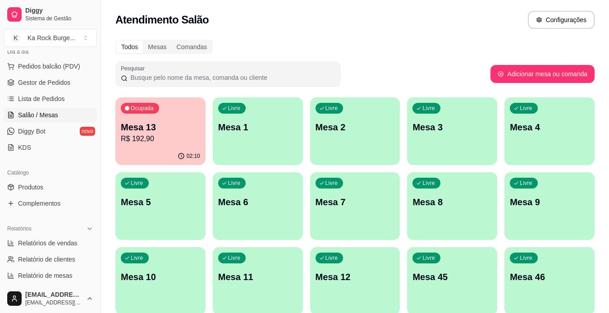
click at [430, 30] on div "Atendimento Salão Configurações" at bounding box center [355, 17] width 508 height 34
click at [60, 244] on span "Relatórios de vendas" at bounding box center [48, 243] width 60 height 9
select select "ALL"
select select "0"
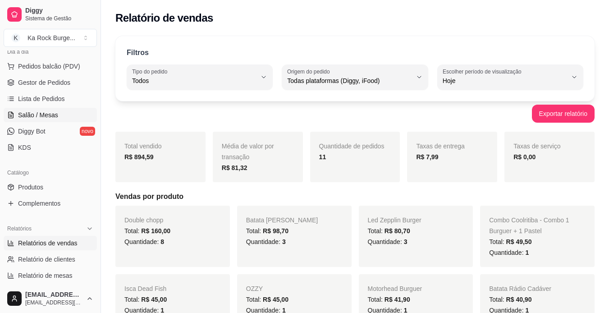
click at [35, 115] on span "Salão / Mesas" at bounding box center [38, 114] width 40 height 9
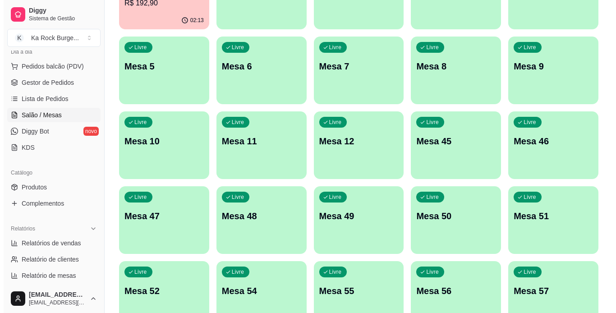
scroll to position [263, 0]
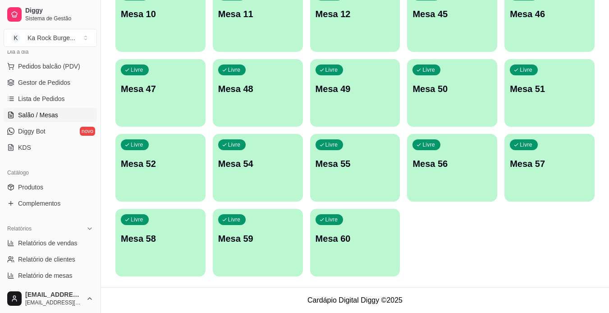
click at [342, 249] on div "Livre Mesa 60" at bounding box center [355, 237] width 90 height 57
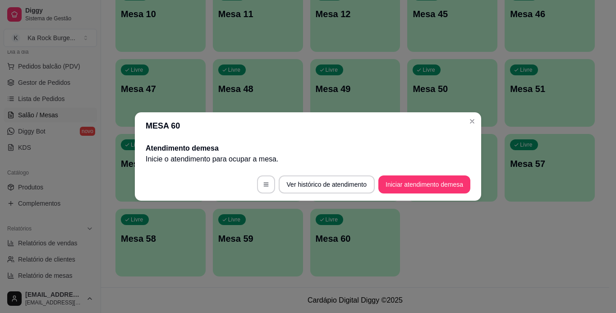
click at [437, 193] on footer "Ver histórico de atendimento Iniciar atendimento de mesa" at bounding box center [308, 184] width 346 height 32
click at [435, 183] on button "Iniciar atendimento de mesa" at bounding box center [424, 184] width 92 height 18
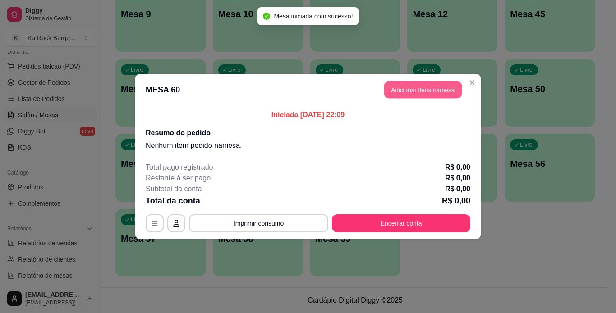
click at [405, 90] on button "Adicionar itens na mesa" at bounding box center [423, 90] width 78 height 18
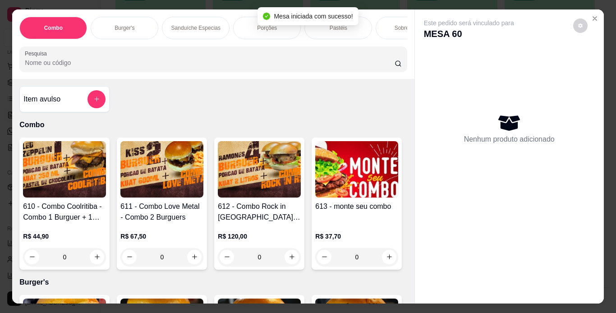
click at [129, 30] on div "Burger's" at bounding box center [125, 28] width 68 height 23
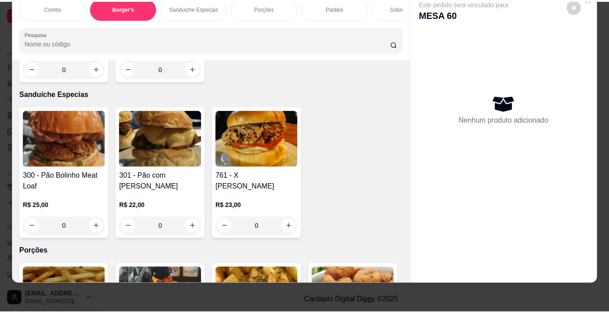
scroll to position [1120, 0]
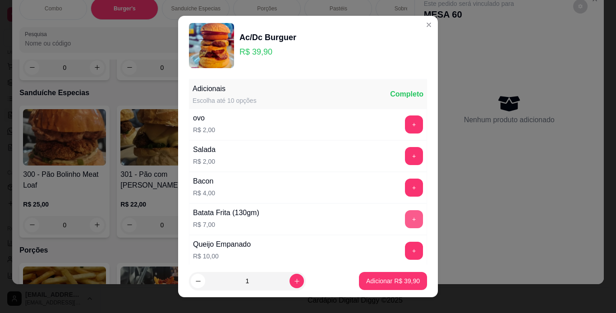
click at [405, 217] on button "+" at bounding box center [414, 219] width 18 height 18
click at [394, 281] on p "Adicionar R$ 46,90" at bounding box center [393, 281] width 52 height 9
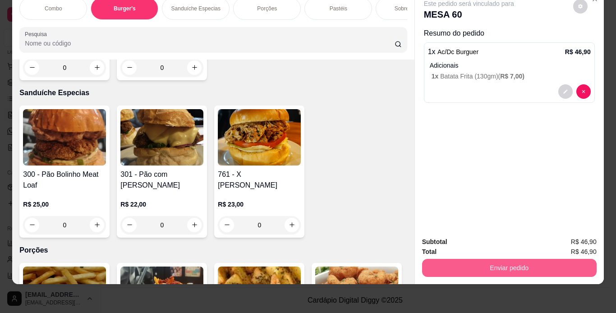
click at [482, 264] on button "Enviar pedido" at bounding box center [509, 268] width 175 height 18
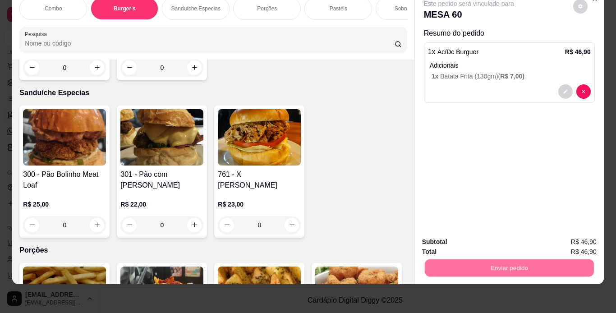
click at [493, 243] on button "Registrar cliente" at bounding box center [513, 238] width 58 height 17
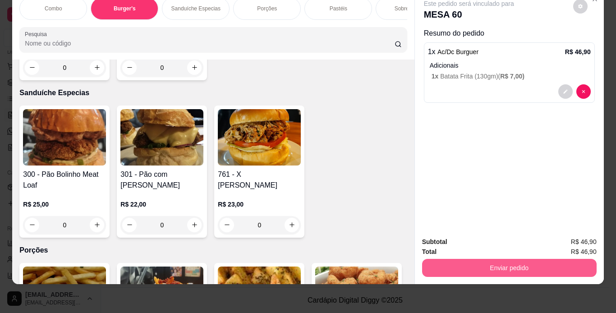
click at [547, 263] on button "Enviar pedido" at bounding box center [509, 268] width 175 height 18
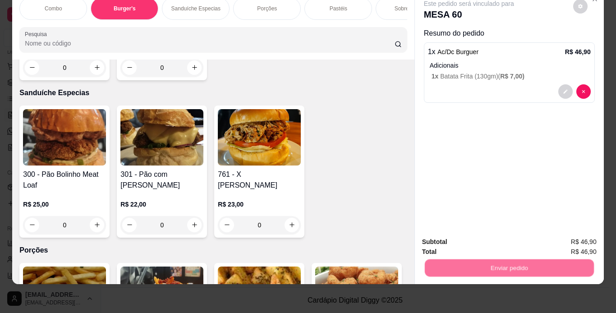
click at [570, 240] on button "Enviar pedido" at bounding box center [573, 238] width 50 height 17
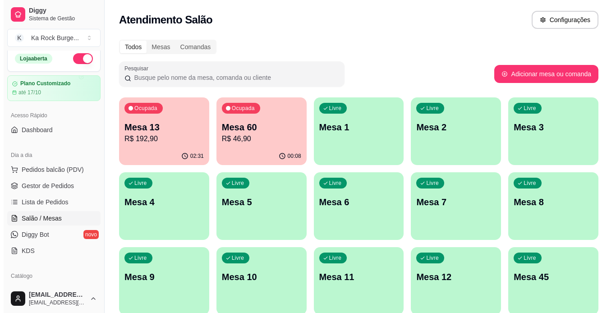
scroll to position [0, 0]
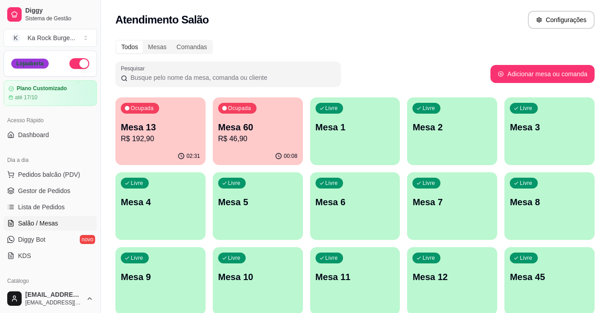
click at [38, 64] on div "Loja aberta" at bounding box center [29, 64] width 37 height 10
click at [62, 190] on span "Gestor de Pedidos" at bounding box center [44, 190] width 52 height 9
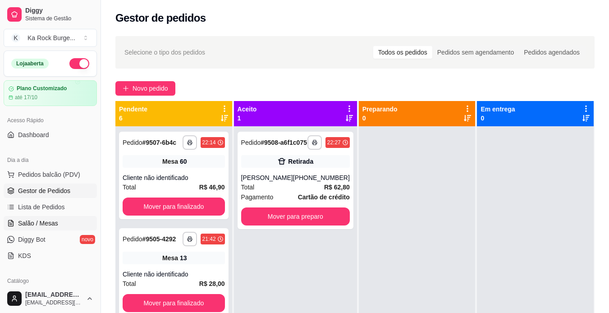
click at [38, 219] on span "Salão / Mesas" at bounding box center [38, 223] width 40 height 9
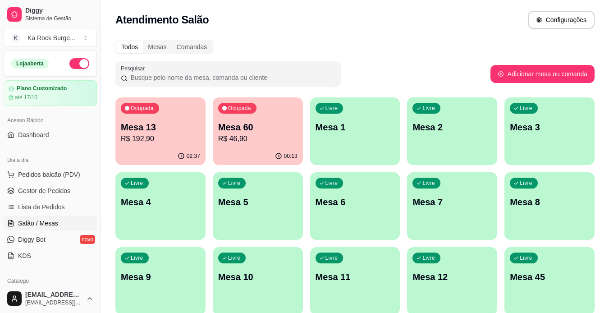
click at [256, 146] on div "Ocupada Mesa 60 R$ 46,90" at bounding box center [258, 122] width 90 height 50
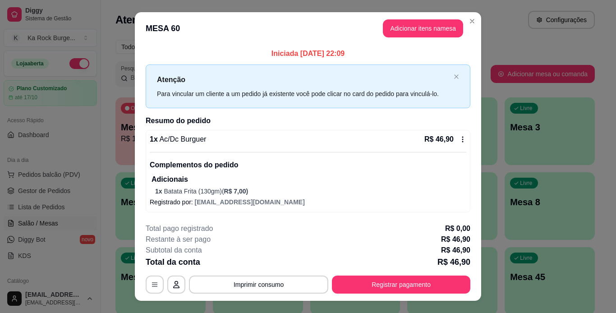
click at [460, 142] on icon at bounding box center [462, 139] width 7 height 7
click at [433, 42] on header "MESA 60 Adicionar itens na mesa" at bounding box center [308, 28] width 346 height 32
click at [459, 136] on icon at bounding box center [462, 139] width 7 height 7
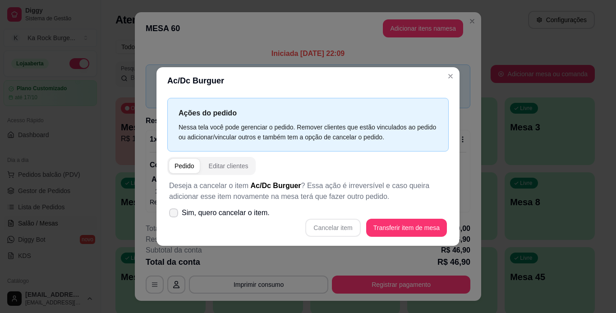
click at [239, 215] on span "Sim, quero cancelar o item." at bounding box center [226, 212] width 88 height 11
click at [175, 215] on input "Sim, quero cancelar o item." at bounding box center [172, 218] width 6 height 6
checkbox input "true"
click at [348, 222] on button "Cancelar item" at bounding box center [333, 228] width 54 height 18
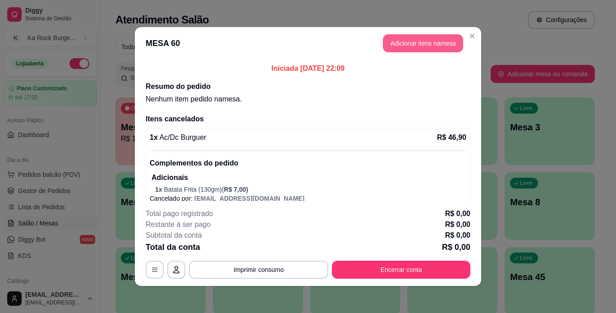
click at [429, 44] on button "Adicionar itens na mesa" at bounding box center [423, 43] width 80 height 18
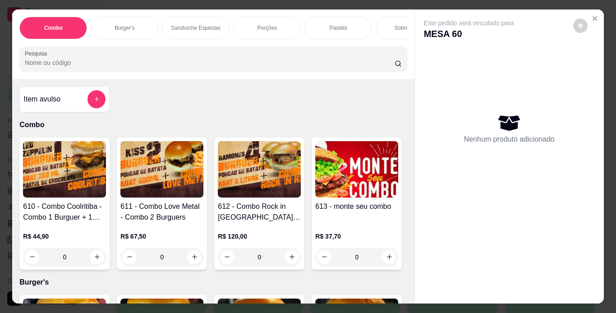
drag, startPoint x: 125, startPoint y: 21, endPoint x: 447, endPoint y: 247, distance: 392.8
click at [126, 24] on p "Burger's" at bounding box center [125, 27] width 20 height 7
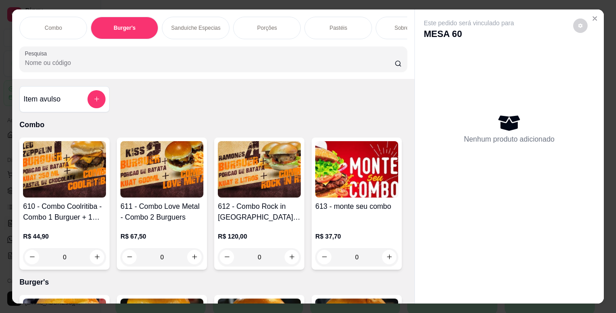
scroll to position [23, 0]
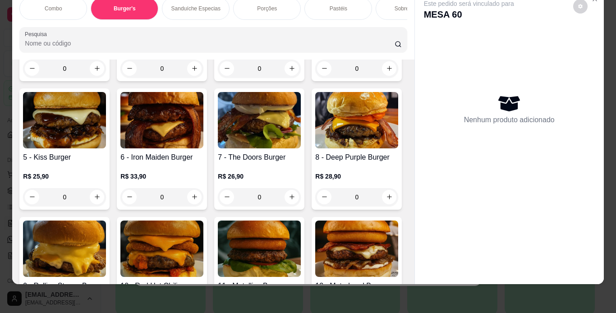
click at [405, 270] on div "Item avulso Combo 610 - Combo Coolritiba - Combo 1 Burguer + 1 Pastel R$ 44,90 …" at bounding box center [213, 172] width 402 height 225
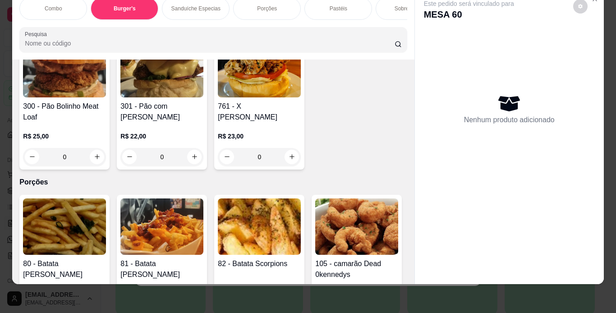
scroll to position [1192, 0]
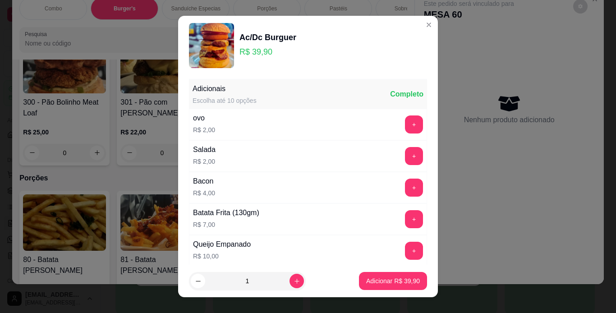
click at [387, 290] on footer "1 Adicionar R$ 39,90" at bounding box center [308, 281] width 260 height 32
click at [397, 280] on p "Adicionar R$ 39,90" at bounding box center [393, 281] width 52 height 9
type input "1"
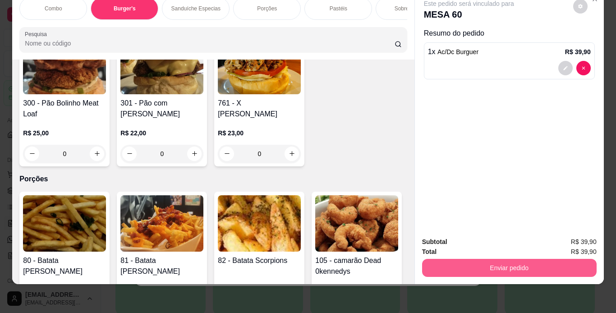
scroll to position [1193, 0]
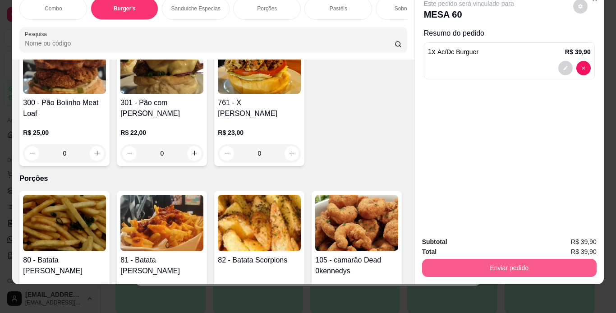
click at [503, 264] on button "Enviar pedido" at bounding box center [509, 268] width 175 height 18
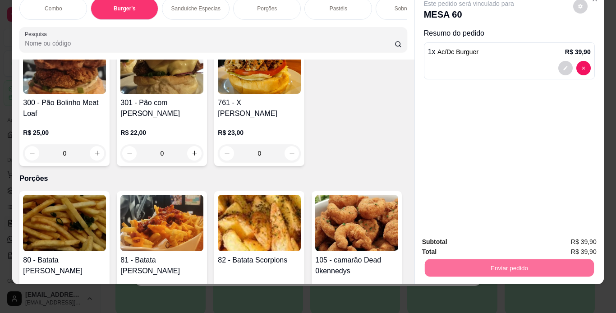
click at [495, 240] on button "Registrar cliente" at bounding box center [513, 238] width 58 height 17
click at [478, 260] on button "Enviar pedido" at bounding box center [508, 268] width 169 height 18
click at [583, 237] on button "Enviar pedido" at bounding box center [573, 238] width 51 height 17
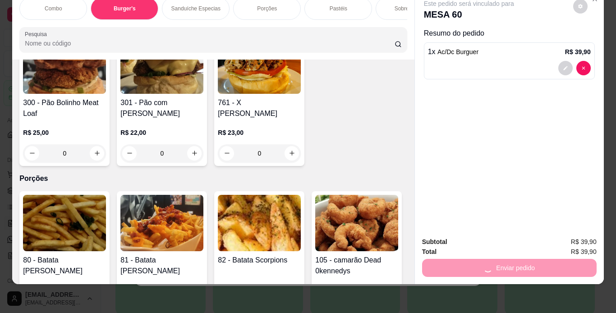
click at [525, 286] on div "Combo Burger's Sanduíche Especias Porções Pastéis Sobremesas Burger's Doces Pas…" at bounding box center [308, 156] width 616 height 313
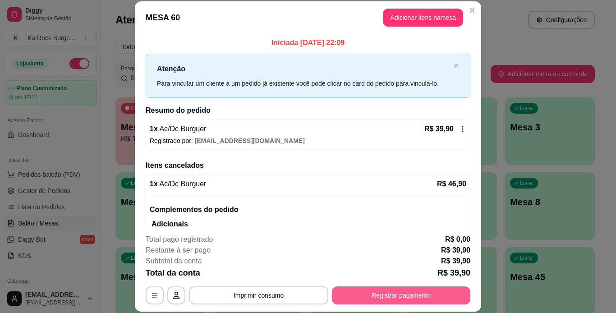
click at [407, 290] on button "Registrar pagamento" at bounding box center [401, 295] width 138 height 18
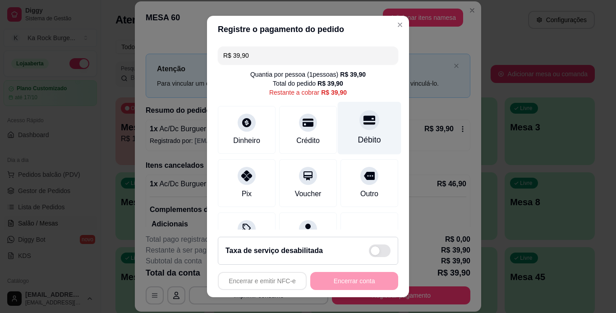
click at [363, 125] on div at bounding box center [369, 120] width 20 height 20
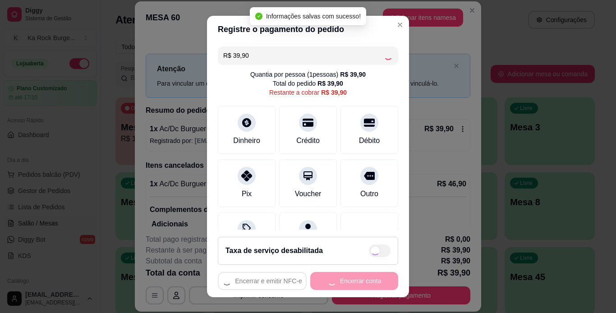
type input "R$ 0,00"
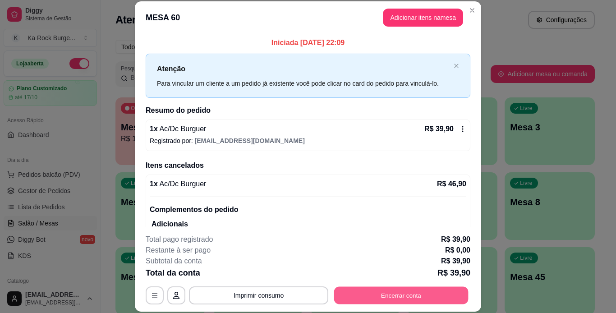
click at [388, 295] on button "Encerrar conta" at bounding box center [401, 295] width 134 height 18
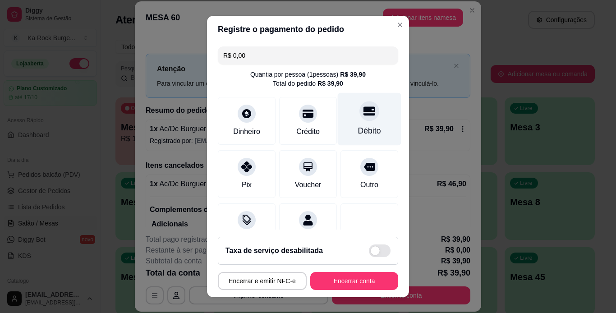
click at [358, 127] on div "Débito" at bounding box center [369, 131] width 23 height 12
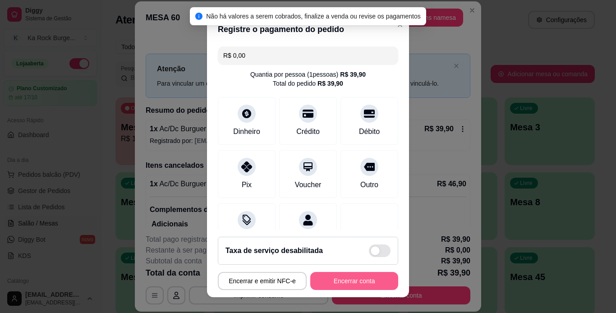
click at [359, 281] on button "Encerrar conta" at bounding box center [354, 281] width 88 height 18
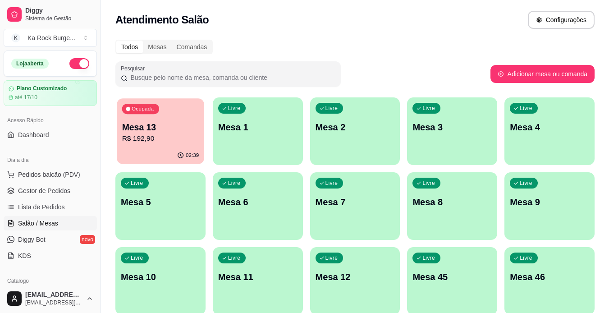
click at [148, 149] on div "02:39" at bounding box center [160, 155] width 87 height 17
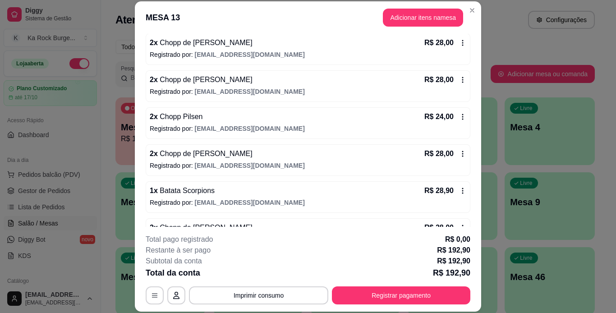
scroll to position [187, 0]
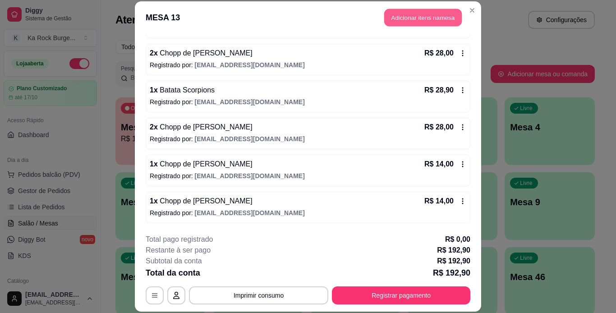
click at [391, 14] on button "Adicionar itens na mesa" at bounding box center [423, 18] width 78 height 18
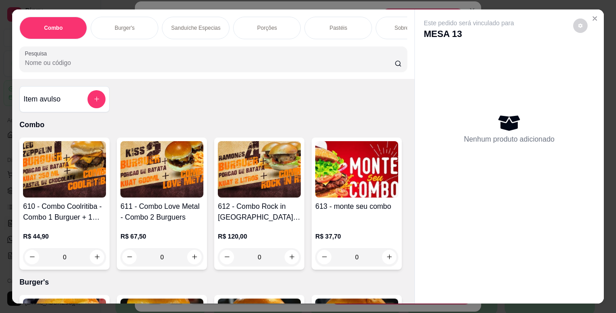
click at [182, 39] on div "Combo Burger's Sanduíche Especias Porções Pastéis Sobremesas Burger's Doces Pas…" at bounding box center [212, 28] width 387 height 23
click at [168, 39] on div "Combo Burger's Sanduíche Especias Porções Pastéis Sobremesas Burger's Doces Pas…" at bounding box center [212, 28] width 387 height 23
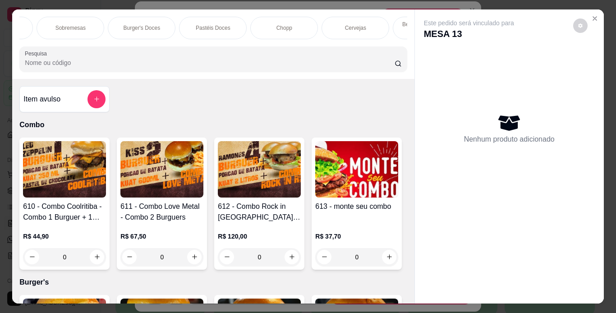
scroll to position [0, 354]
click at [248, 27] on div "Chopp" at bounding box center [269, 28] width 68 height 23
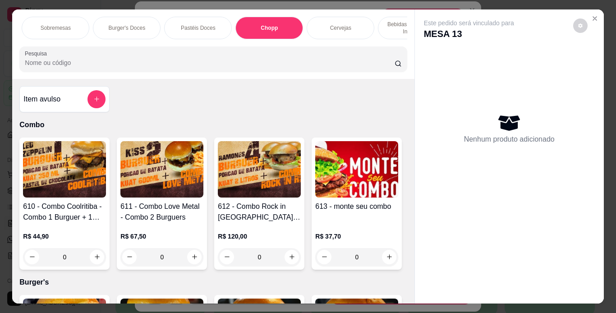
scroll to position [23, 0]
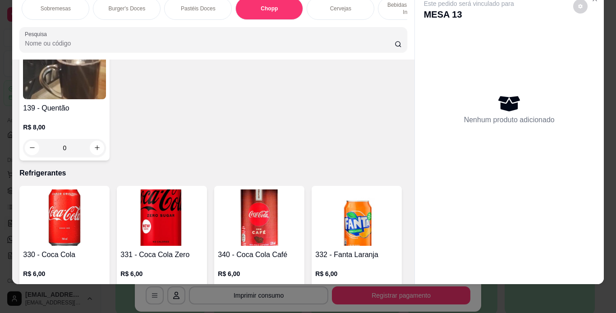
type input "2"
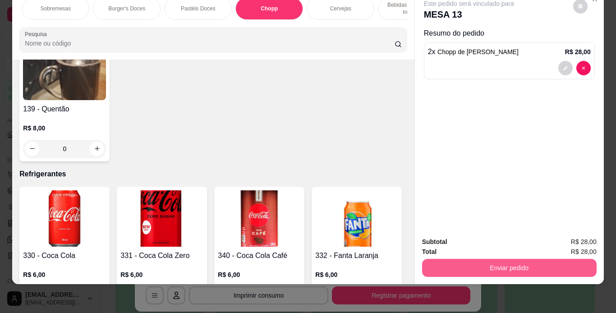
click at [484, 259] on button "Enviar pedido" at bounding box center [509, 268] width 175 height 18
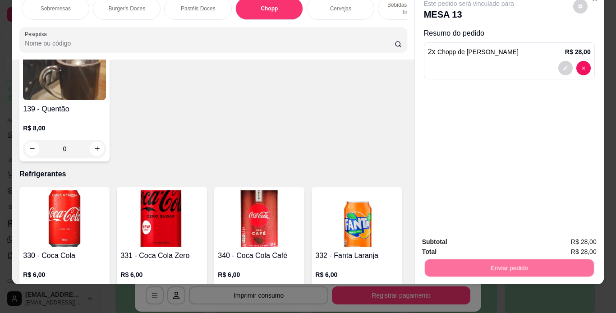
click at [487, 241] on button "Registrar cliente" at bounding box center [513, 238] width 60 height 17
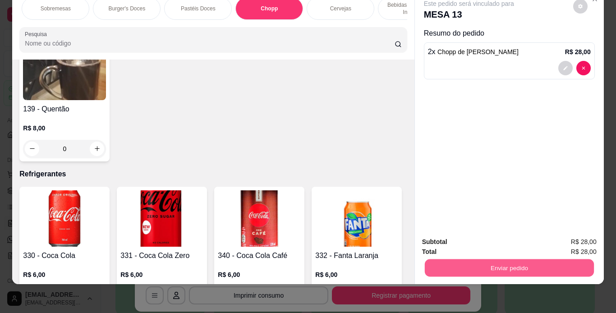
click at [520, 259] on button "Enviar pedido" at bounding box center [508, 268] width 169 height 18
click at [557, 243] on button "Enviar pedido" at bounding box center [573, 238] width 50 height 17
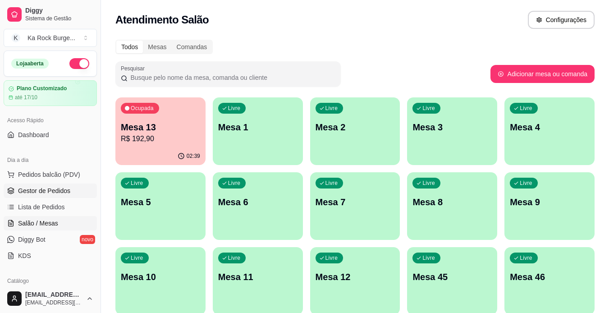
click at [45, 188] on span "Gestor de Pedidos" at bounding box center [44, 190] width 52 height 9
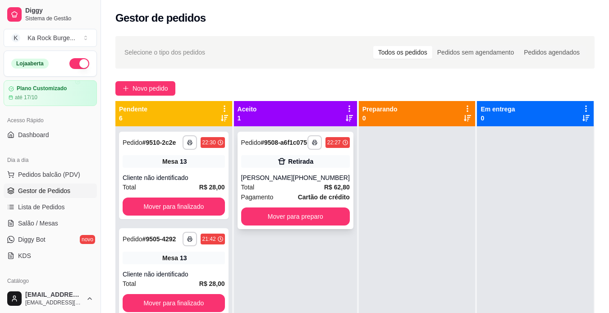
click at [297, 166] on div "Retirada" at bounding box center [300, 161] width 25 height 9
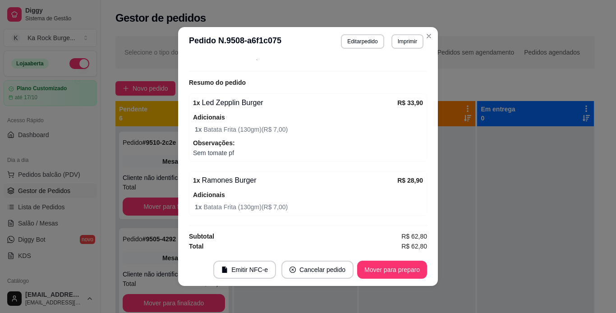
scroll to position [193, 0]
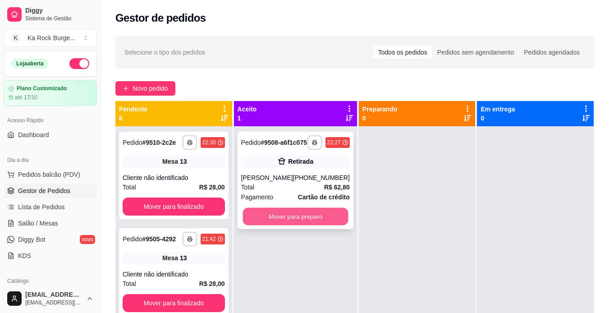
click at [291, 226] on button "Mover para preparo" at bounding box center [296, 217] width 106 height 18
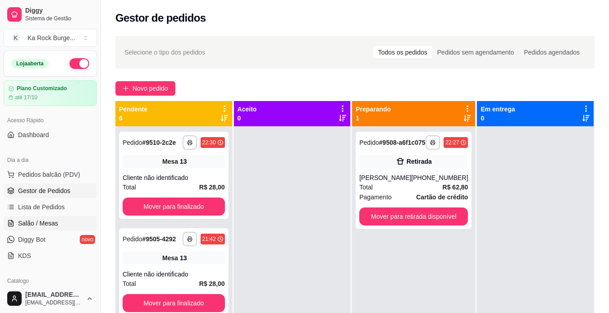
click at [52, 222] on span "Salão / Mesas" at bounding box center [38, 223] width 40 height 9
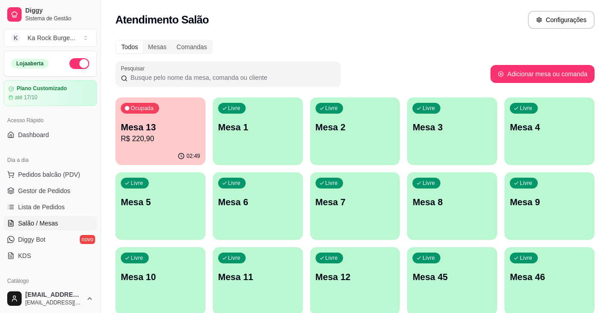
click at [128, 131] on p "Mesa 13" at bounding box center [160, 127] width 79 height 13
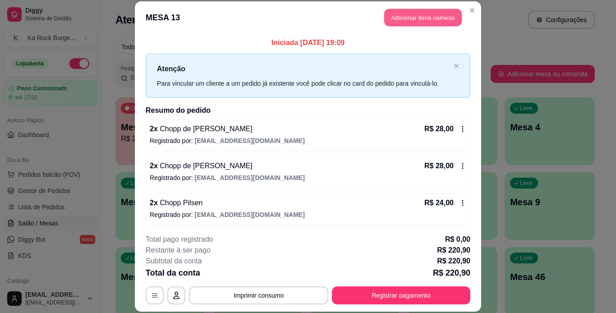
click at [401, 18] on button "Adicionar itens na mesa" at bounding box center [423, 18] width 78 height 18
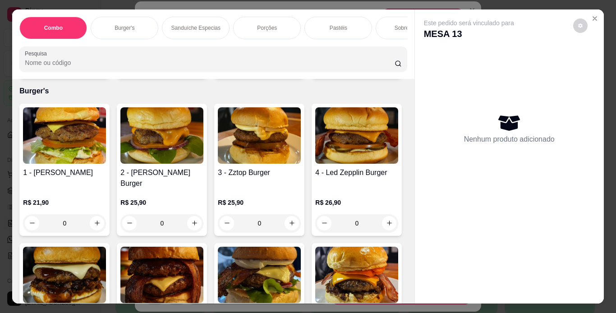
scroll to position [382, 0]
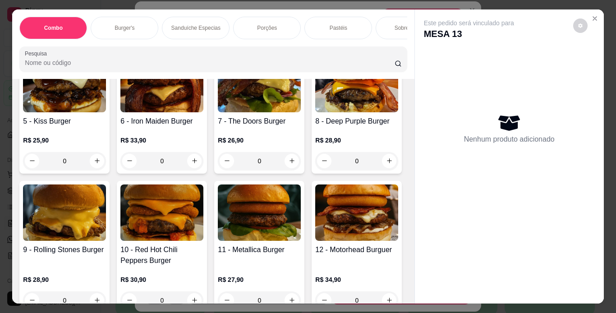
click at [288, 41] on div "0" at bounding box center [259, 32] width 83 height 18
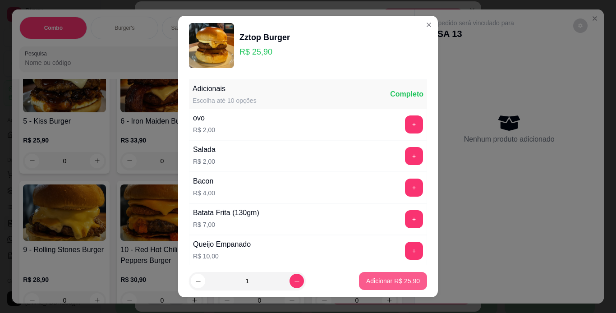
click at [367, 279] on p "Adicionar R$ 25,90" at bounding box center [393, 280] width 54 height 9
type input "1"
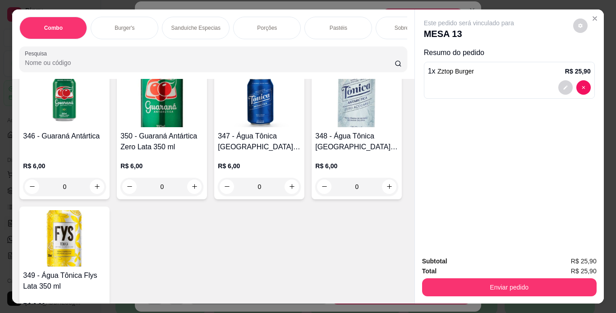
scroll to position [4393, 0]
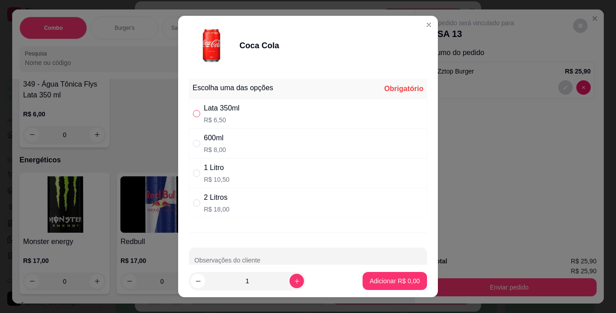
click at [194, 114] on input "" at bounding box center [196, 113] width 7 height 7
radio input "true"
click at [380, 290] on div "Adicionar R$ 6,50" at bounding box center [395, 281] width 64 height 18
click at [396, 280] on p "Adicionar R$ 6,50" at bounding box center [395, 280] width 50 height 9
type input "1"
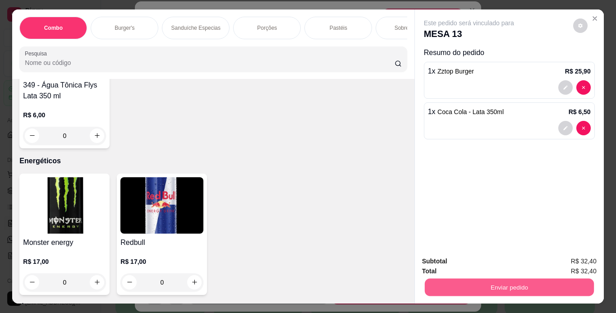
click at [441, 289] on button "Enviar pedido" at bounding box center [508, 288] width 169 height 18
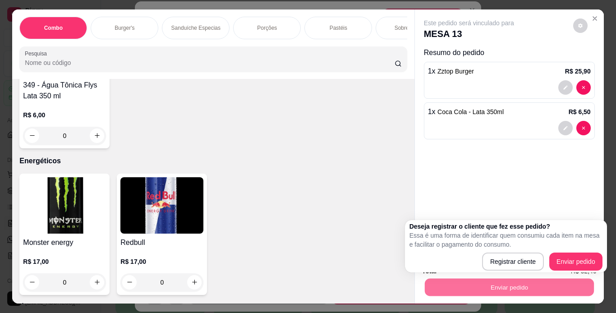
click at [548, 269] on div "Registrar cliente Enviar pedido" at bounding box center [506, 262] width 193 height 18
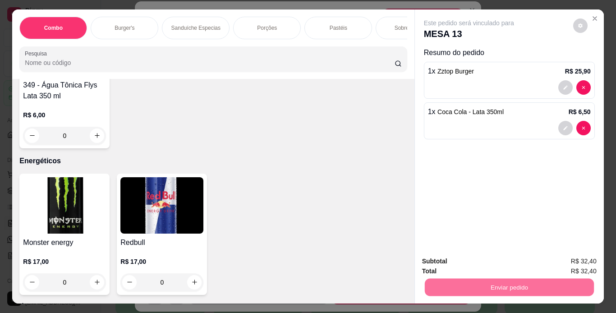
click at [556, 268] on button "Enviar pedido" at bounding box center [573, 261] width 51 height 17
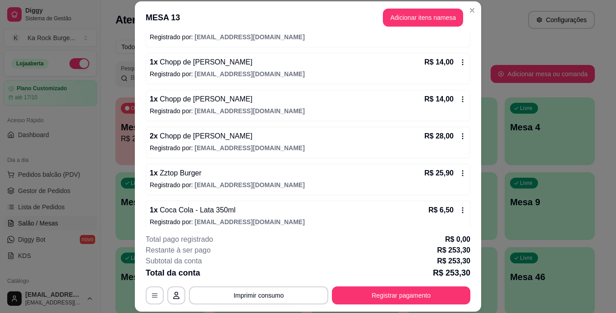
scroll to position [298, 0]
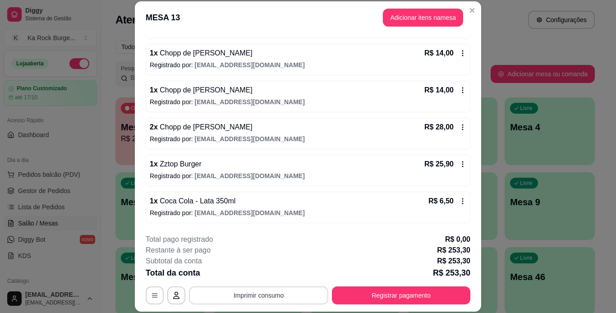
click at [281, 289] on button "Imprimir consumo" at bounding box center [258, 295] width 139 height 18
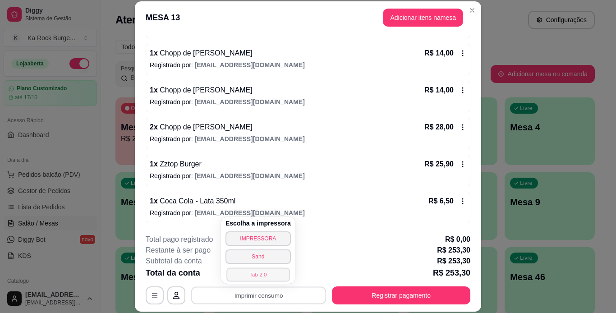
click at [278, 278] on button "Tab 2.0" at bounding box center [257, 274] width 63 height 14
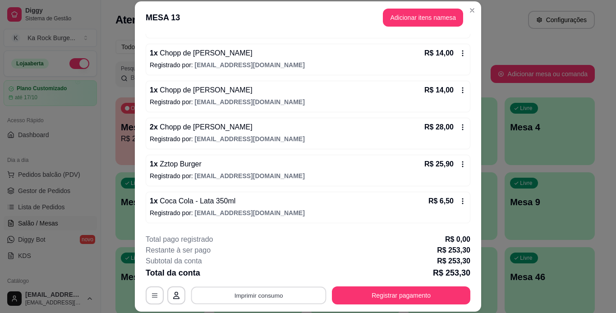
click at [278, 299] on button "Imprimir consumo" at bounding box center [258, 295] width 135 height 18
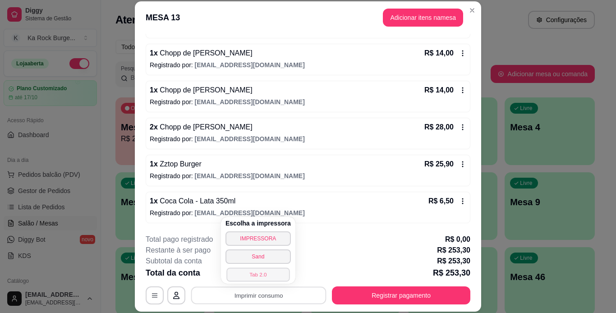
click at [265, 277] on button "Tab 2.0" at bounding box center [257, 274] width 63 height 14
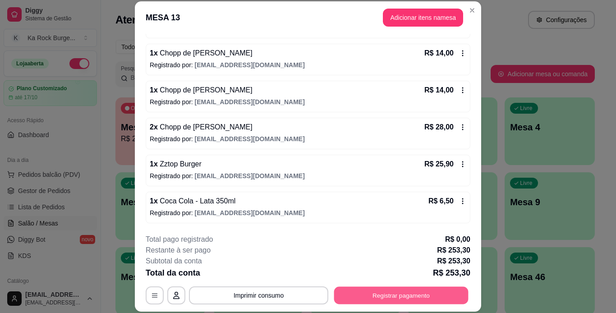
click at [379, 299] on button "Registrar pagamento" at bounding box center [401, 295] width 134 height 18
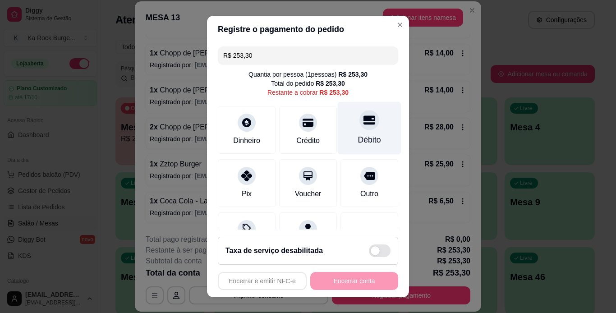
click at [359, 126] on div at bounding box center [369, 120] width 20 height 20
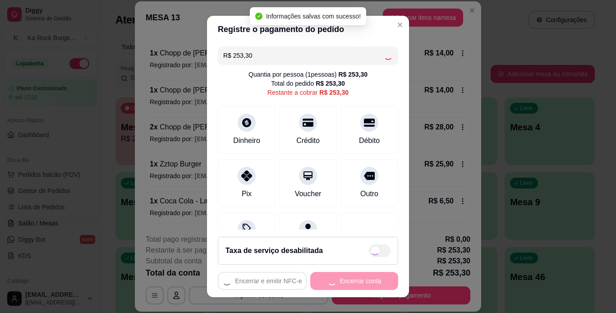
type input "R$ 0,00"
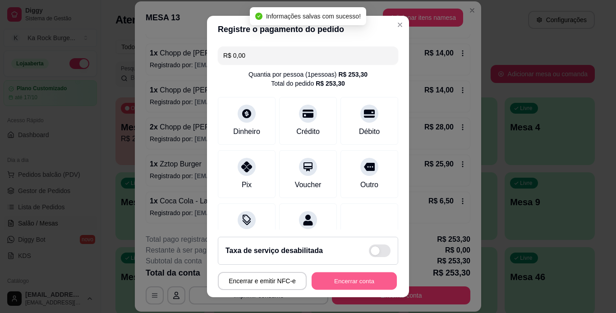
click at [353, 282] on button "Encerrar conta" at bounding box center [354, 281] width 85 height 18
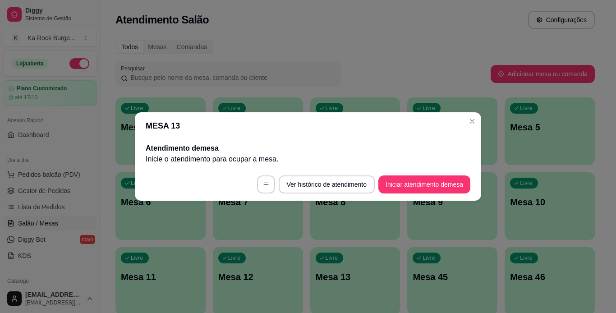
scroll to position [0, 0]
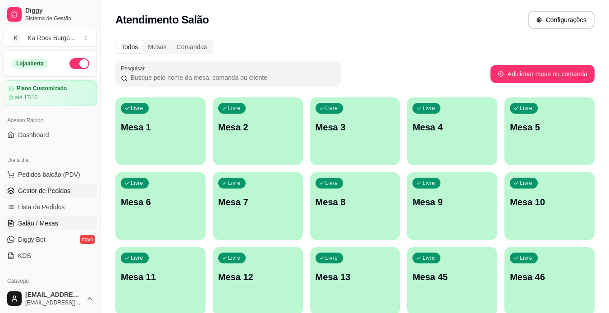
click at [55, 191] on span "Gestor de Pedidos" at bounding box center [44, 190] width 52 height 9
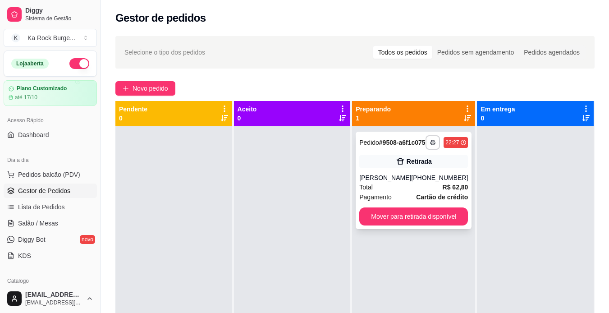
click at [405, 202] on div "Pagamento Cartão de crédito" at bounding box center [413, 197] width 109 height 10
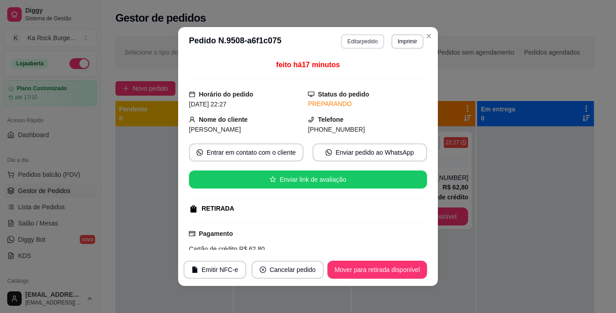
click at [360, 44] on button "Editar pedido" at bounding box center [362, 41] width 43 height 14
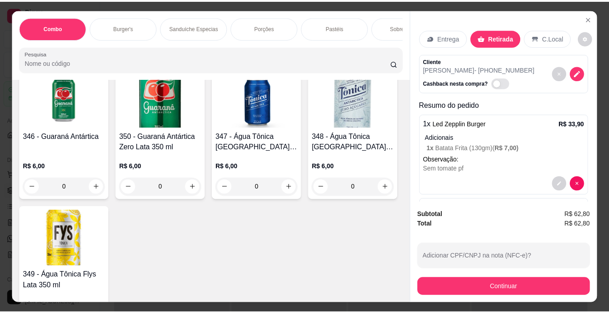
scroll to position [4393, 0]
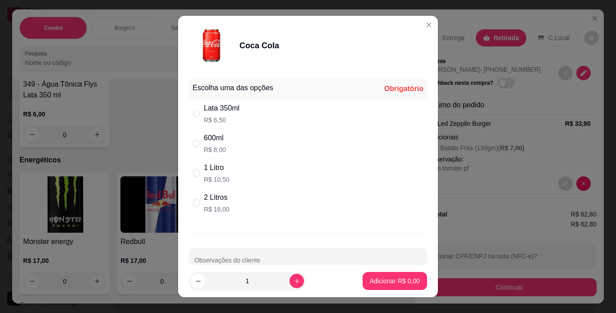
click at [189, 110] on div "Lata 350ml R$ 6,50" at bounding box center [308, 114] width 238 height 30
radio input "true"
click at [374, 285] on button "Adicionar R$ 6,50" at bounding box center [395, 281] width 64 height 18
type input "1"
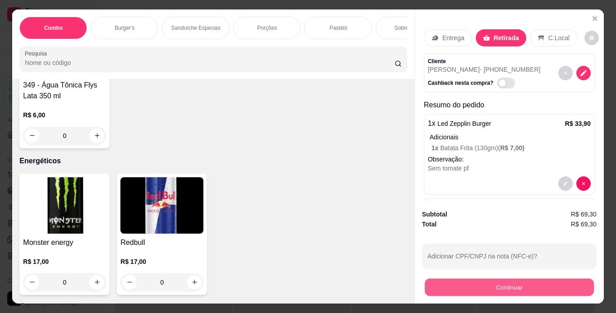
click at [442, 290] on button "Continuar" at bounding box center [508, 288] width 169 height 18
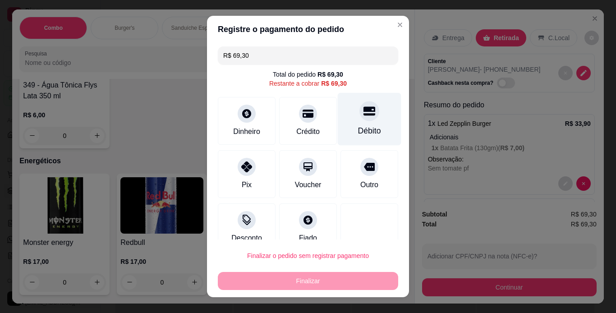
click at [364, 134] on div "Débito" at bounding box center [369, 131] width 23 height 12
type input "R$ 0,00"
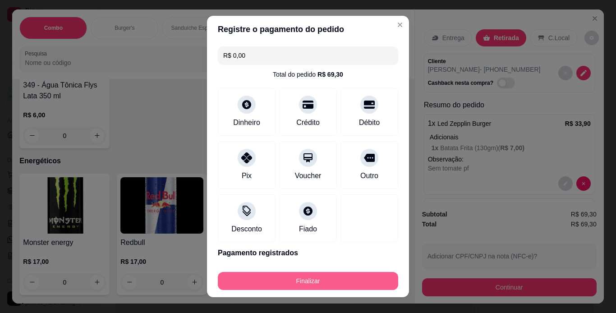
click at [367, 275] on button "Finalizar" at bounding box center [308, 281] width 180 height 18
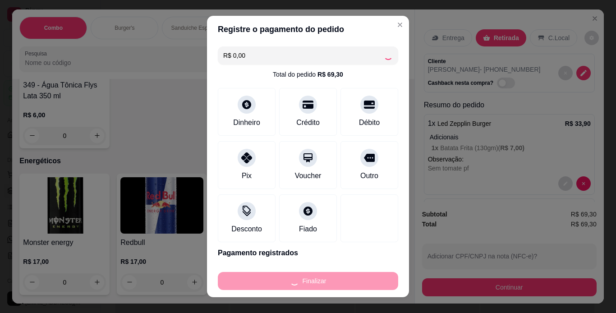
type input "0"
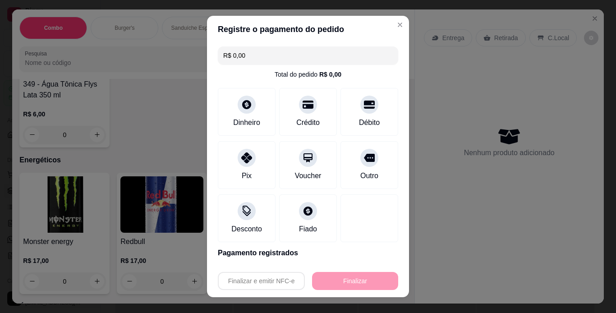
type input "-R$ 69,30"
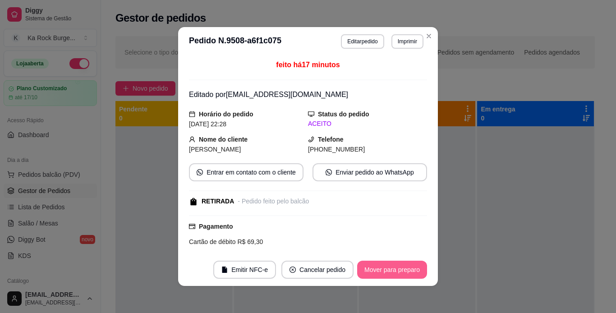
click at [382, 264] on button "Mover para preparo" at bounding box center [392, 270] width 70 height 18
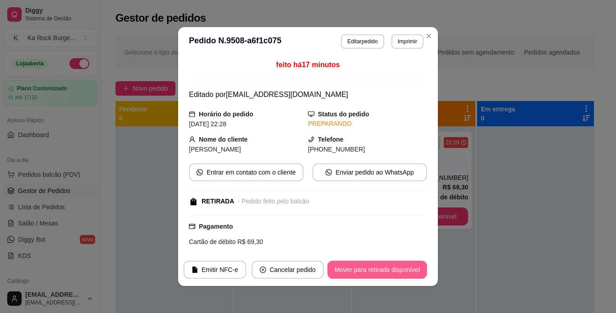
click at [387, 270] on button "Mover para retirada disponível" at bounding box center [377, 270] width 100 height 18
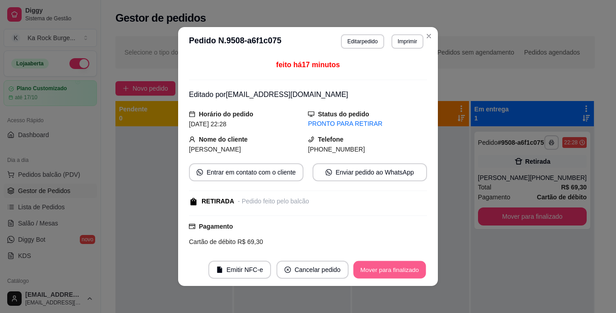
click at [389, 271] on button "Mover para finalizado" at bounding box center [390, 270] width 73 height 18
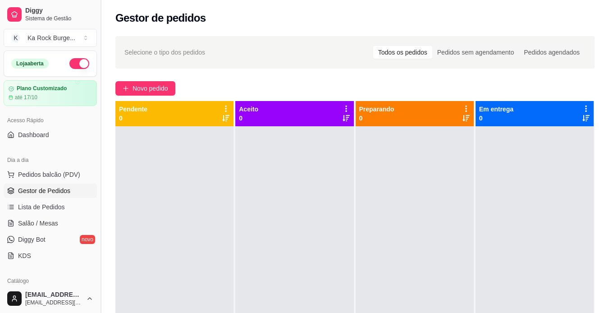
click at [97, 282] on button "Toggle Sidebar" at bounding box center [100, 156] width 7 height 313
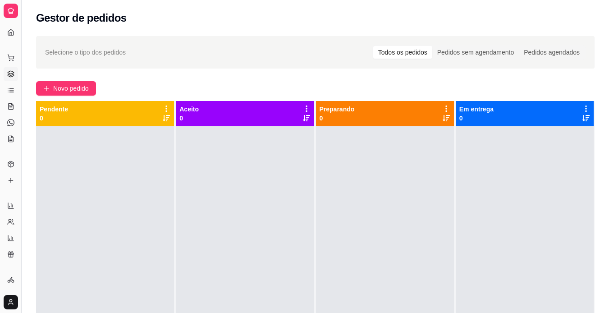
click at [23, 270] on button "Toggle Sidebar" at bounding box center [21, 156] width 7 height 313
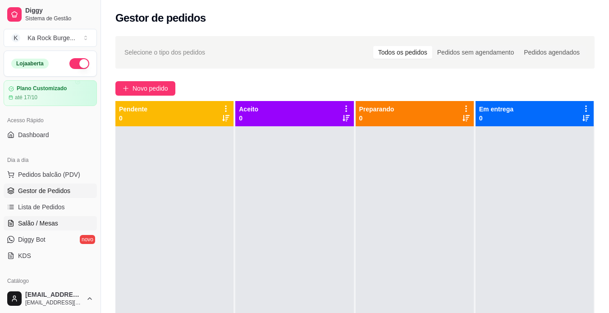
click at [42, 219] on span "Salão / Mesas" at bounding box center [38, 223] width 40 height 9
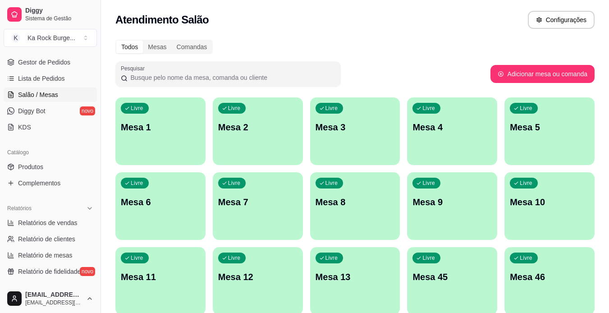
scroll to position [144, 0]
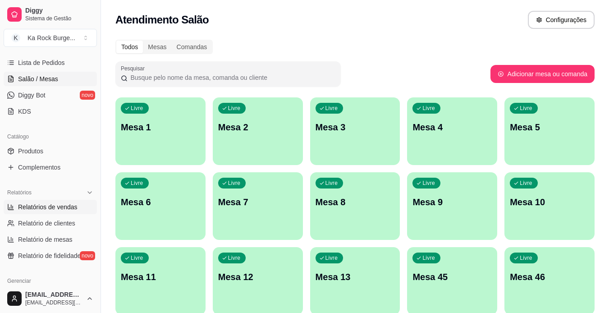
click at [64, 207] on span "Relatórios de vendas" at bounding box center [48, 207] width 60 height 9
select select "ALL"
select select "0"
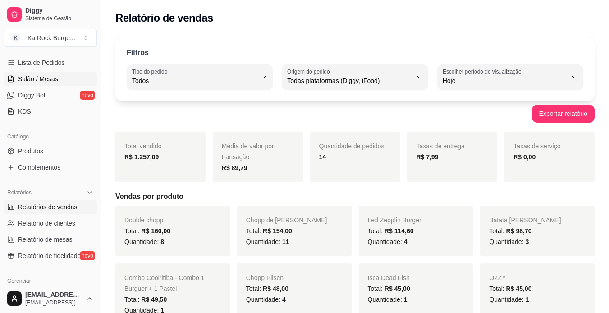
click at [40, 74] on link "Salão / Mesas" at bounding box center [50, 79] width 93 height 14
